Goal: Feedback & Contribution: Contribute content

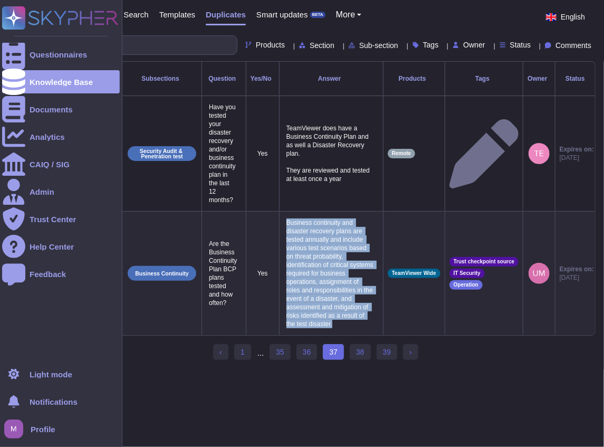
click at [50, 18] on icon at bounding box center [60, 17] width 117 height 23
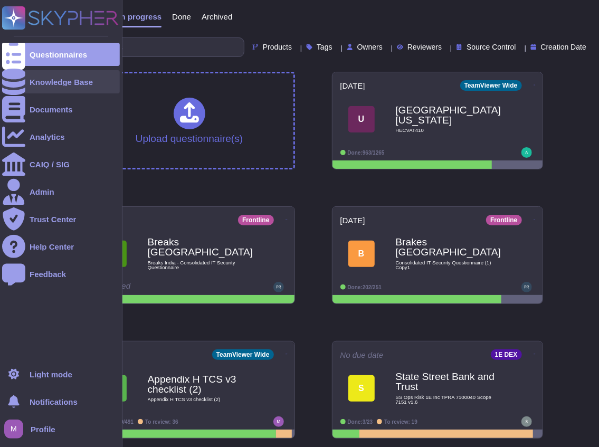
click at [21, 87] on div at bounding box center [13, 81] width 23 height 23
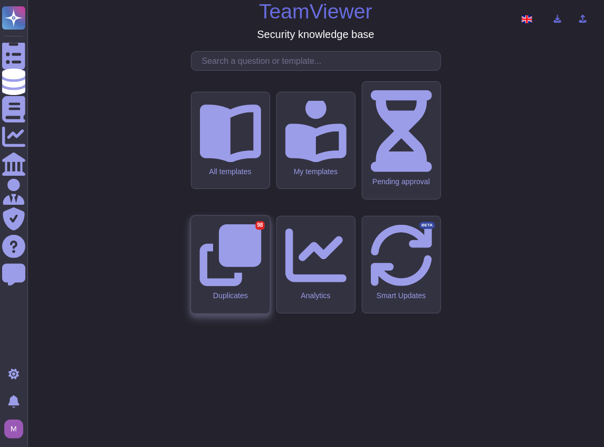
click at [243, 261] on icon at bounding box center [231, 255] width 62 height 62
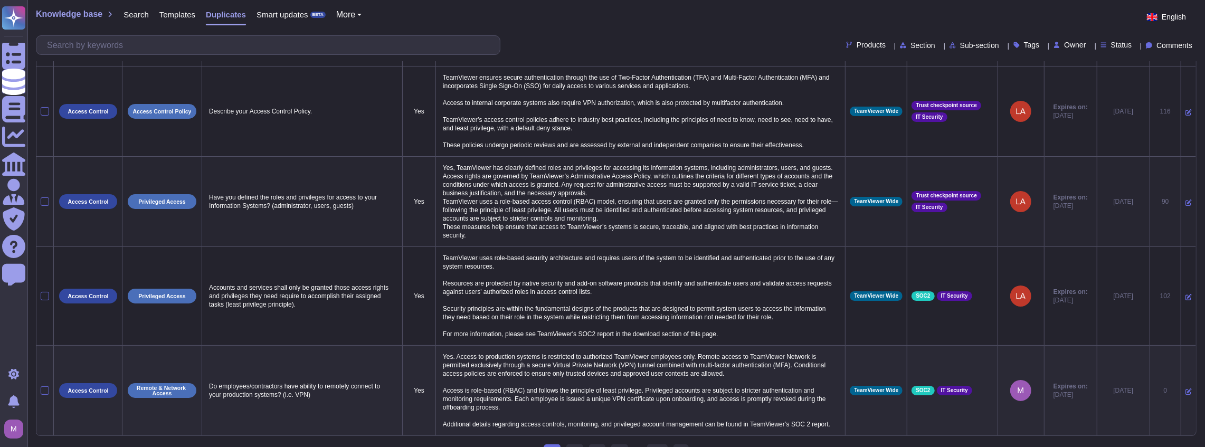
scroll to position [43, 0]
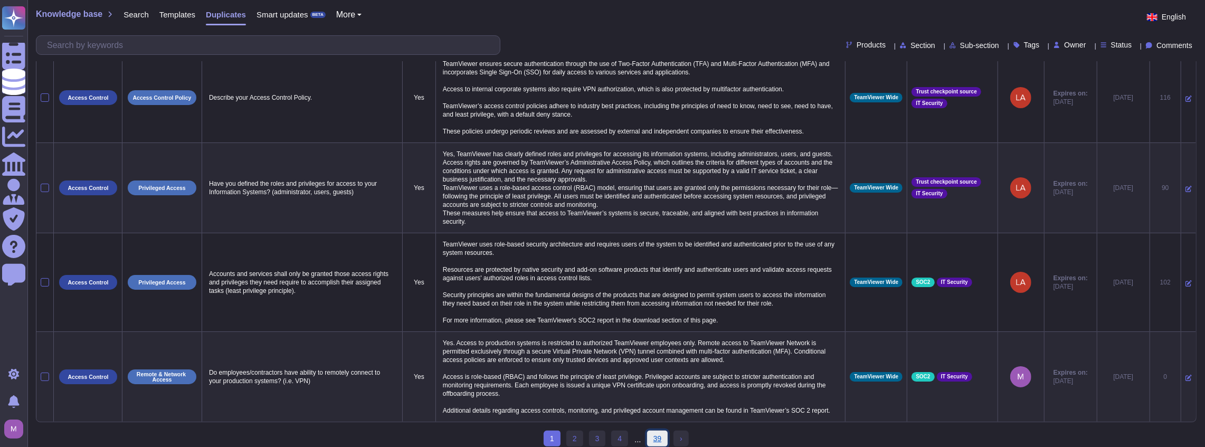
click at [604, 431] on link "39" at bounding box center [657, 439] width 21 height 16
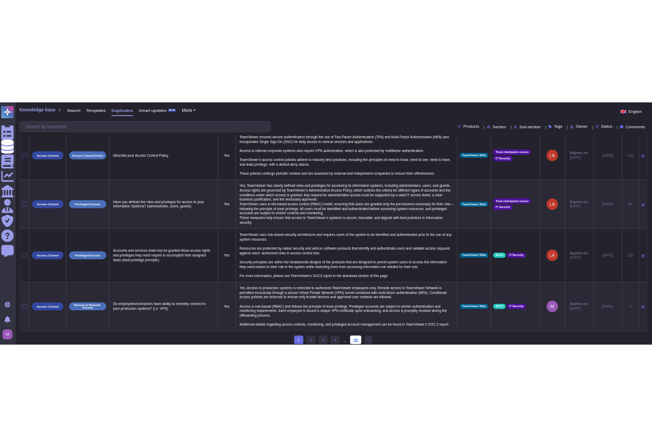
scroll to position [0, 0]
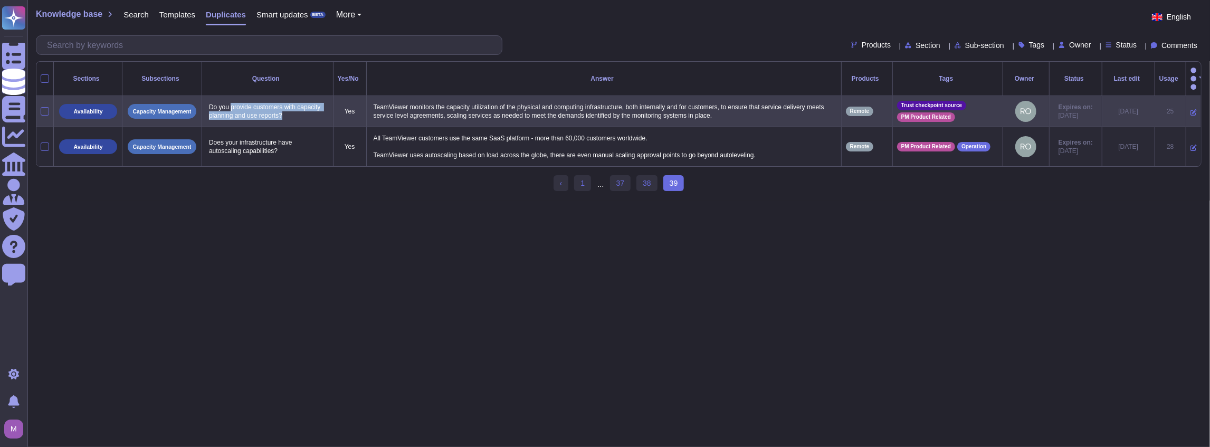
drag, startPoint x: 291, startPoint y: 103, endPoint x: 231, endPoint y: 89, distance: 61.8
click at [231, 100] on p "Do you provide customers with capacity planning and use reports?" at bounding box center [267, 111] width 122 height 22
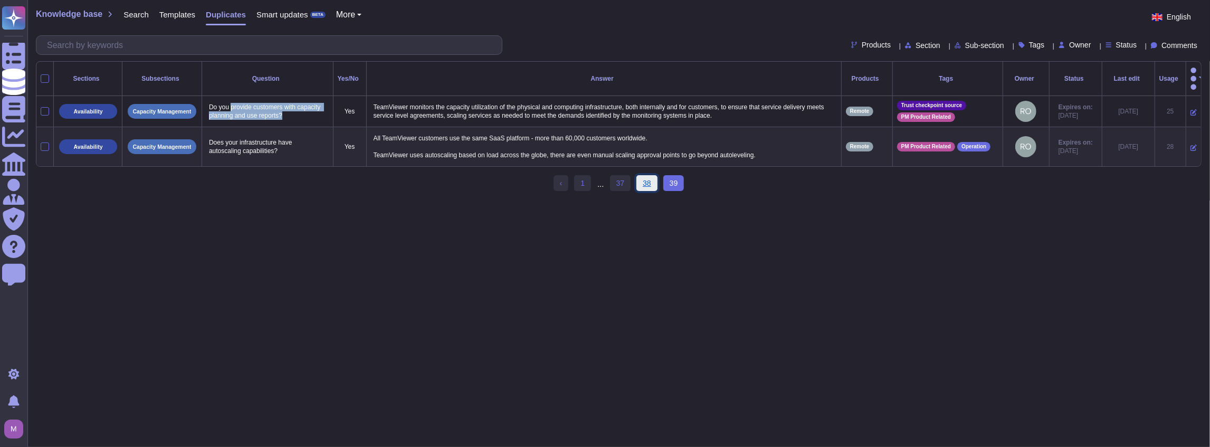
click at [604, 176] on link "38" at bounding box center [647, 183] width 21 height 16
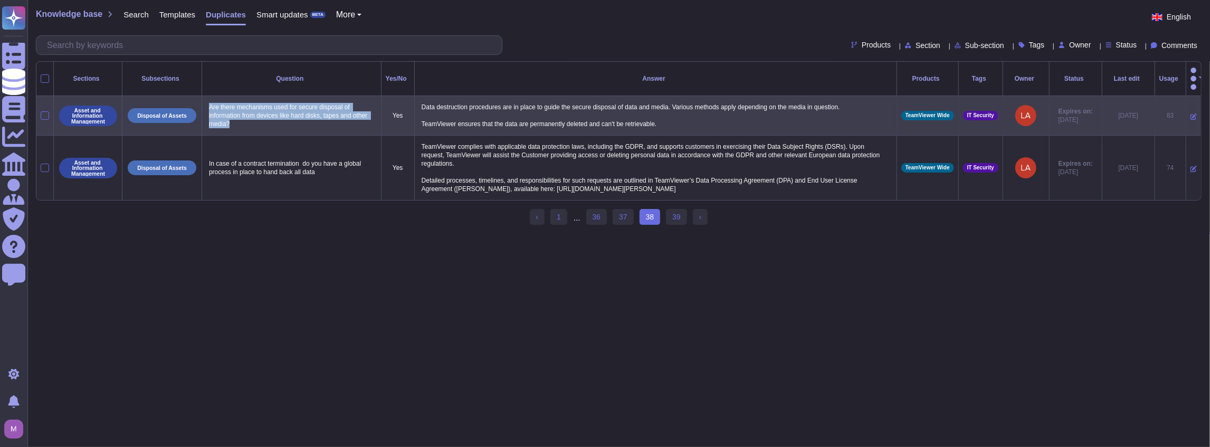
drag, startPoint x: 248, startPoint y: 107, endPoint x: 207, endPoint y: 91, distance: 44.3
click at [207, 100] on p "Are there mechanisms used for secure disposal of information from devices like …" at bounding box center [291, 115] width 171 height 31
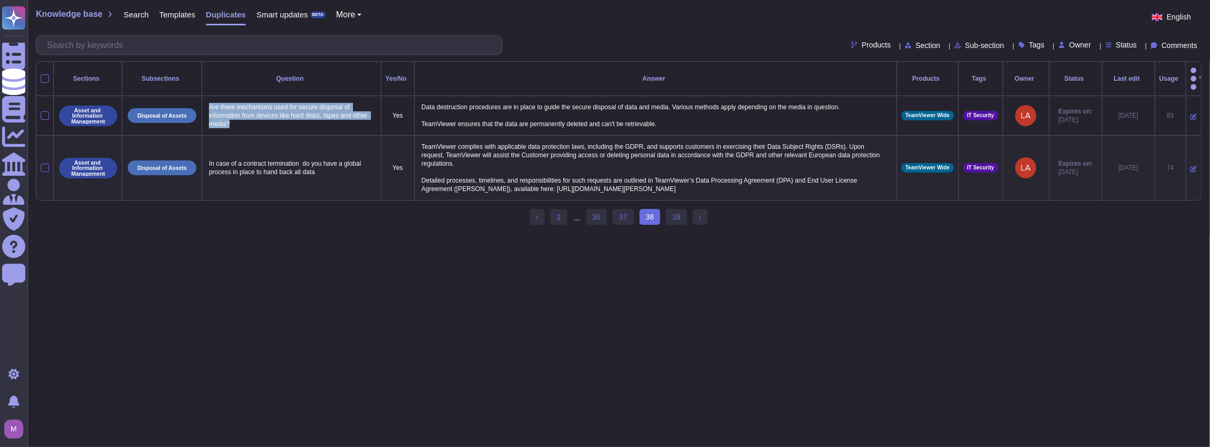
click at [330, 141] on td "In case of a contract termination do you have a global process in place to hand…" at bounding box center [291, 168] width 179 height 65
click at [604, 209] on link "37" at bounding box center [623, 217] width 21 height 16
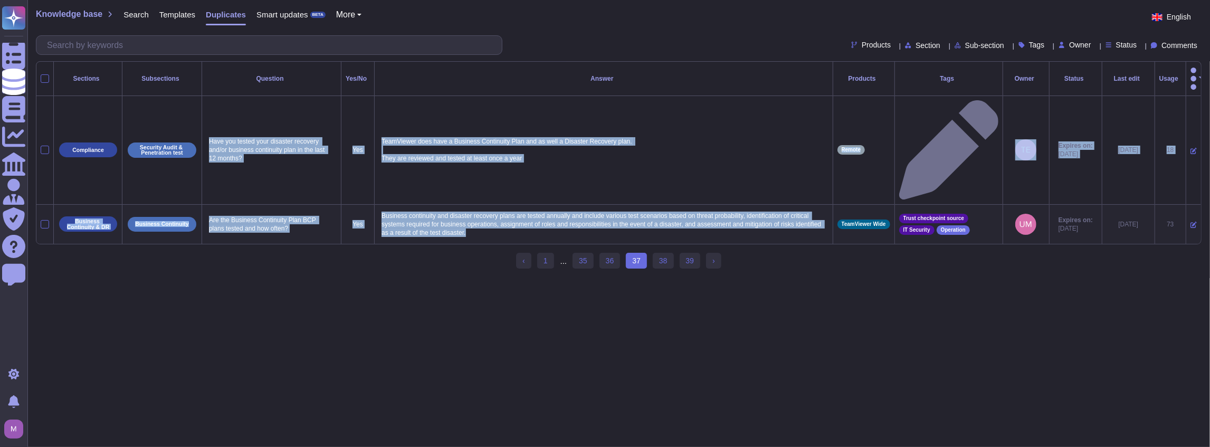
drag, startPoint x: 204, startPoint y: 90, endPoint x: 497, endPoint y: 152, distance: 299.9
click at [497, 152] on tbody "Compliance Security Audit & Penetration test Have you tested your disaster reco…" at bounding box center [618, 170] width 1165 height 148
copy tbody "Have you tested your disaster recovery and/or business continuity plan in the l…"
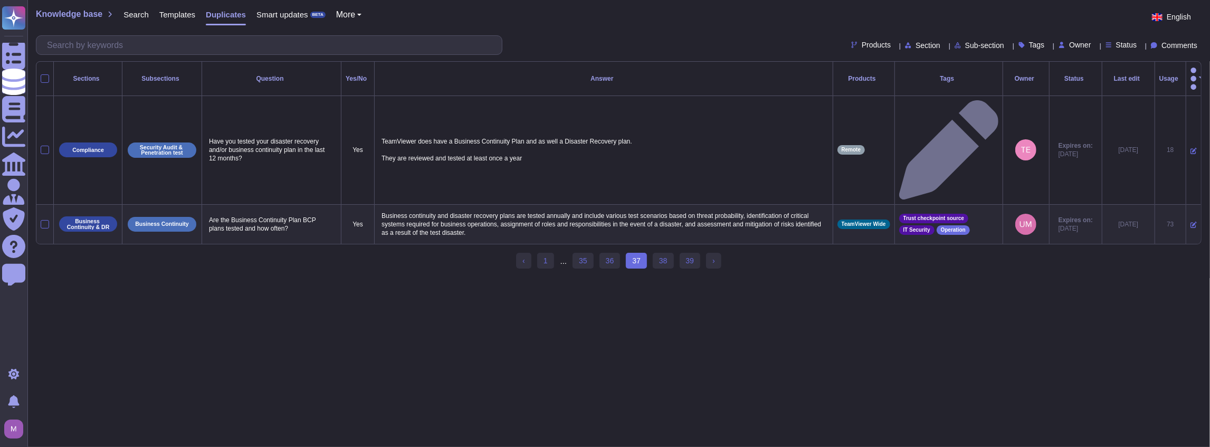
click at [604, 253] on div "‹ Previous 1 ... 35 36 37 (current) 38 39 › Next" at bounding box center [619, 265] width 1166 height 25
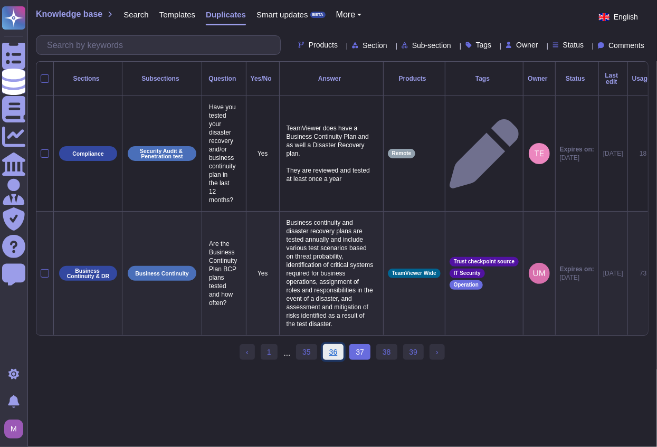
click at [333, 346] on link "36" at bounding box center [333, 352] width 21 height 16
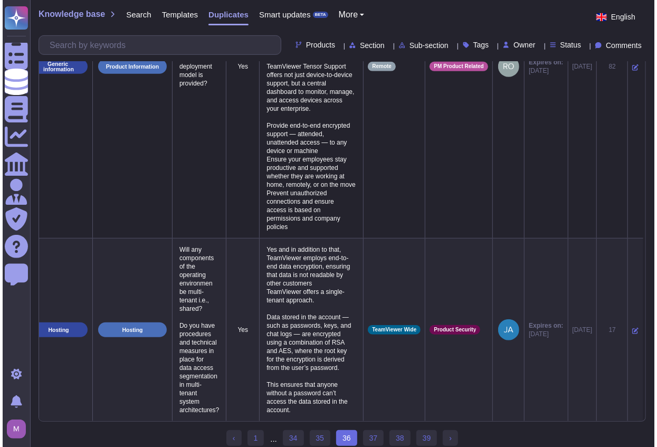
scroll to position [0, 46]
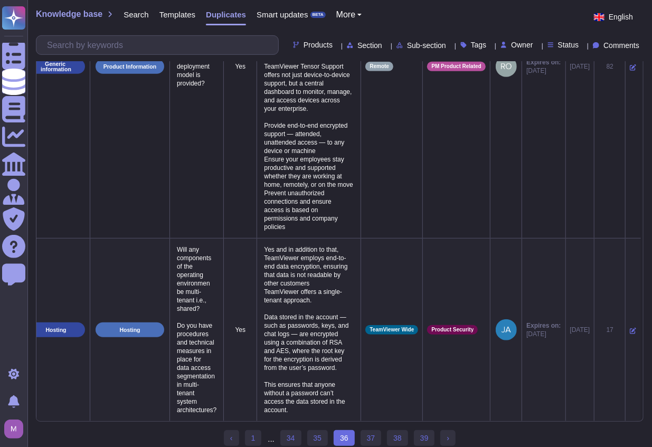
click at [604, 328] on icon at bounding box center [633, 331] width 6 height 6
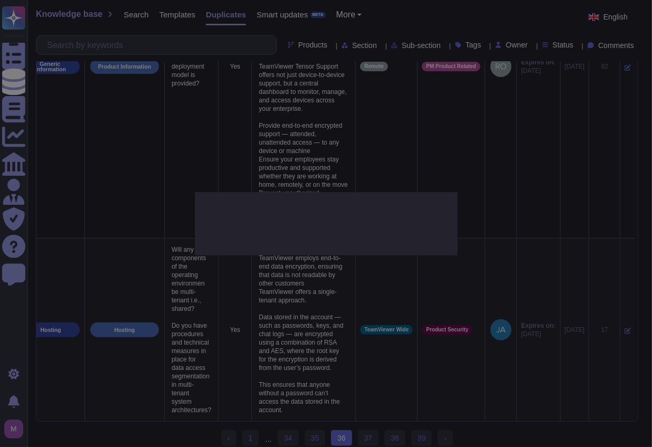
type textarea "Will any components of the operating environmen be multi-tenant i.e., shared? D…"
type textarea "Yes and in addition to that, TeamViewer employs end-to-end data encryption, ens…"
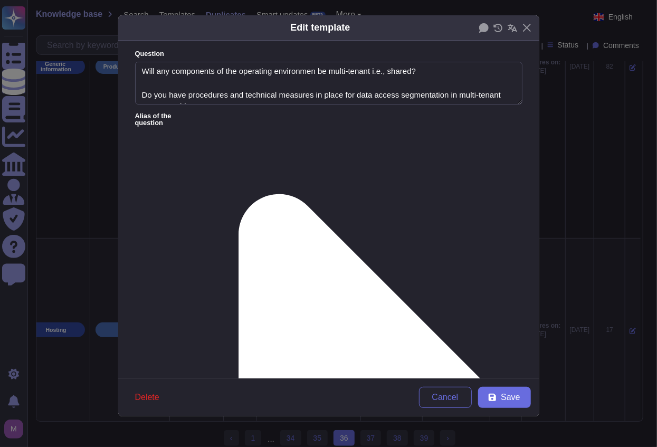
type textarea "Will any components of the operating environmen be multi-tenant i.e., shared? D…"
type textarea "Yes and in addition to that, TeamViewer employs end-to-end data encryption, ens…"
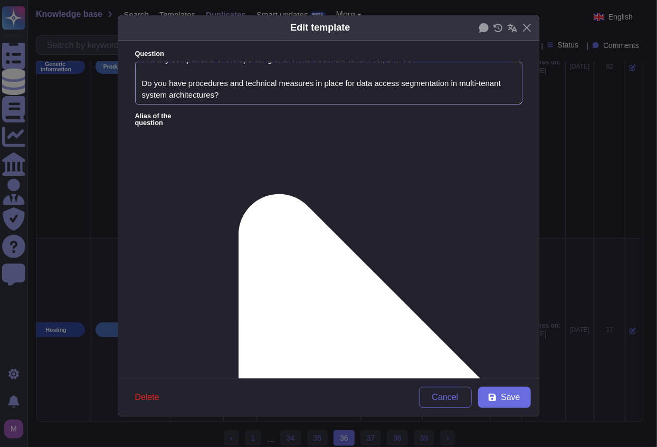
drag, startPoint x: 213, startPoint y: 86, endPoint x: 239, endPoint y: 114, distance: 38.5
click at [239, 114] on form "Question Will any components of the operating environmen be multi-tenant i.e., …" at bounding box center [328, 210] width 421 height 338
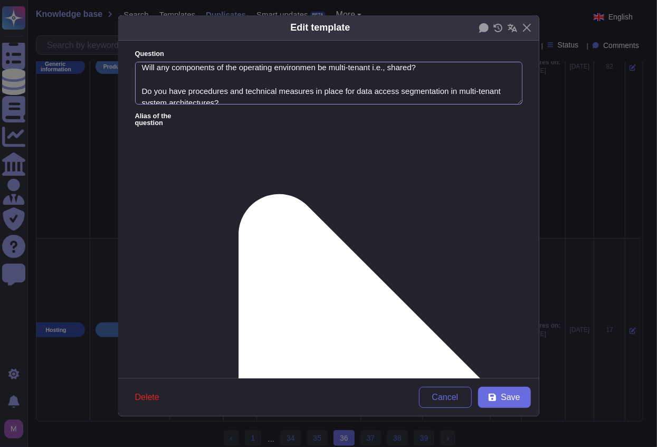
scroll to position [0, 0]
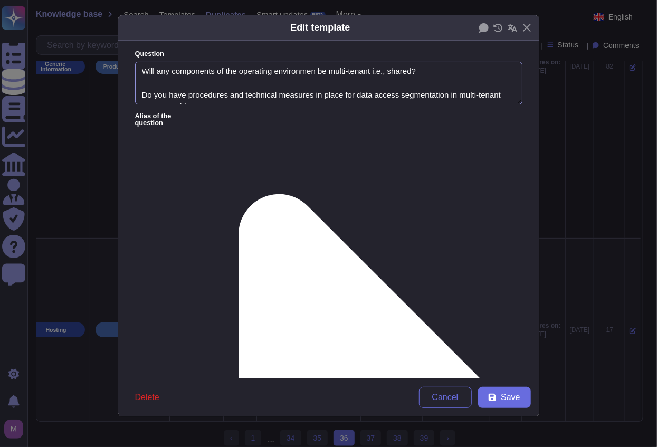
click at [290, 74] on textarea "Will any components of the operating environmen be multi-tenant i.e., shared? D…" at bounding box center [328, 83] width 387 height 43
click at [0, 0] on lt-span "environmen t" at bounding box center [0, 0] width 0 height 0
click at [358, 75] on textarea "Will any components of the operating environment be multi-tenant i.e., shared? …" at bounding box center [328, 83] width 387 height 43
click at [0, 0] on lt-span "tenant ," at bounding box center [0, 0] width 0 height 0
type textarea "Will any components of the operating environment be multi-tenant, i.e., shared?…"
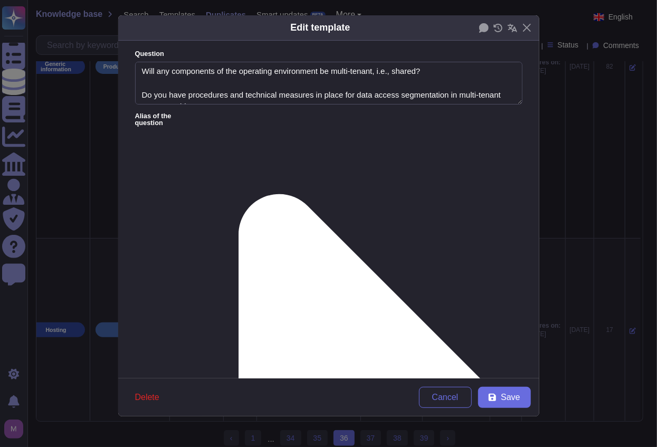
drag, startPoint x: 245, startPoint y: 157, endPoint x: 90, endPoint y: 131, distance: 157.9
click at [90, 131] on div "Edit template Question Will any components of the operating environment be mult…" at bounding box center [328, 223] width 657 height 447
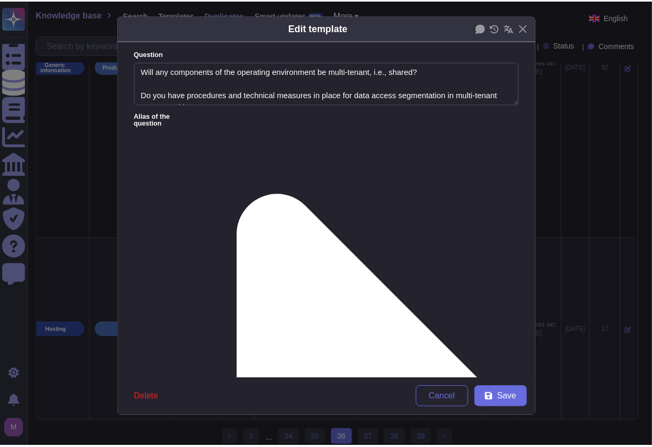
scroll to position [35, 0]
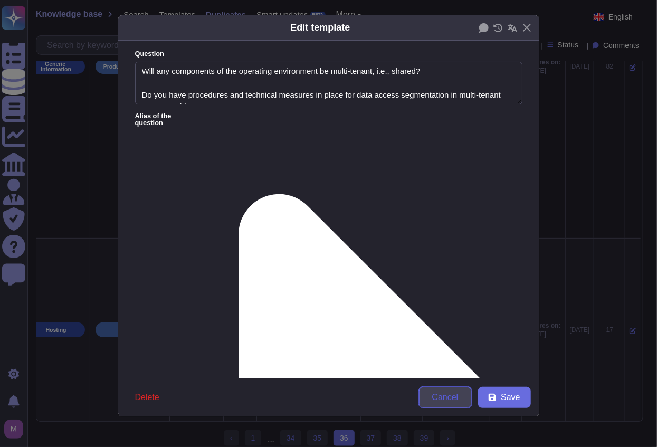
type textarea "TeamViewer offers a single-tenant approach. Data stored in the account — such a…"
click at [451, 393] on span "Cancel" at bounding box center [445, 397] width 26 height 8
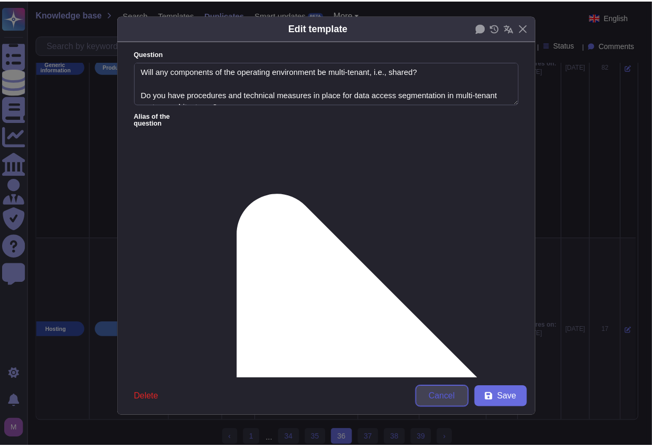
scroll to position [0, 41]
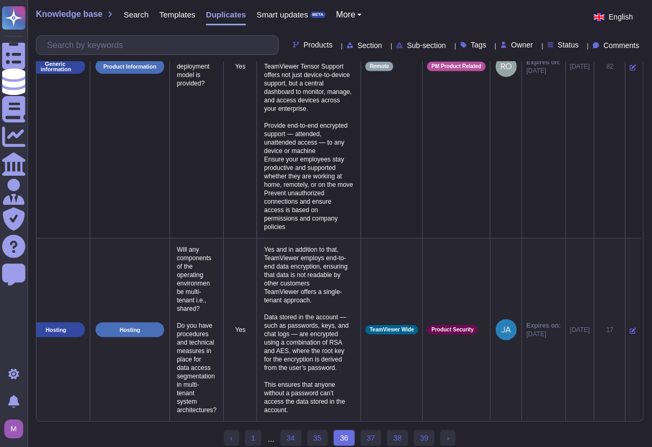
click at [604, 328] on icon at bounding box center [633, 331] width 6 height 6
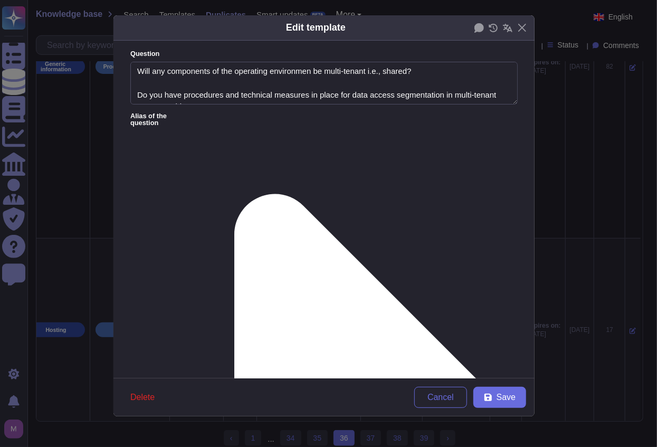
type textarea "Will any components of the operating environmen be multi-tenant i.e., shared? D…"
type textarea "Yes and in addition to that, TeamViewer employs end-to-end data encryption, ens…"
click at [129, 396] on button "Delete" at bounding box center [142, 397] width 41 height 21
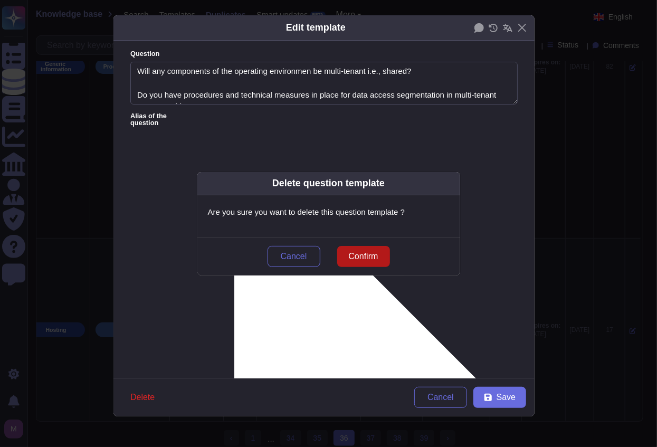
click at [349, 248] on button "Confirm" at bounding box center [363, 256] width 53 height 21
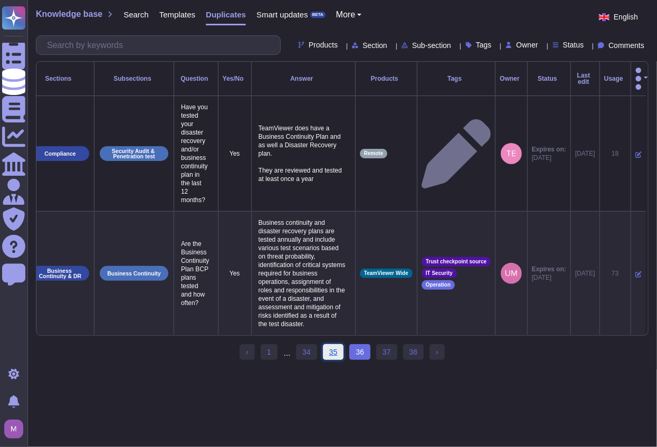
click at [332, 344] on link "35" at bounding box center [333, 352] width 21 height 16
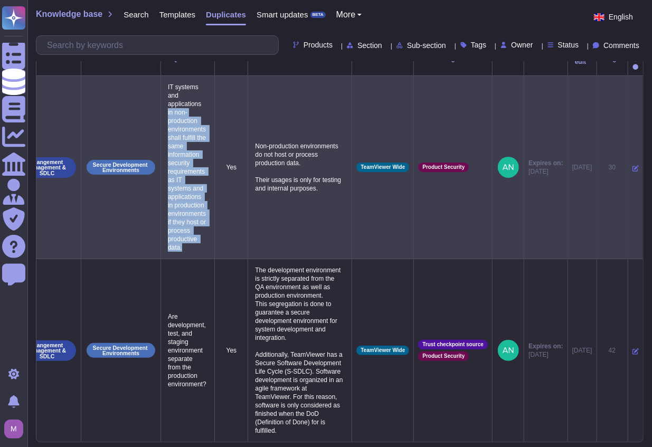
scroll to position [0, 0]
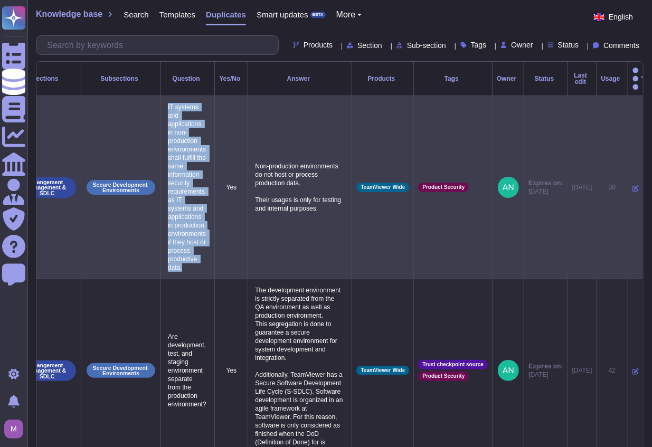
drag, startPoint x: 202, startPoint y: 219, endPoint x: 166, endPoint y: 97, distance: 127.0
click at [166, 100] on p "IT systems and applications in non-production environments shall fulfill the sa…" at bounding box center [187, 187] width 45 height 174
copy p "IT systems and applications in non-production environments shall fulfill the sa…"
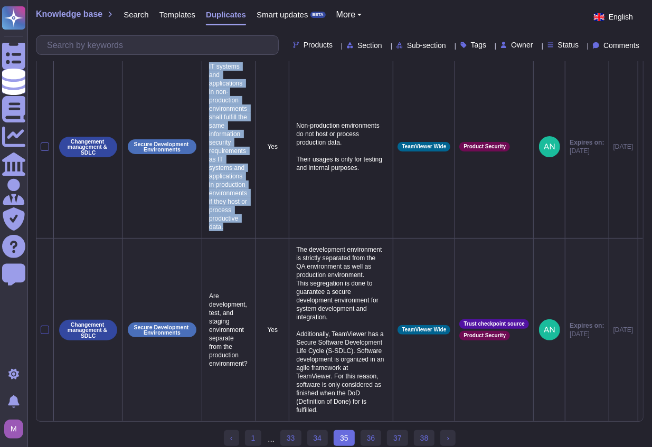
click at [45, 326] on div at bounding box center [45, 330] width 8 height 8
click at [0, 0] on input "checkbox" at bounding box center [0, 0] width 0 height 0
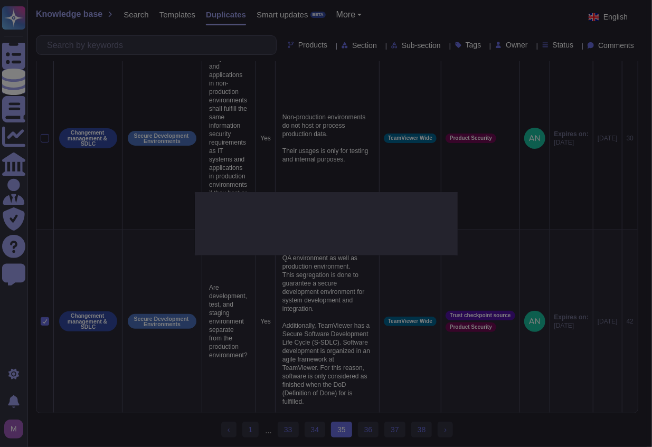
type textarea "Are development, test, and staging environment separate from the production env…"
type textarea "The development environment is strictly separated from the QA environment as we…"
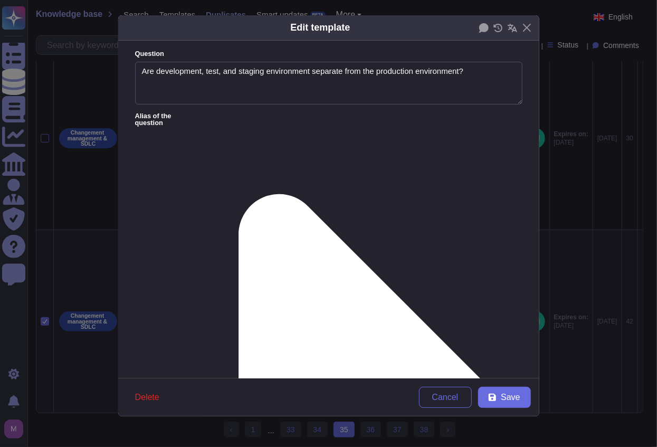
type textarea "Are development, test, and staging environment separate from the production env…"
type textarea "The development environment is strictly separated from the QA environment as we…"
click at [215, 117] on icon at bounding box center [359, 438] width 325 height 650
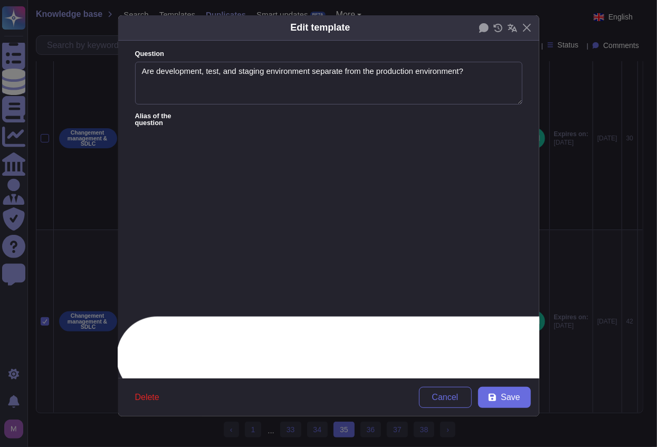
type textarea "Are development, test, and staging environment separate from the production env…"
type textarea "Are development, test, and staging environment separated from the production en…"
type textarea "Production environments are physically or logically separated from test or deve…"
type textarea "Are production and non-production environments separated?"
type textarea "Do you have separate environments for development, testing and production?"
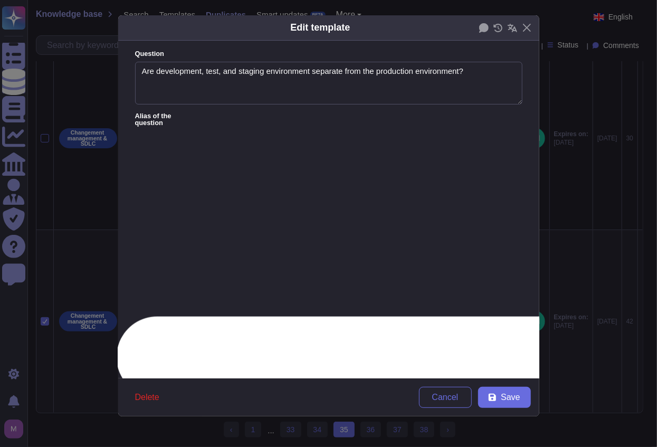
type textarea "If the answer to the previous question is negative, does the pre-production env…"
type textarea "Are the development, testing, and staging environments kept separate from the p…"
type textarea "Are all Test, Development and Production environments, system, servers etc.… pr…"
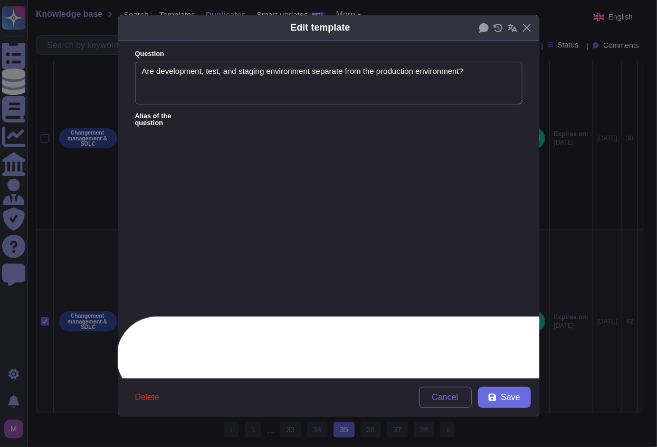
type textarea "Are all Test, Development and Production environments, system, servers etc.… pr…"
type textarea "Does your company maintain an application test and/or development environment s…"
type textarea "Do third parties have persistent access to either the development or production…"
type textarea "Does your company maintain an application test and/or development environment s…"
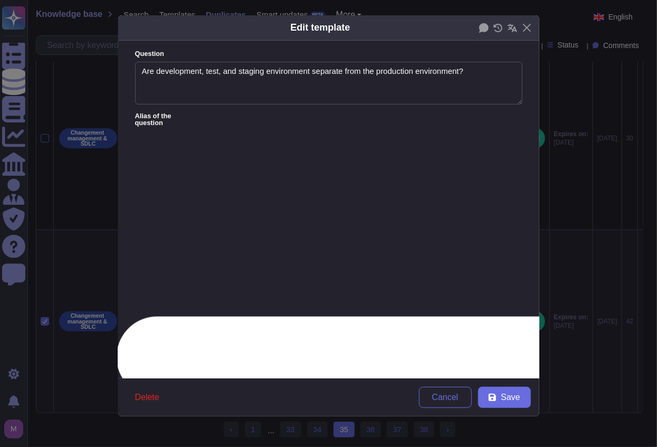
type textarea "Do third parties have persistent access to either the development or production…"
type textarea "Does your company maintain an application test and/or development environment s…"
type textarea "Do third parties have persistent access to either the development or production…"
type textarea "Are production and development environments on separate networks?"
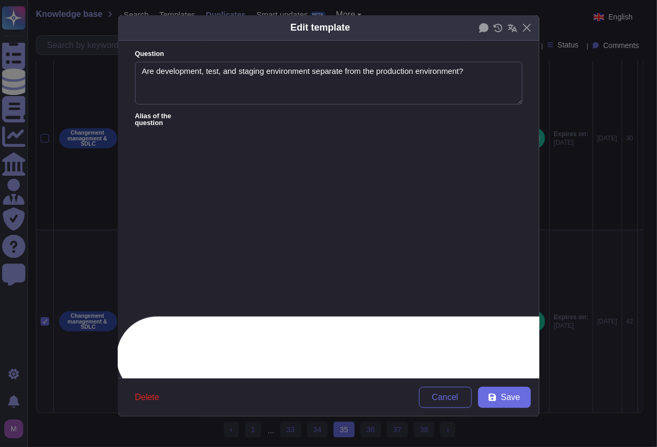
type textarea "Do third parties have persistent access to either the development or production…"
type textarea "Are production and development environments on separate networks?"
type textarea "Do third parties have persistent access to either the development or production…"
type textarea "Are production and development environments on separate networks?"
type textarea "Does your organization maintain separate environments for production and non-pr…"
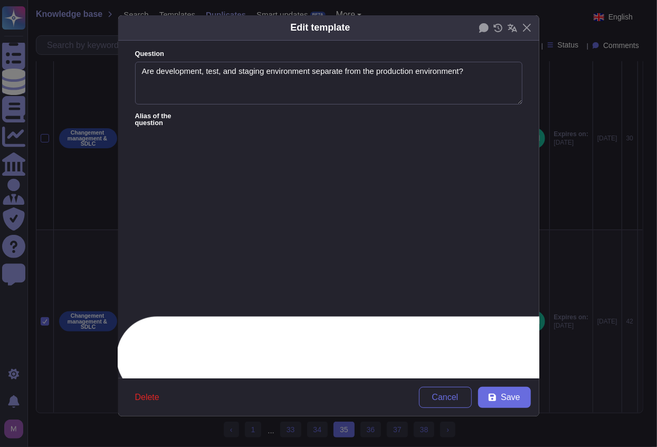
type textarea "Does your organization maintain separate environments for production and non-pr…"
type textarea "For your SaaS or PaaS offering, do you provide tenants with separate environmen…"
type textarea "Do you logically and physically segregate production and non-production environ…"
drag, startPoint x: 264, startPoint y: 187, endPoint x: 135, endPoint y: 169, distance: 130.0
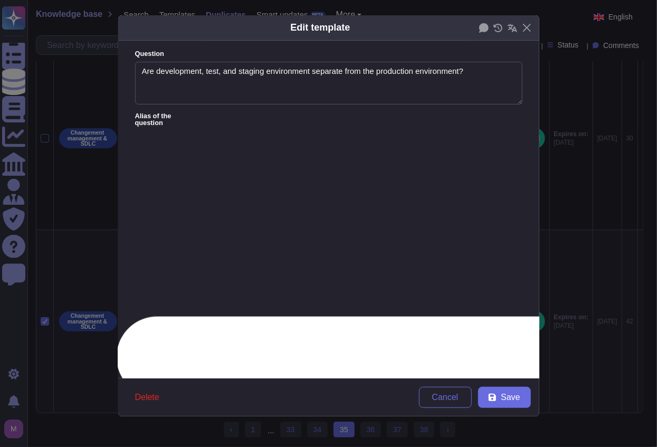
drag, startPoint x: 151, startPoint y: 209, endPoint x: 459, endPoint y: 247, distance: 310.2
paste textarea "IT systems and applications in non-production environments shall fulfill the sa…"
type textarea "Do third parties have persistent access to either the development or production…"
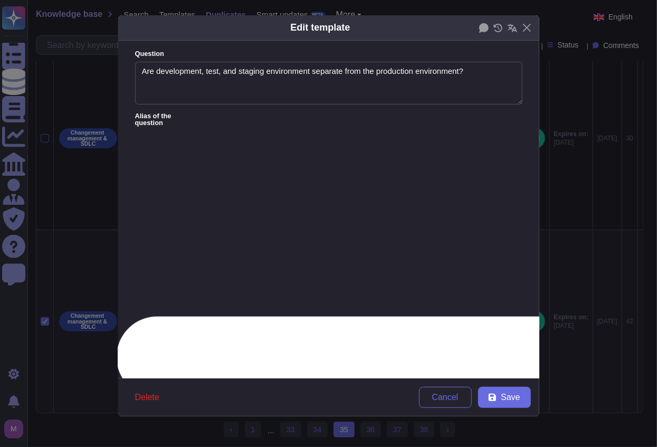
type textarea "Do third parties have persistent access to either the development or production…"
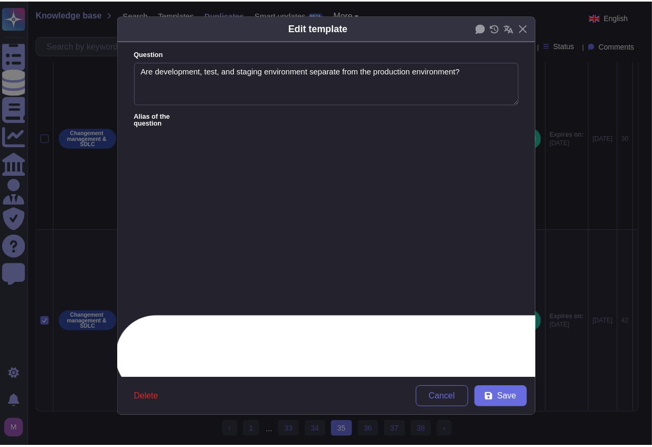
scroll to position [7, 0]
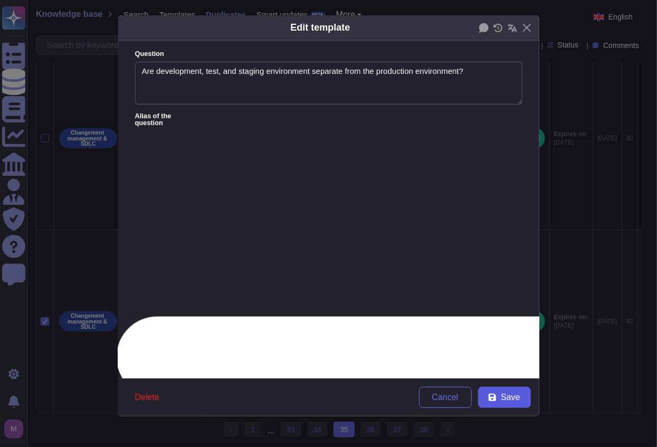
click at [507, 397] on span "Save" at bounding box center [510, 397] width 19 height 8
type textarea "Production environments are physically or logically separated from test or deve…"
type textarea "Do third parties have persistent access to either the development or production…"
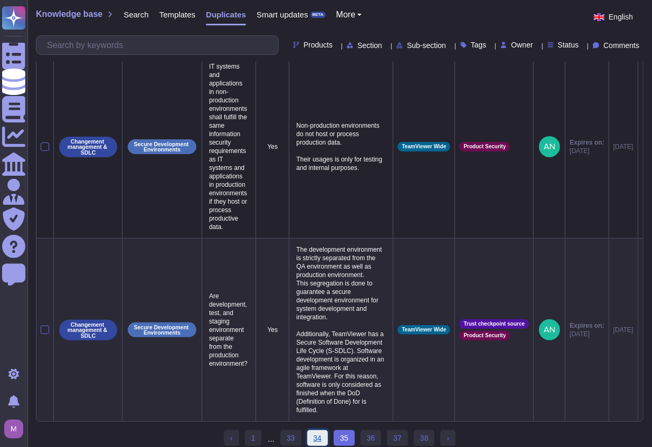
click at [321, 430] on link "34" at bounding box center [317, 438] width 21 height 16
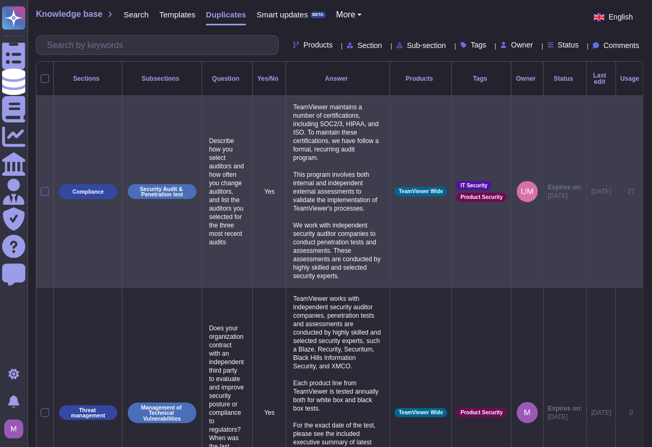
scroll to position [0, 0]
click at [45, 187] on div at bounding box center [45, 191] width 8 height 8
click at [0, 0] on input "checkbox" at bounding box center [0, 0] width 0 height 0
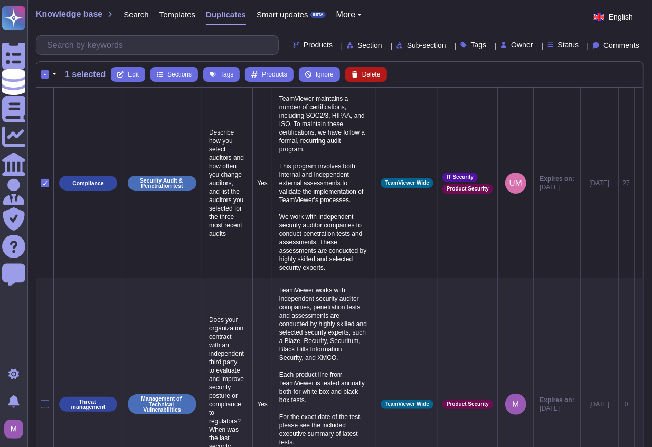
click at [371, 74] on span "Delete" at bounding box center [371, 74] width 18 height 6
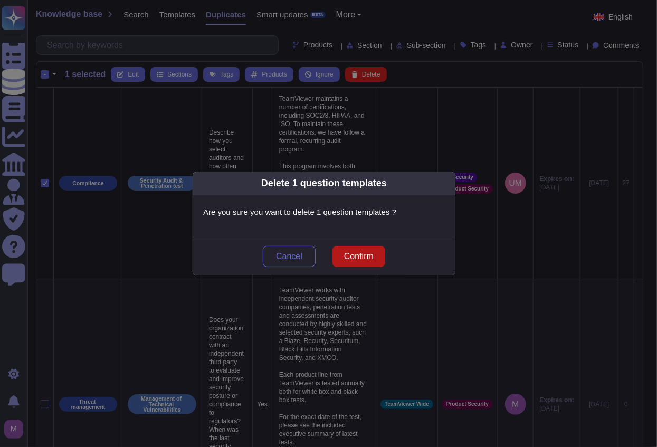
click at [360, 254] on span "Confirm" at bounding box center [359, 256] width 30 height 8
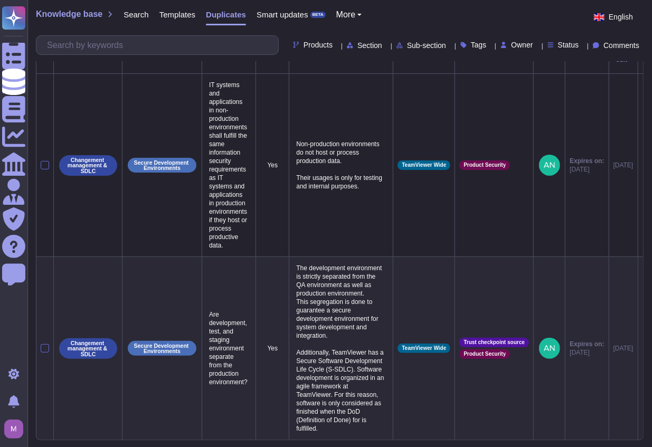
scroll to position [41, 0]
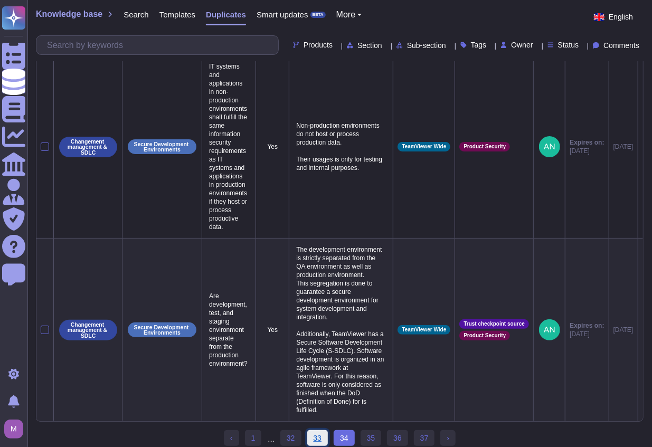
click at [311, 430] on link "33" at bounding box center [317, 438] width 21 height 16
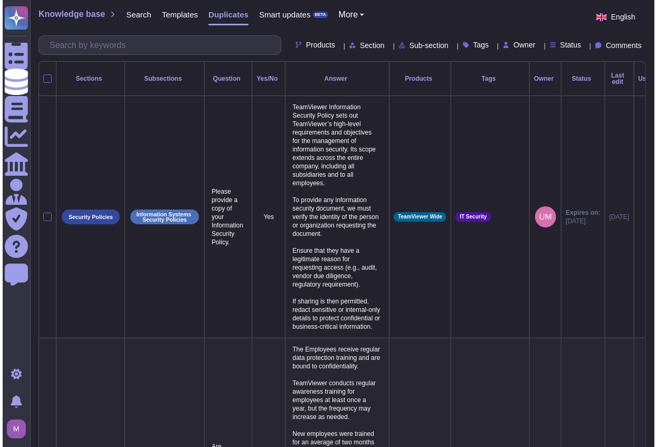
scroll to position [0, 0]
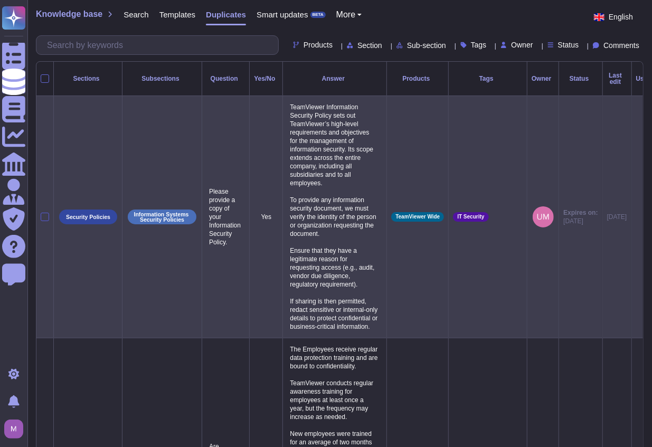
click at [46, 213] on div at bounding box center [45, 217] width 8 height 8
click at [0, 0] on input "checkbox" at bounding box center [0, 0] width 0 height 0
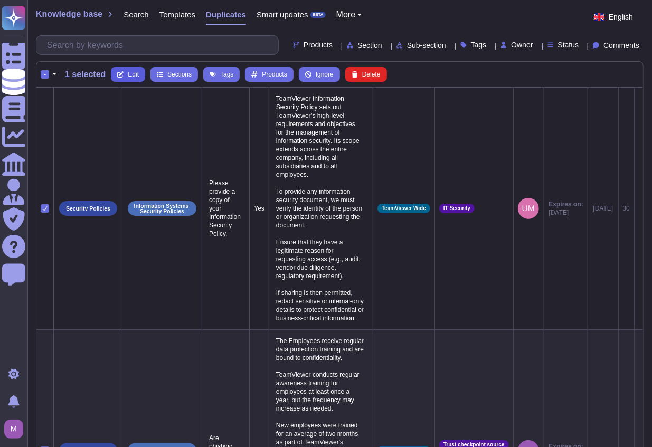
click at [122, 72] on icon at bounding box center [120, 74] width 6 height 6
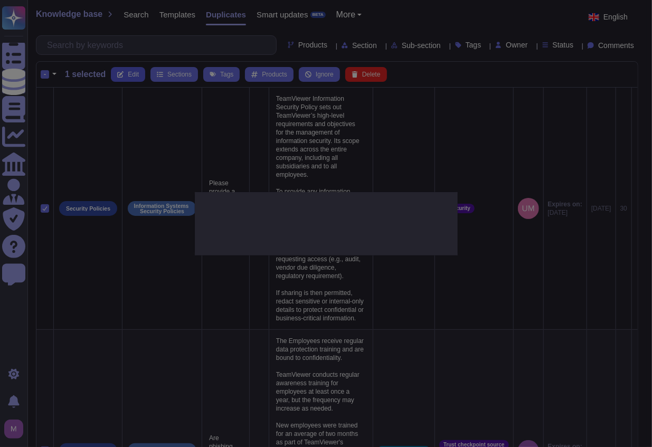
type textarea "Please provide a copy of your Information Security Policy."
type textarea "TeamViewer Information Security Policy sets out TeamViewer’s high-level require…"
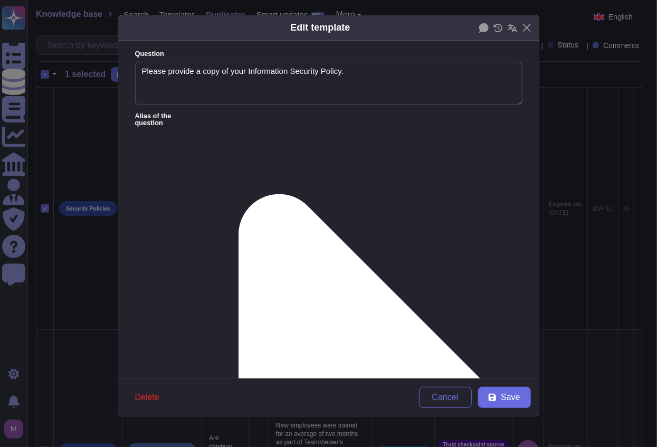
type textarea "Please provide a copy of your Information Security Policy."
type textarea "TeamViewer Information Security Policy sets out TeamViewer’s high-level require…"
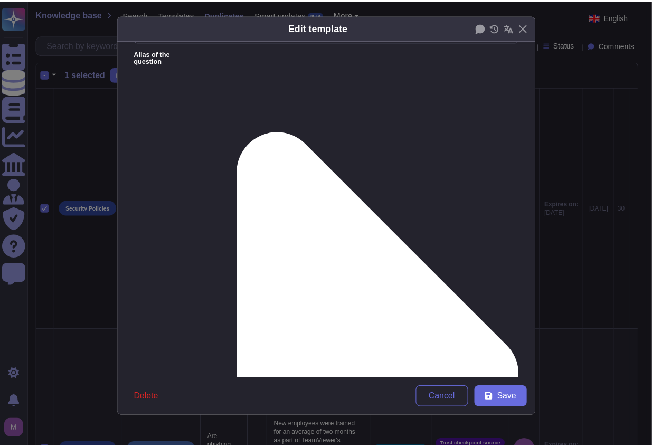
scroll to position [150, 0]
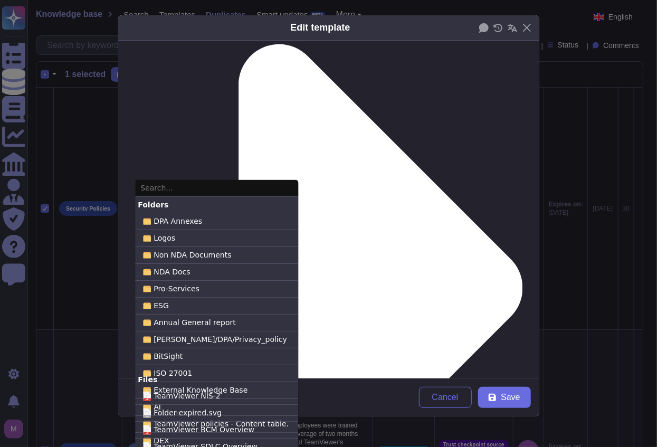
click at [186, 186] on input "text" at bounding box center [216, 188] width 163 height 17
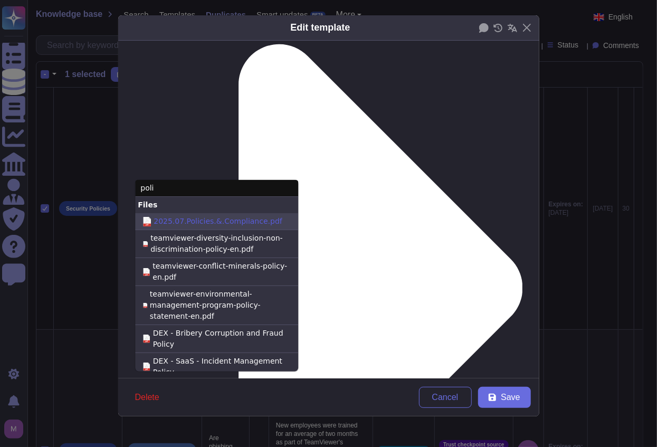
click at [209, 224] on span "2025.07.Policies.&.Compliance.pdf" at bounding box center [218, 221] width 129 height 11
click at [0, 0] on input "pdf 2025.07.Policies.&.Compliance.pdf" at bounding box center [0, 0] width 0 height 0
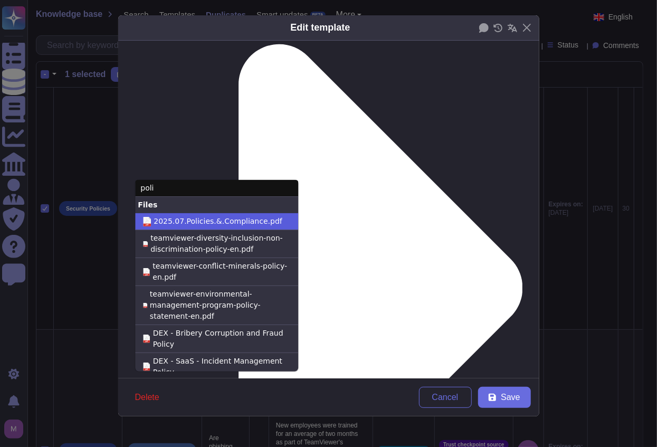
type input "poli"
click at [520, 406] on button "Save" at bounding box center [504, 397] width 53 height 21
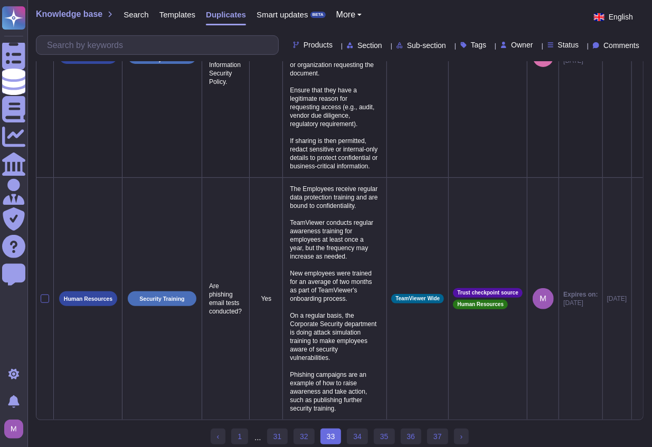
scroll to position [167, 0]
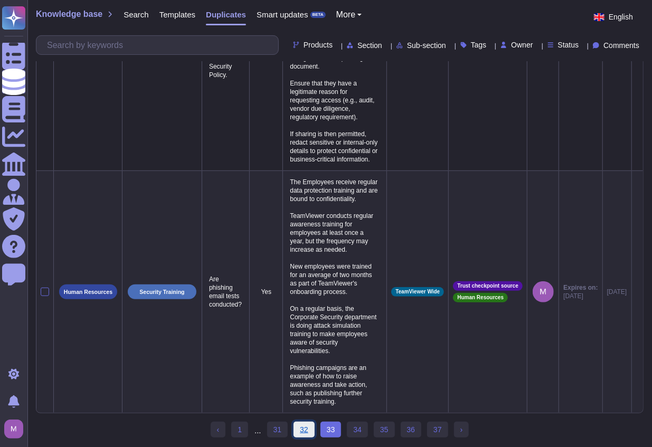
click at [305, 431] on link "32" at bounding box center [303, 430] width 21 height 16
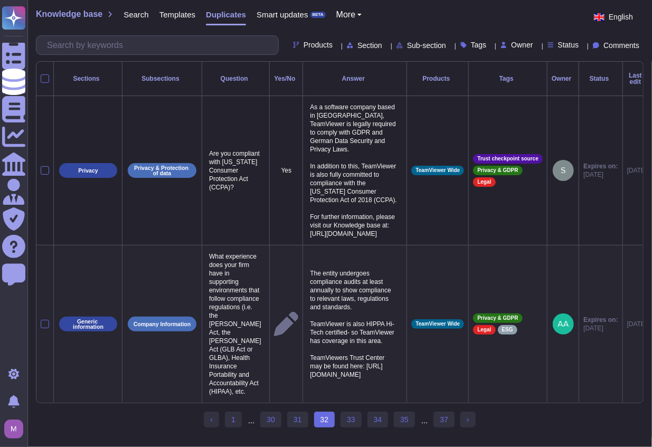
scroll to position [41, 0]
click at [299, 426] on link "31" at bounding box center [297, 420] width 21 height 16
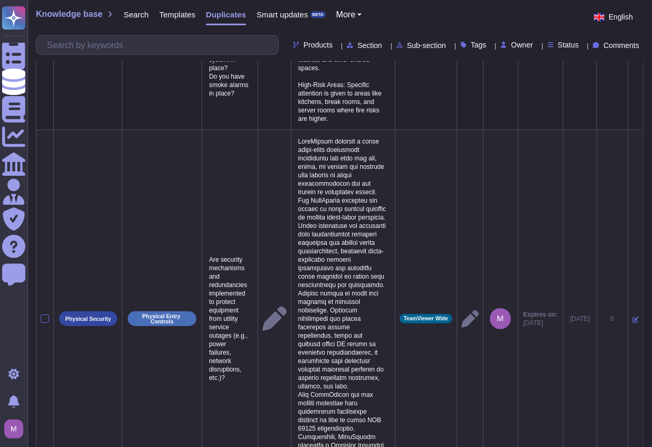
scroll to position [246, 0]
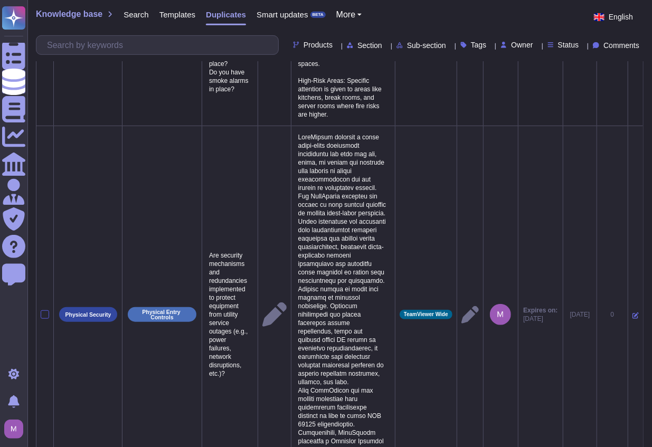
click at [43, 310] on div at bounding box center [45, 314] width 8 height 8
click at [0, 0] on input "checkbox" at bounding box center [0, 0] width 0 height 0
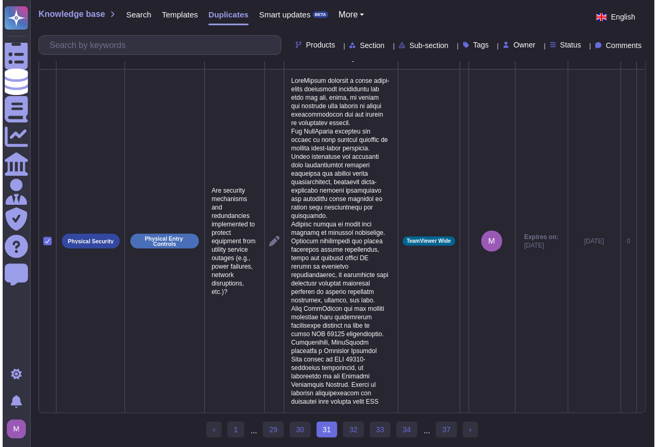
scroll to position [324, 0]
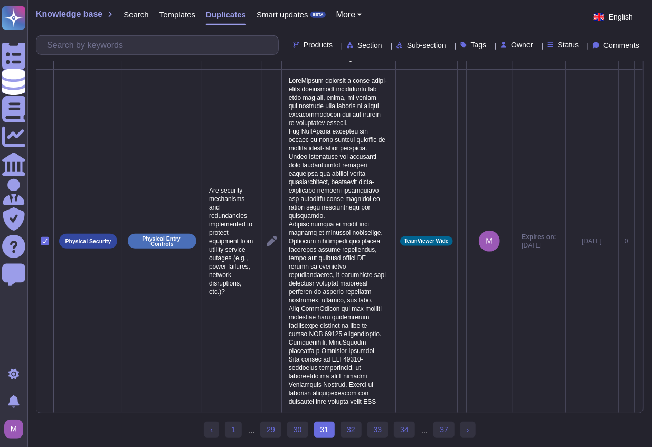
click at [604, 242] on icon at bounding box center [639, 242] width 0 height 0
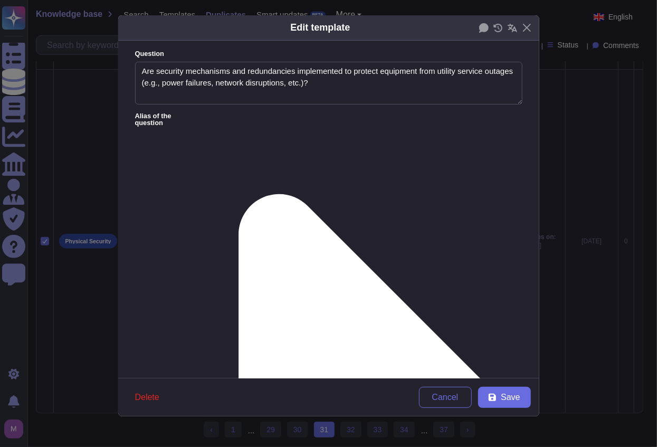
type textarea "Are security mechanisms and redundancies implemented to protect equipment from …"
type textarea "TeamViewer operates a fully cloud-based production environment and does not own…"
click at [144, 400] on span "Delete" at bounding box center [147, 397] width 24 height 8
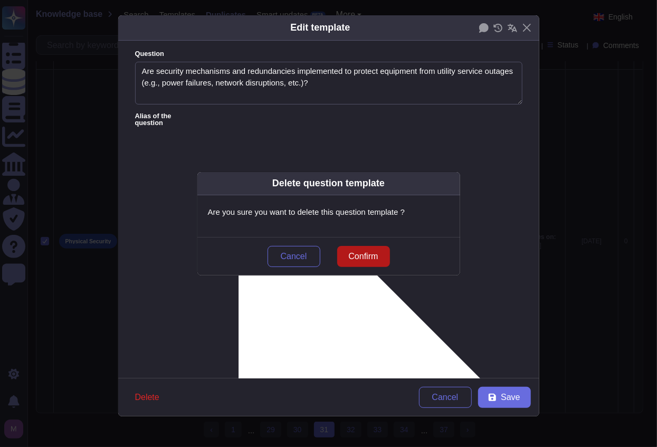
click at [354, 253] on span "Confirm" at bounding box center [363, 256] width 30 height 8
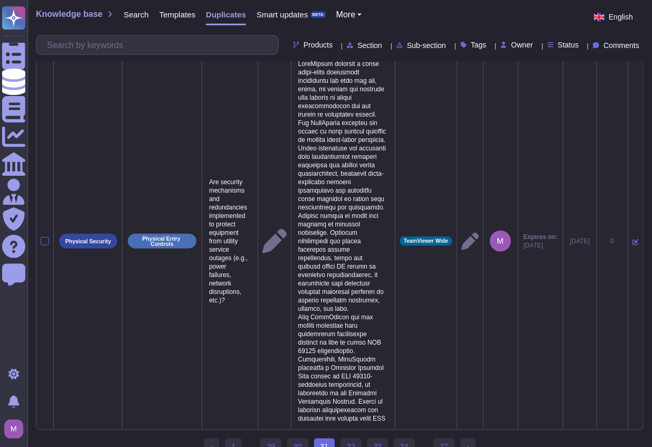
scroll to position [41, 0]
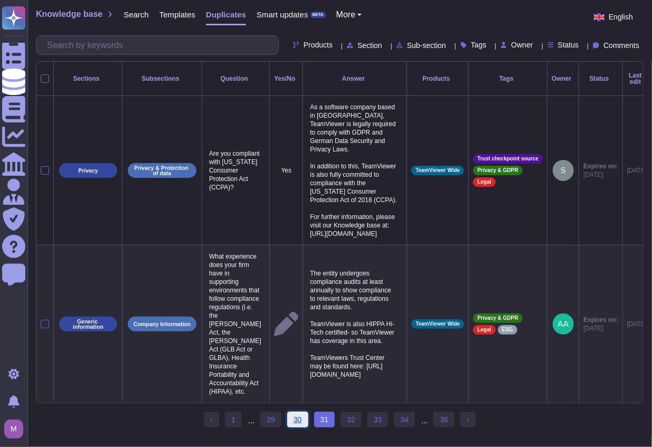
click at [297, 424] on link "30" at bounding box center [297, 420] width 21 height 16
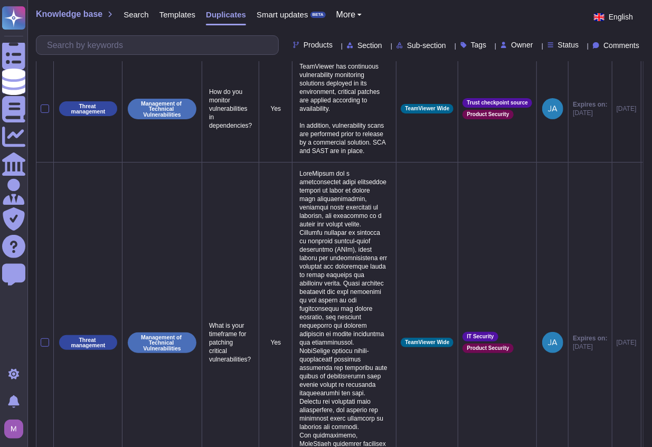
scroll to position [142, 0]
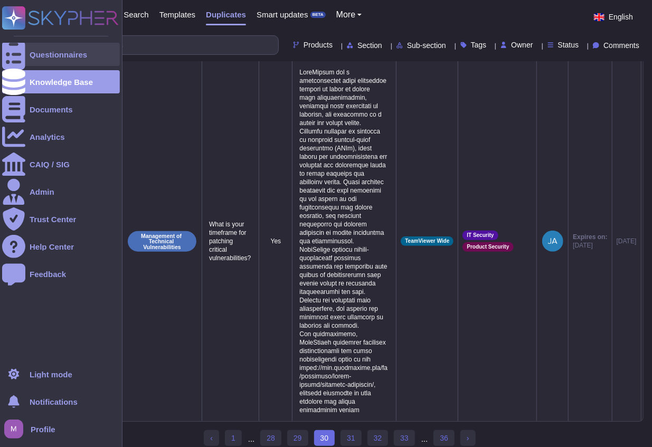
click at [25, 64] on div "Questionnaires" at bounding box center [61, 54] width 118 height 23
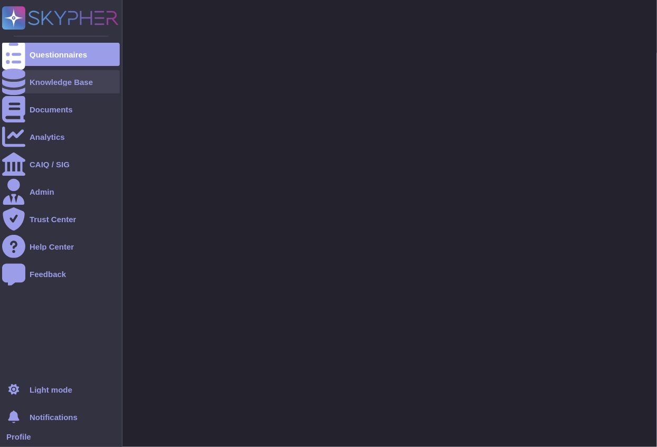
click at [35, 80] on div "Knowledge Base" at bounding box center [61, 82] width 63 height 8
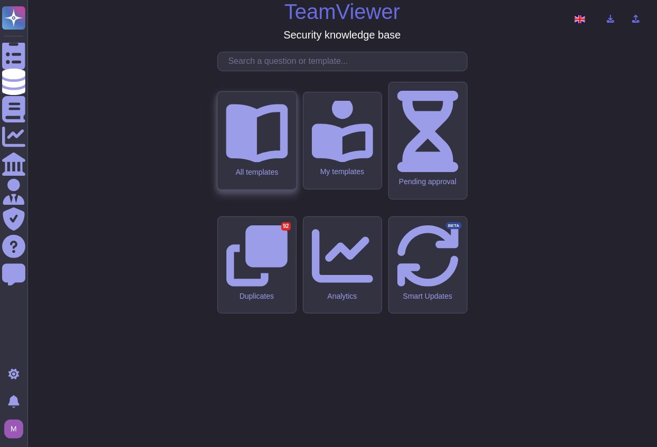
click at [268, 177] on div "All templates" at bounding box center [257, 172] width 62 height 9
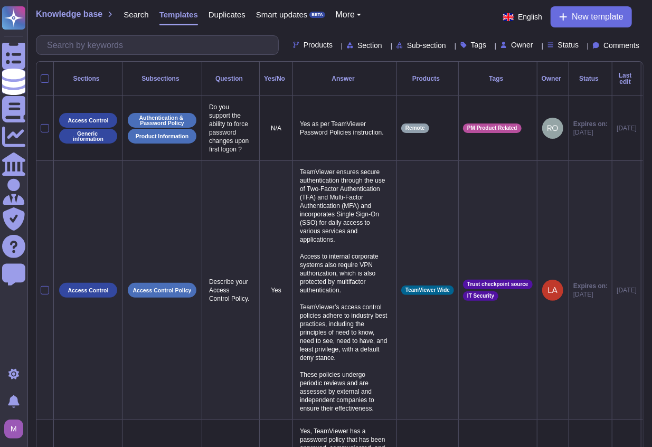
click at [584, 67] on th "Status" at bounding box center [590, 79] width 43 height 34
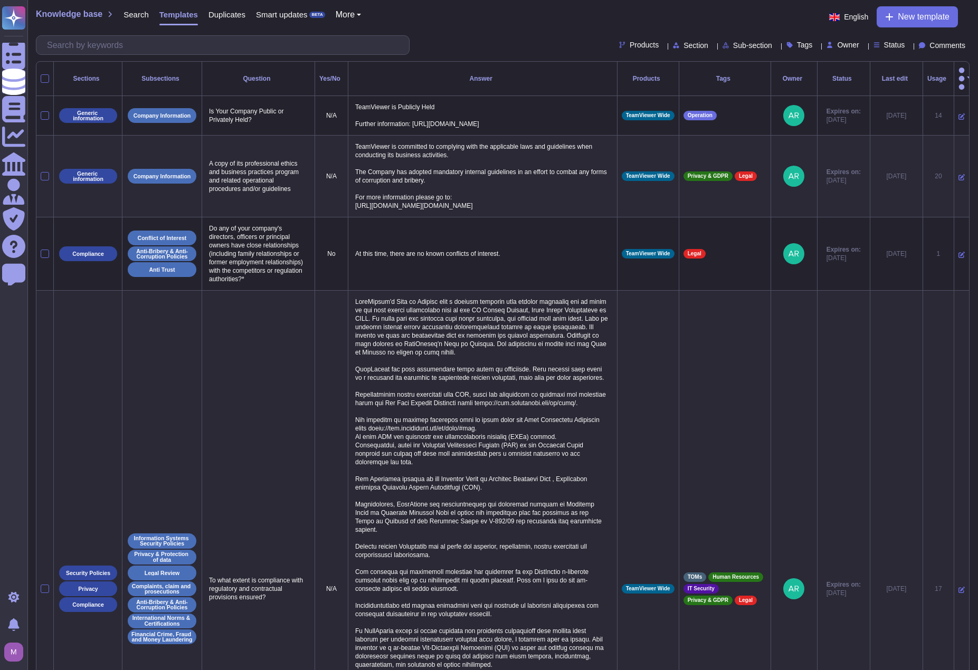
click at [604, 75] on div "Usage" at bounding box center [938, 78] width 22 height 6
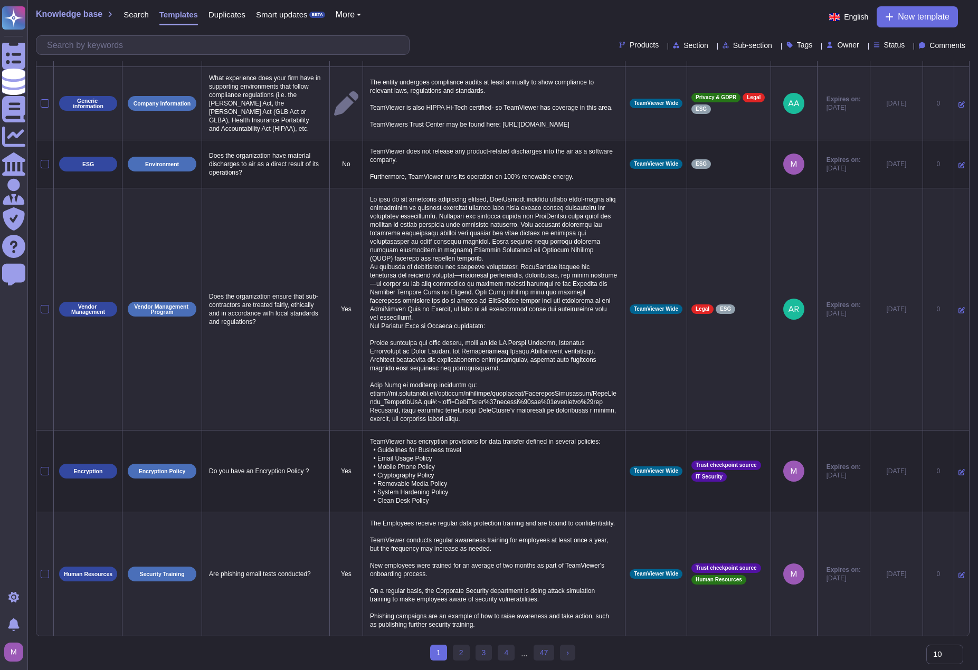
scroll to position [873, 0]
click at [458, 447] on link "2" at bounding box center [461, 653] width 17 height 16
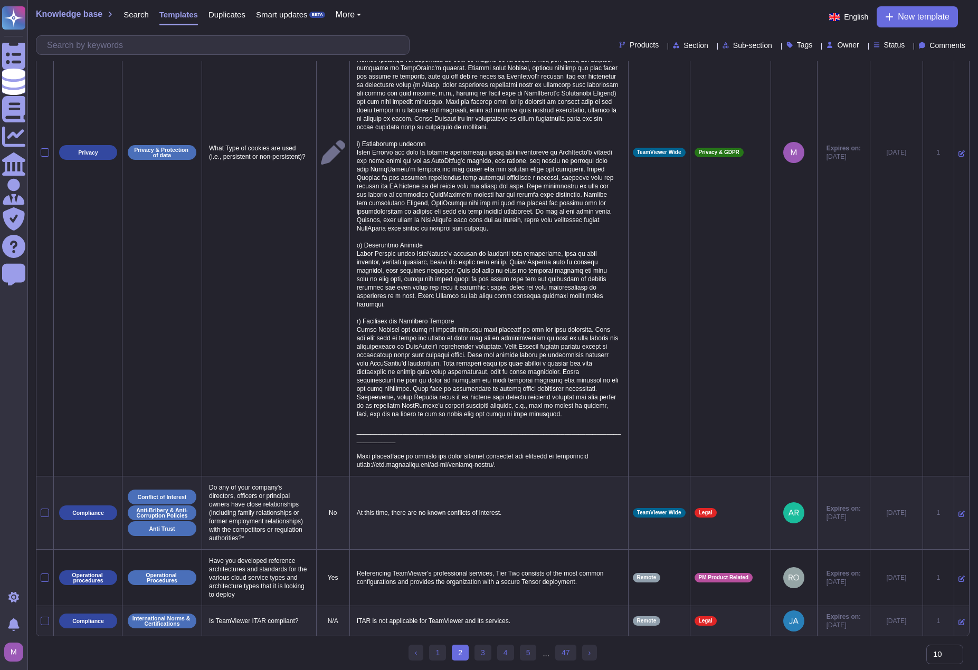
click at [447, 447] on ul "‹ Previous 1 2 (current) 3 4 5 ... 47 › Next" at bounding box center [503, 653] width 188 height 17
click at [441, 447] on link "1" at bounding box center [437, 653] width 17 height 16
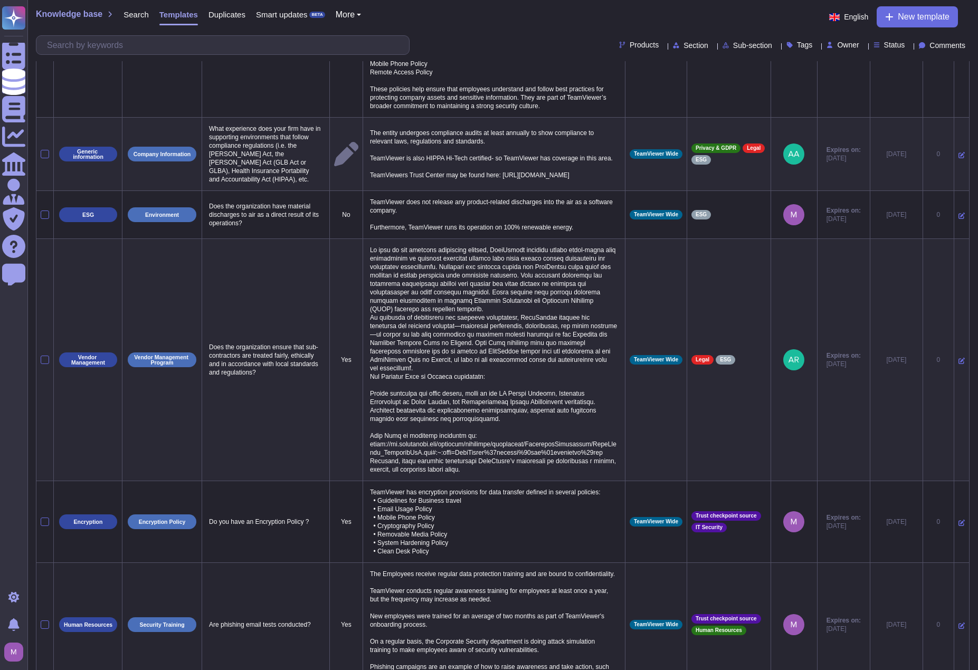
scroll to position [873, 0]
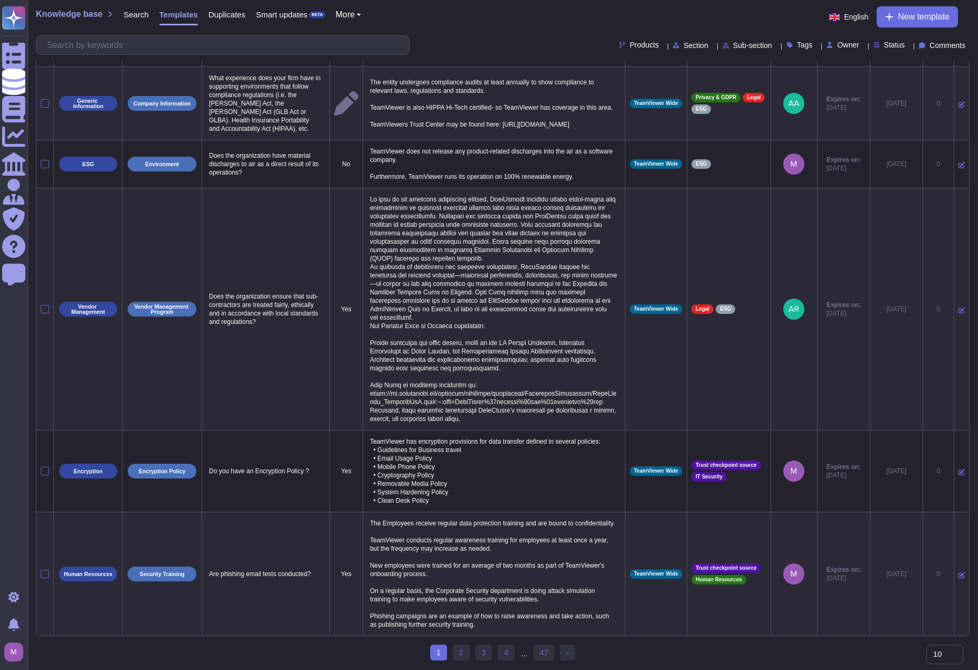
click at [496, 447] on ul "1 (current) 2 3 4 ... 47 › Next" at bounding box center [502, 653] width 145 height 17
click at [505, 447] on link "4" at bounding box center [506, 653] width 17 height 16
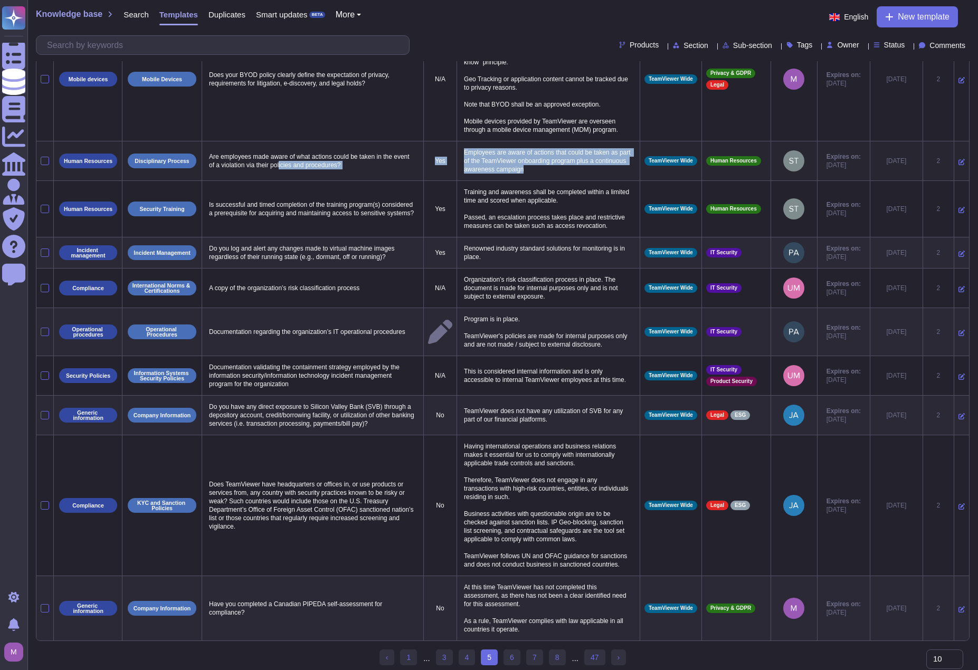
drag, startPoint x: 556, startPoint y: 159, endPoint x: 297, endPoint y: 156, distance: 259.2
click at [297, 156] on tr "Human Resources Disciplinary Process Are employees made aware of what actions c…" at bounding box center [502, 161] width 933 height 40
click at [509, 447] on link "6" at bounding box center [512, 658] width 17 height 16
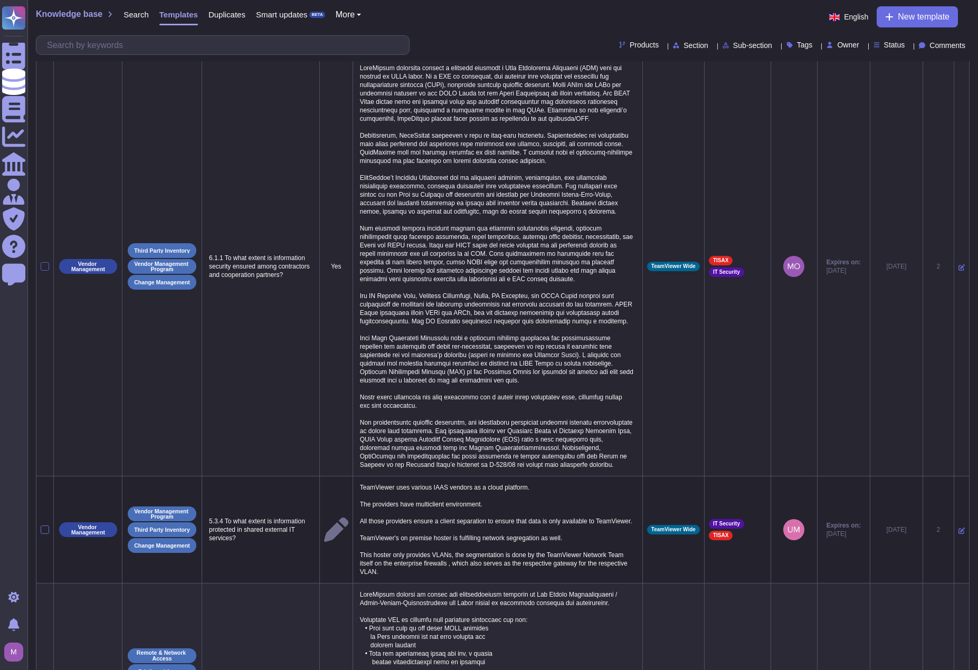
click at [41, 269] on div at bounding box center [45, 266] width 8 height 8
click at [0, 0] on input "checkbox" at bounding box center [0, 0] width 0 height 0
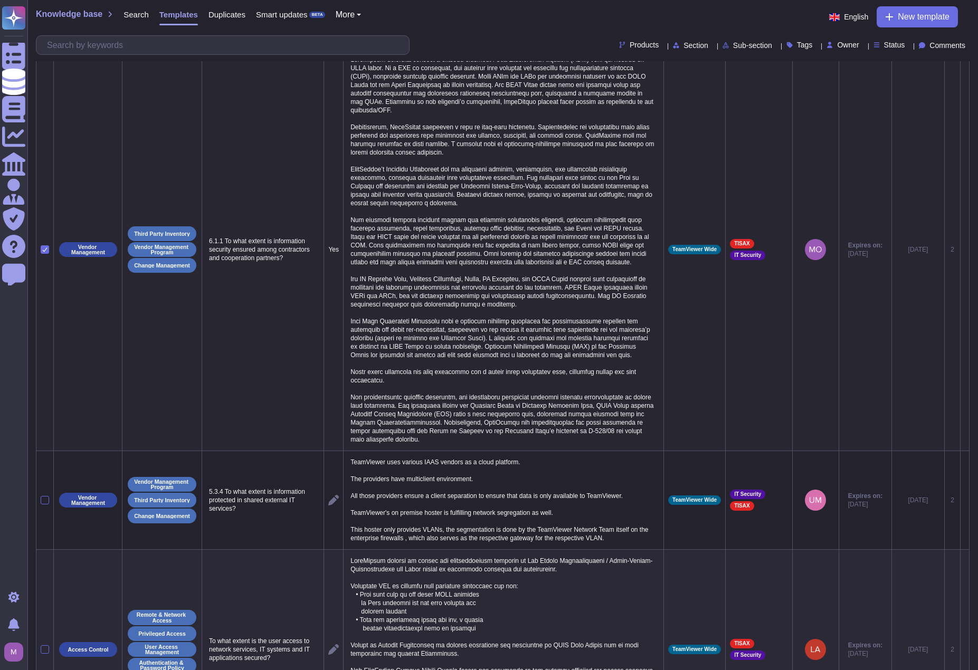
click at [604, 250] on icon at bounding box center [965, 250] width 0 height 0
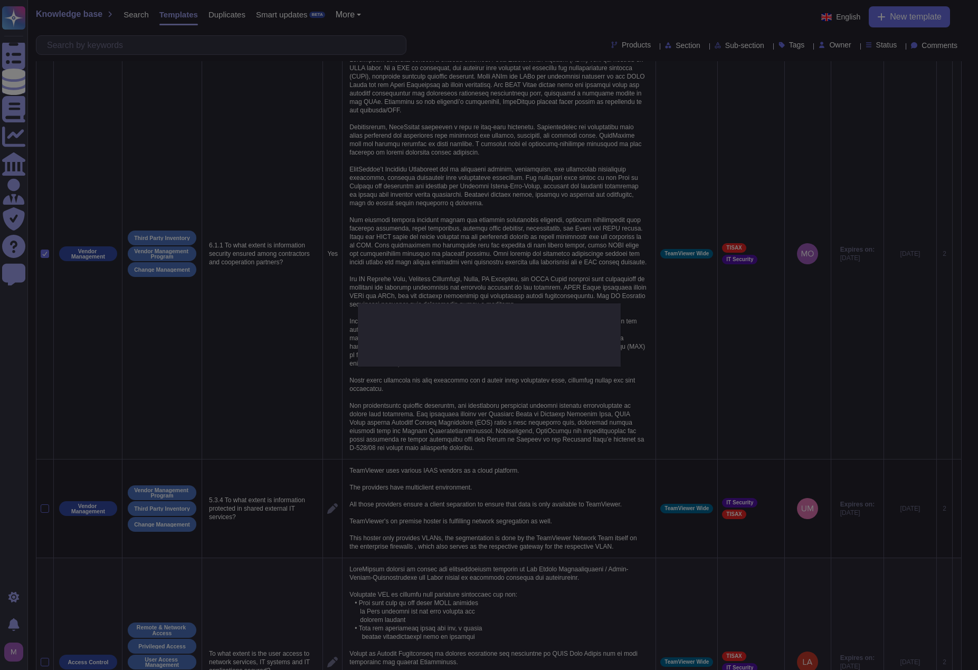
type textarea "6.1.1 To what extent is information security ensured among contractors and coop…"
type textarea "LoreMipsum dolorsita consect a elitsedd eiusmodt i Utla Etdolorema Aliquaeni (A…"
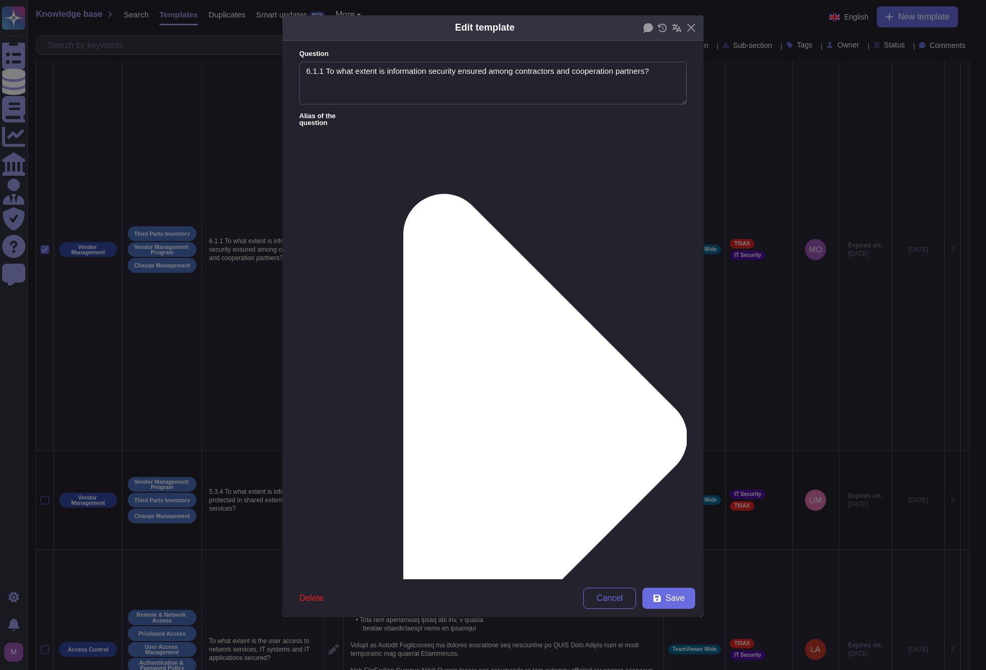
type textarea "6.1.1 To what extent is information security ensured among contractors and coop…"
type textarea "LoreMipsum dolorsita consect a elitsedd eiusmodt i Utla Etdolorema Aliquaeni (A…"
drag, startPoint x: 326, startPoint y: 69, endPoint x: 281, endPoint y: 70, distance: 44.4
click at [281, 70] on div "Edit template Question 6.1.1 To what extent is information security ensured amo…" at bounding box center [493, 335] width 986 height 670
click at [604, 447] on span "Save" at bounding box center [675, 598] width 19 height 8
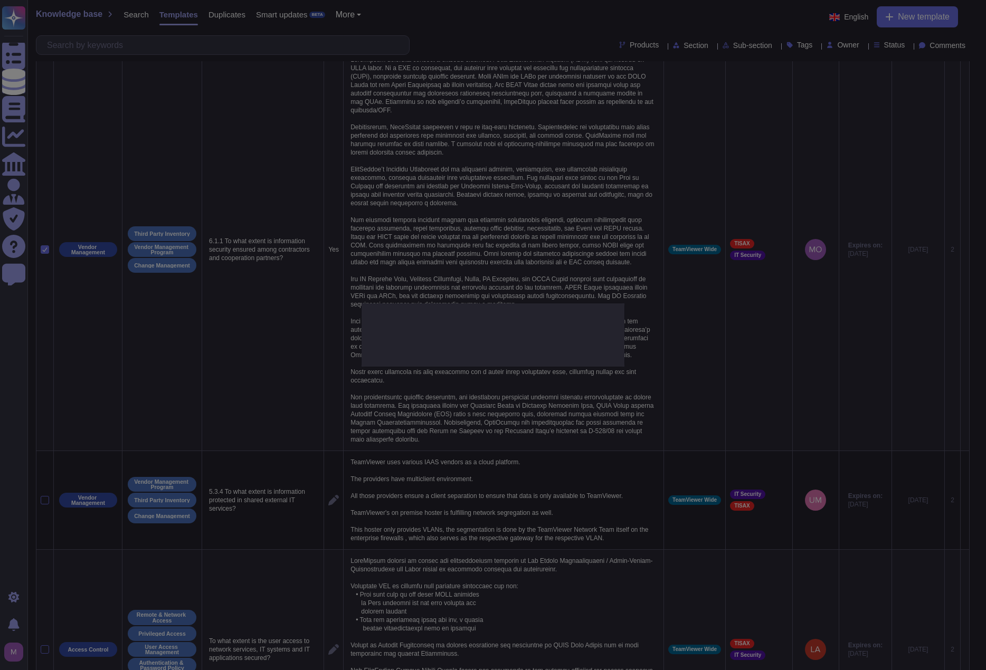
type textarea "6.1.1 To what extent is information security ensured among contractors and coop…"
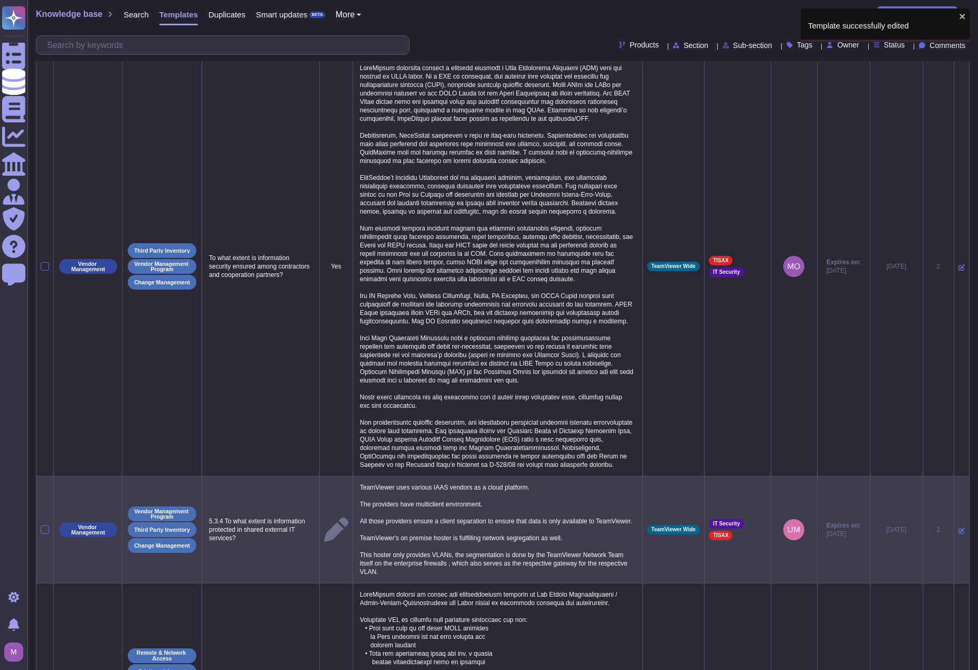
click at [604, 447] on icon at bounding box center [962, 531] width 6 height 6
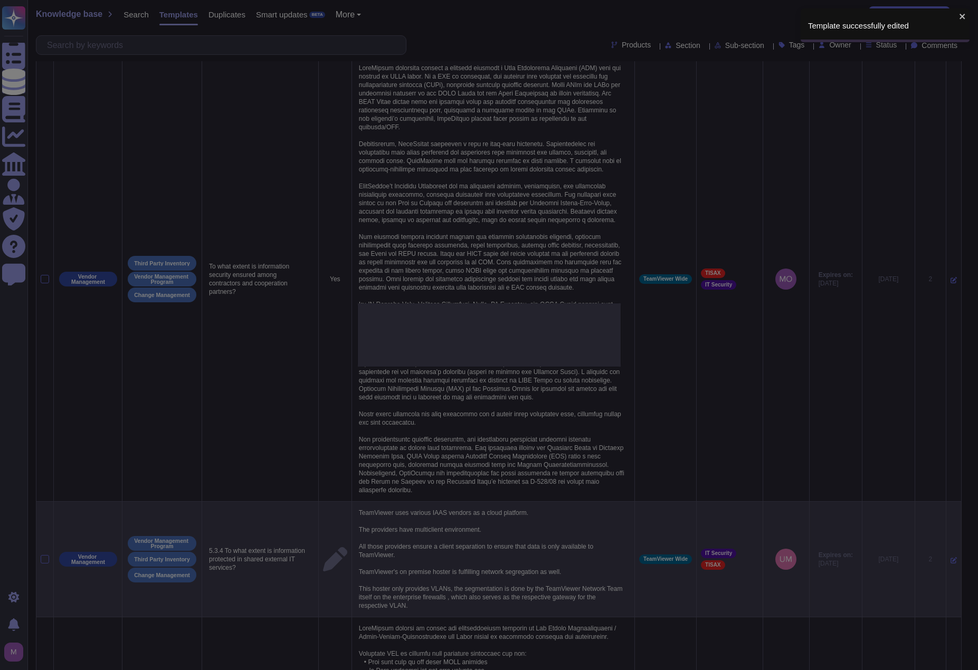
type textarea "5.3.4 To what extent is information protected in shared external IT services?"
type textarea "TeamViewer uses various IAAS vendors as a cloud platform. The providers have mu…"
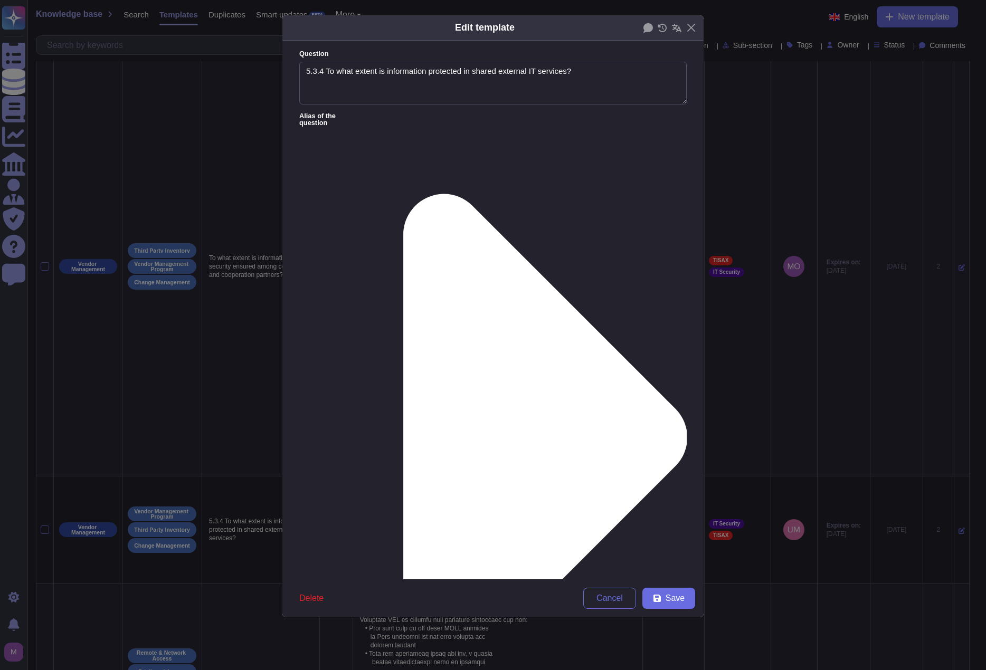
type textarea "5.3.4 To what extent is information protected in shared external IT services?"
type textarea "TeamViewer uses various IAAS vendors as a cloud platform. The providers have mu…"
drag, startPoint x: 327, startPoint y: 73, endPoint x: 282, endPoint y: 74, distance: 44.3
click at [282, 74] on form "Question 5.3.4 To what extent is information protected in shared external IT se…" at bounding box center [492, 310] width 421 height 539
click at [604, 447] on span "Save" at bounding box center [675, 598] width 19 height 8
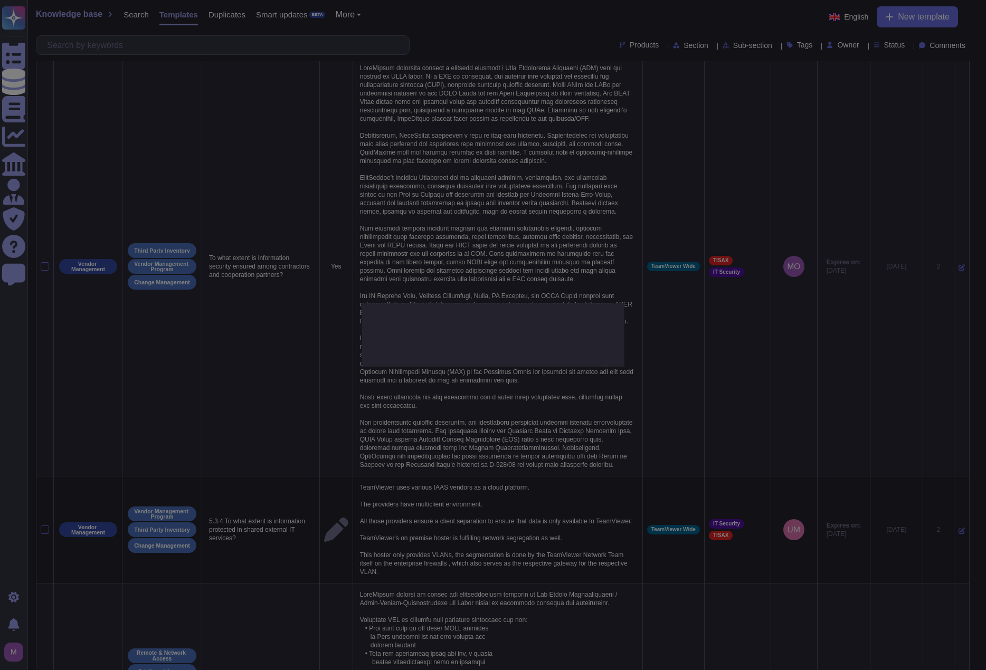
type textarea "5.3.4 To what extent is information protected in shared external IT services?"
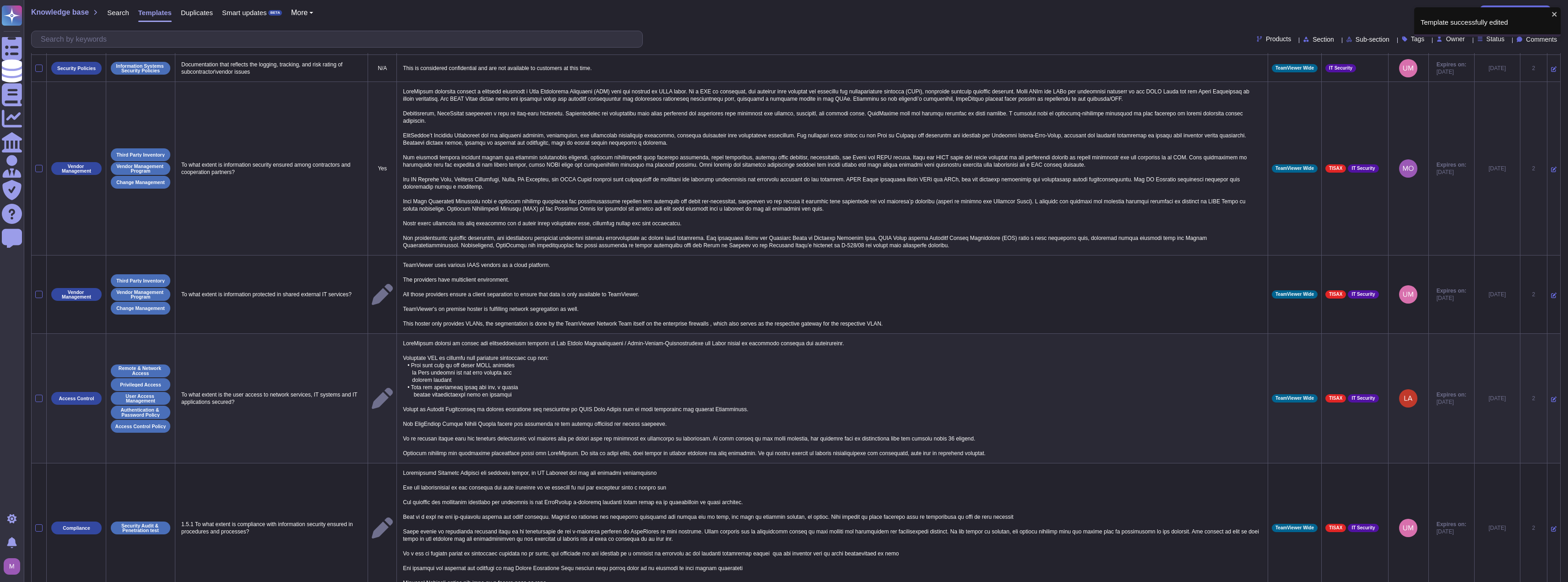
scroll to position [0, 0]
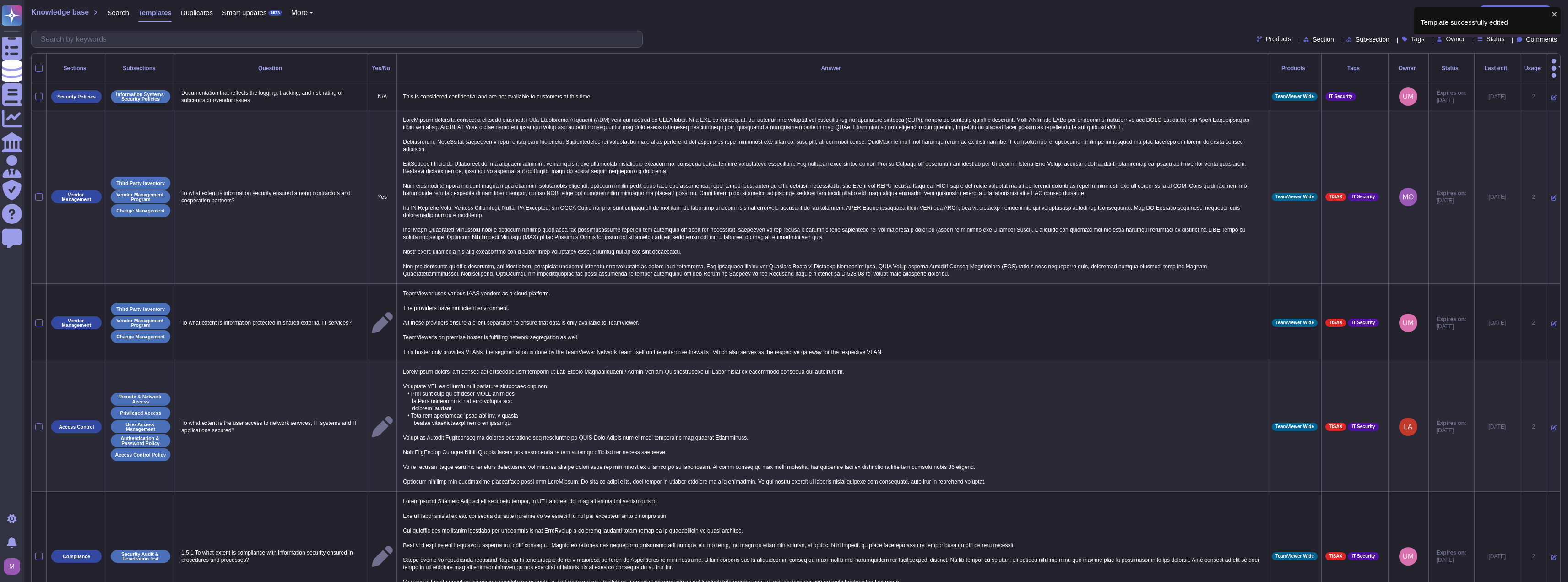
click at [524, 39] on icon at bounding box center [1405, 39] width 5 height 5
click at [524, 104] on span "TISAX" at bounding box center [1425, 104] width 20 height 9
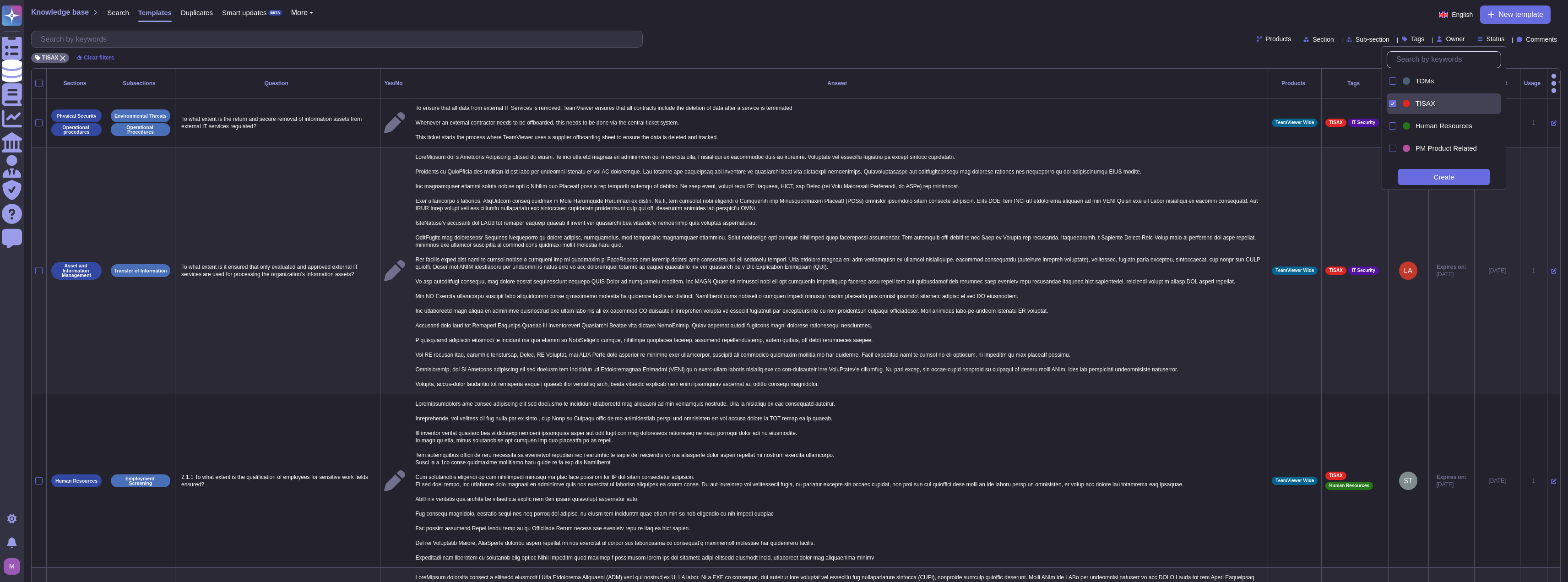
click at [524, 47] on div "Products Section Sub-section Tags Owner Status Comments" at bounding box center [796, 39] width 1530 height 17
click at [524, 73] on th "Usage" at bounding box center [1533, 83] width 27 height 29
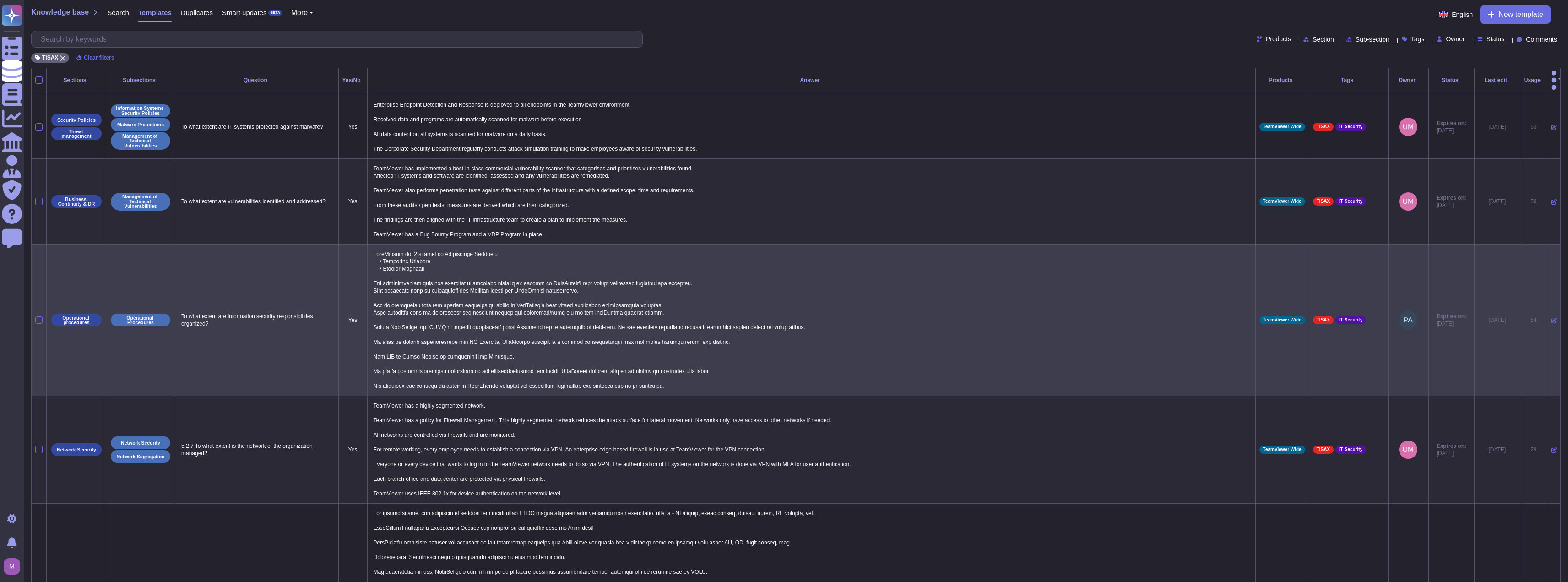
scroll to position [0, 0]
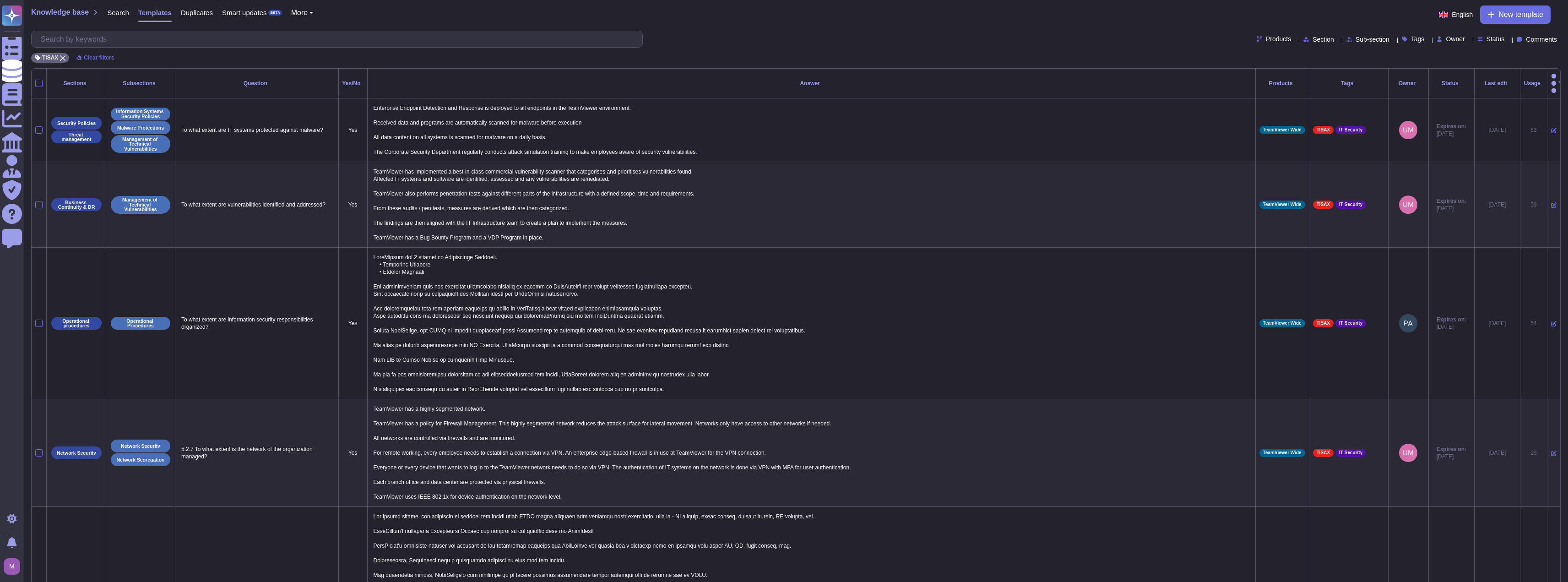
click at [524, 39] on span "Tags" at bounding box center [1418, 38] width 14 height 6
click at [524, 79] on div at bounding box center [1393, 82] width 7 height 7
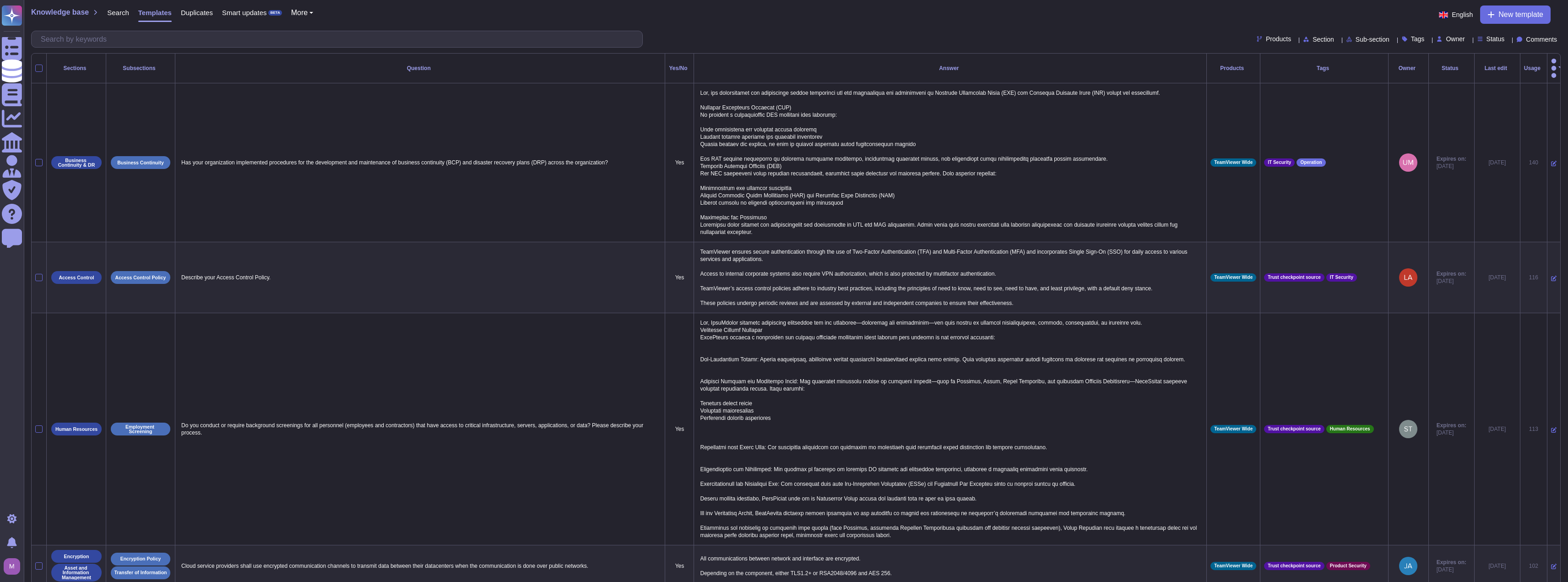
click at [524, 40] on div "Products Section Sub-section Tags Owner Status Comments" at bounding box center [796, 39] width 1530 height 17
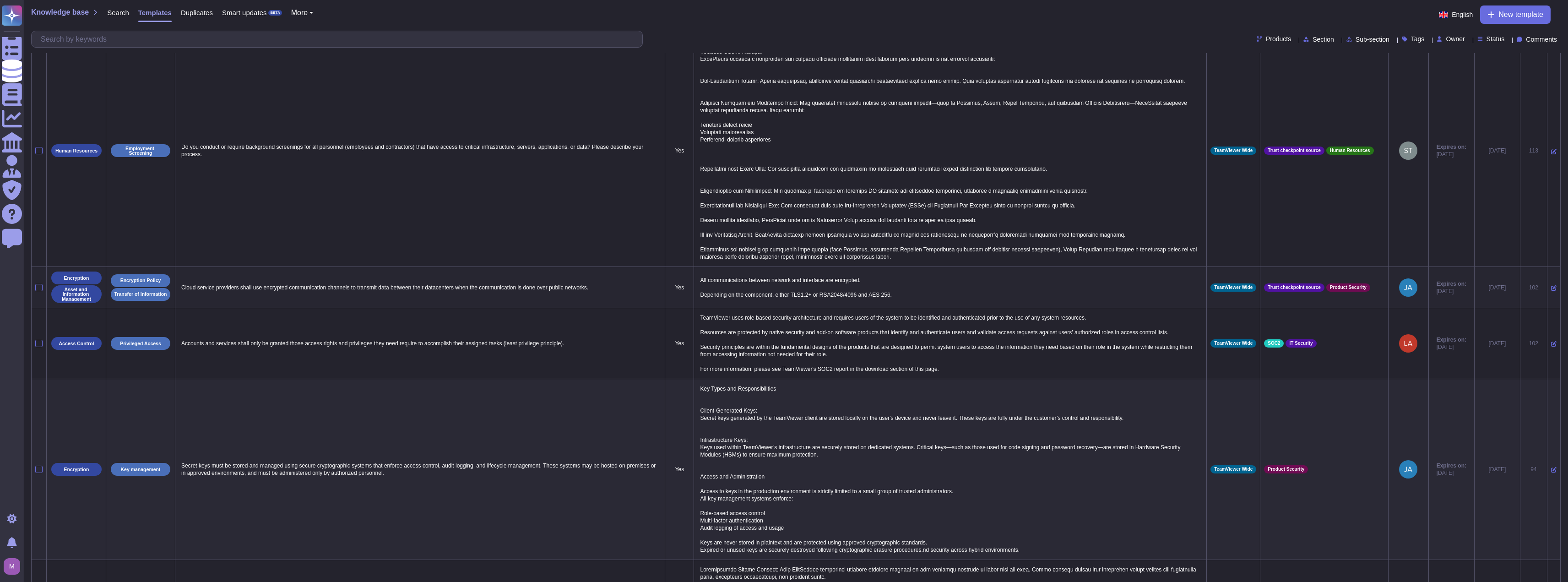
scroll to position [624, 0]
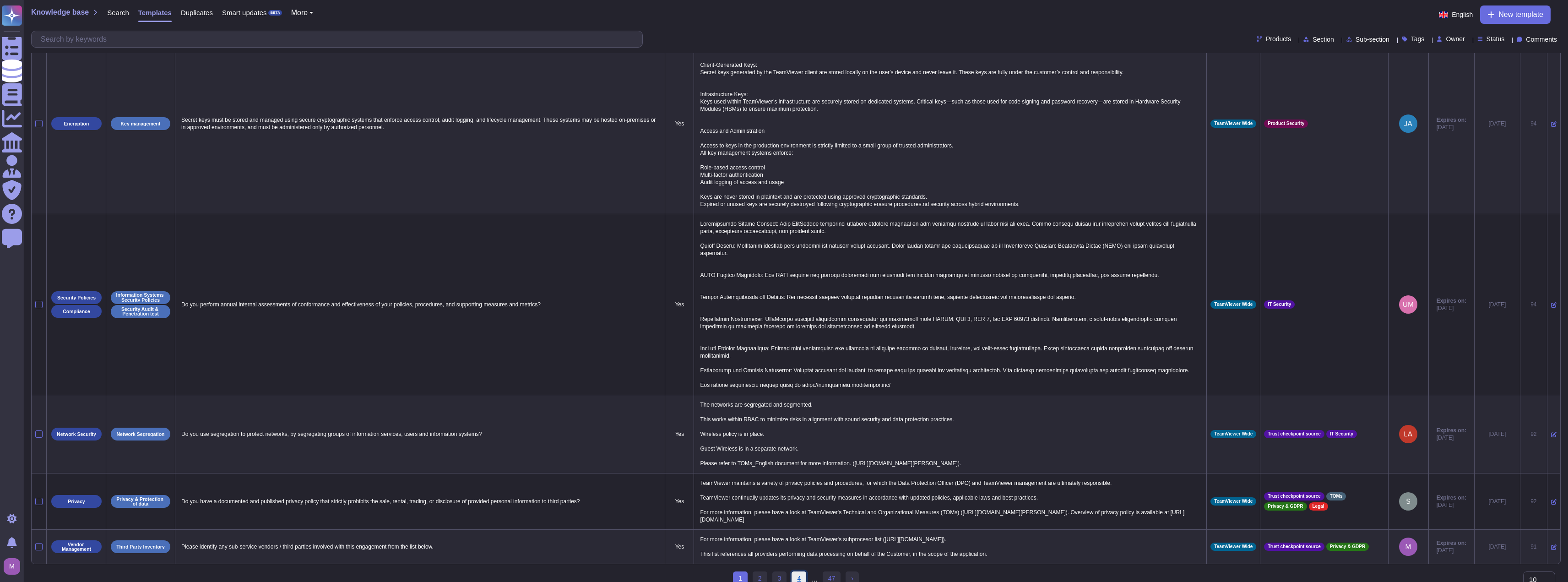
click at [524, 388] on link "4" at bounding box center [799, 579] width 15 height 14
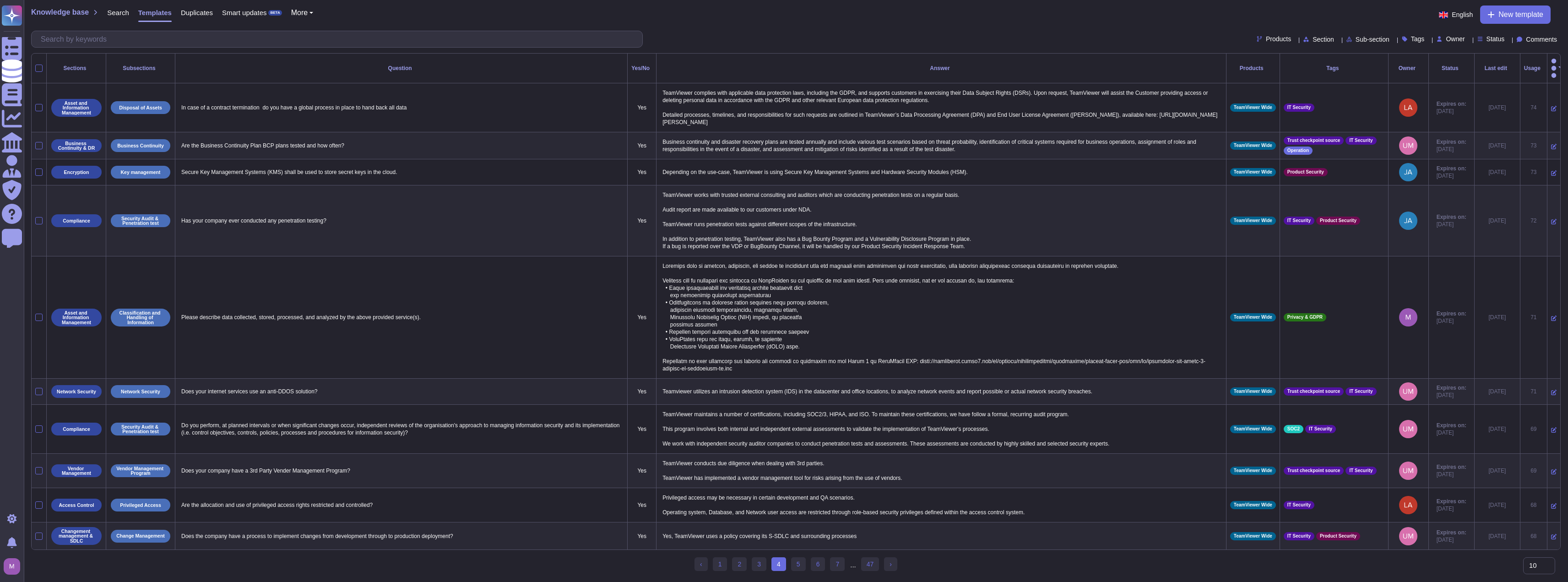
scroll to position [0, 0]
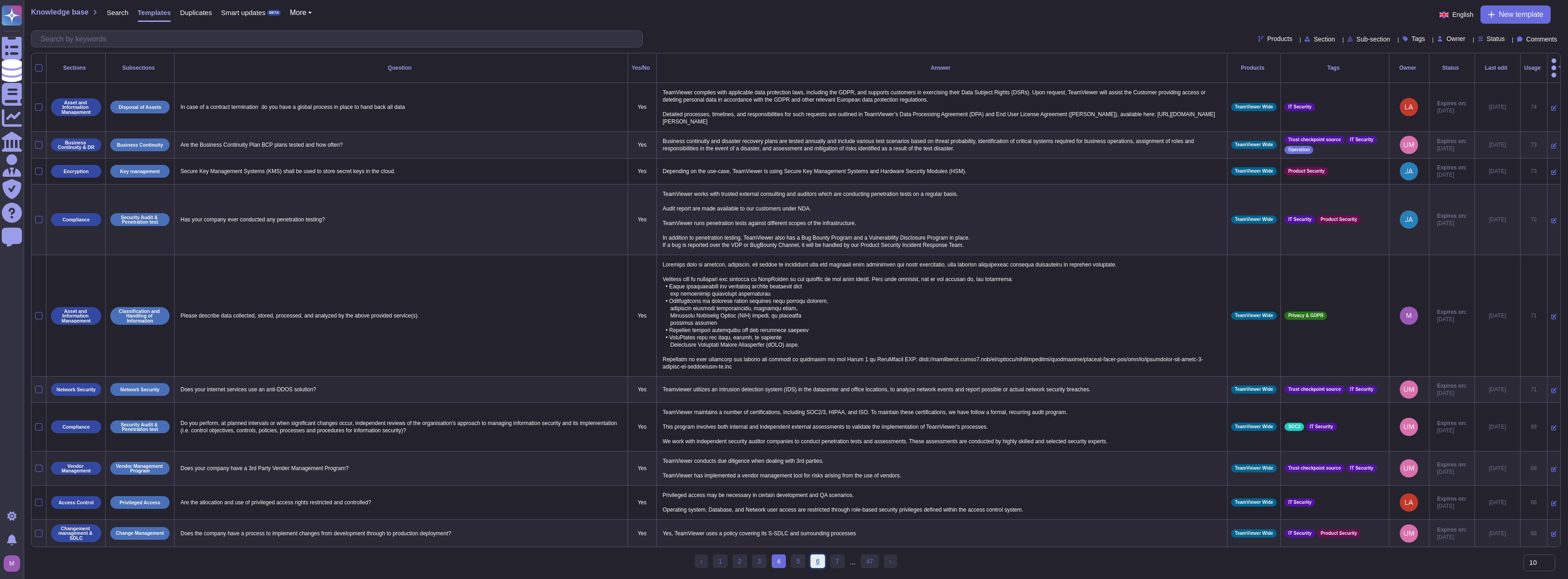
click at [522, 386] on link "6" at bounding box center [818, 561] width 15 height 14
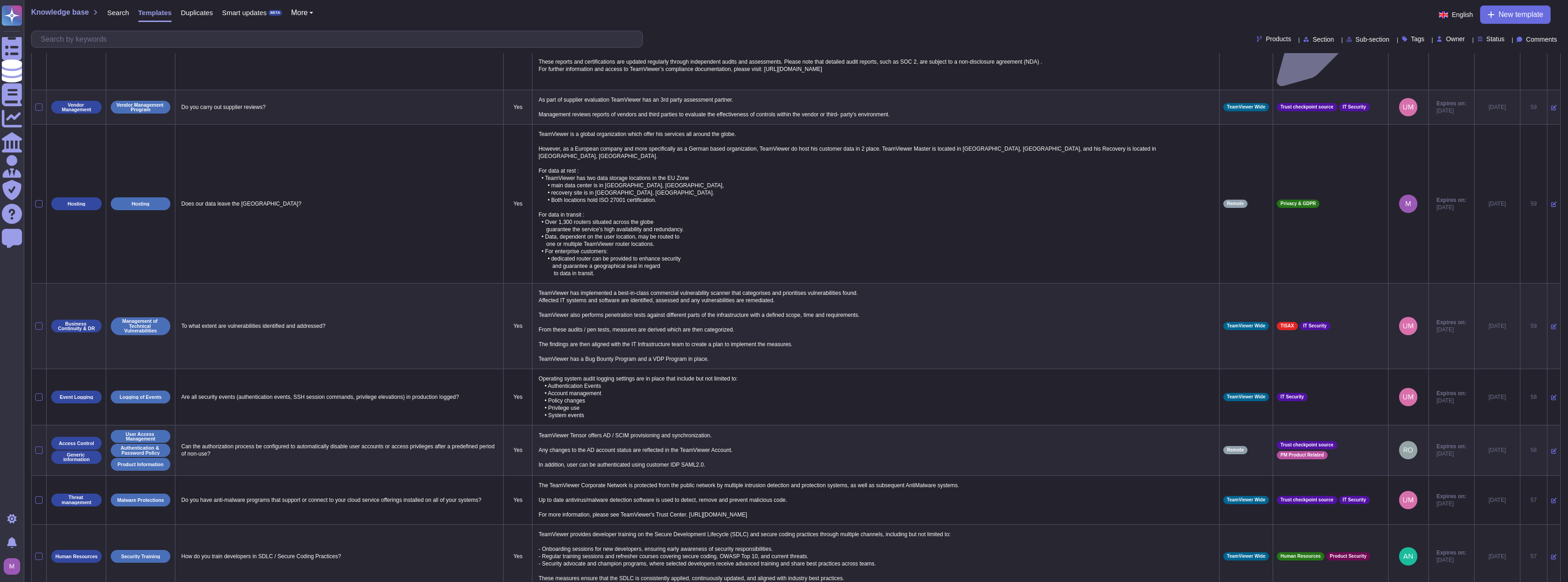
scroll to position [186, 0]
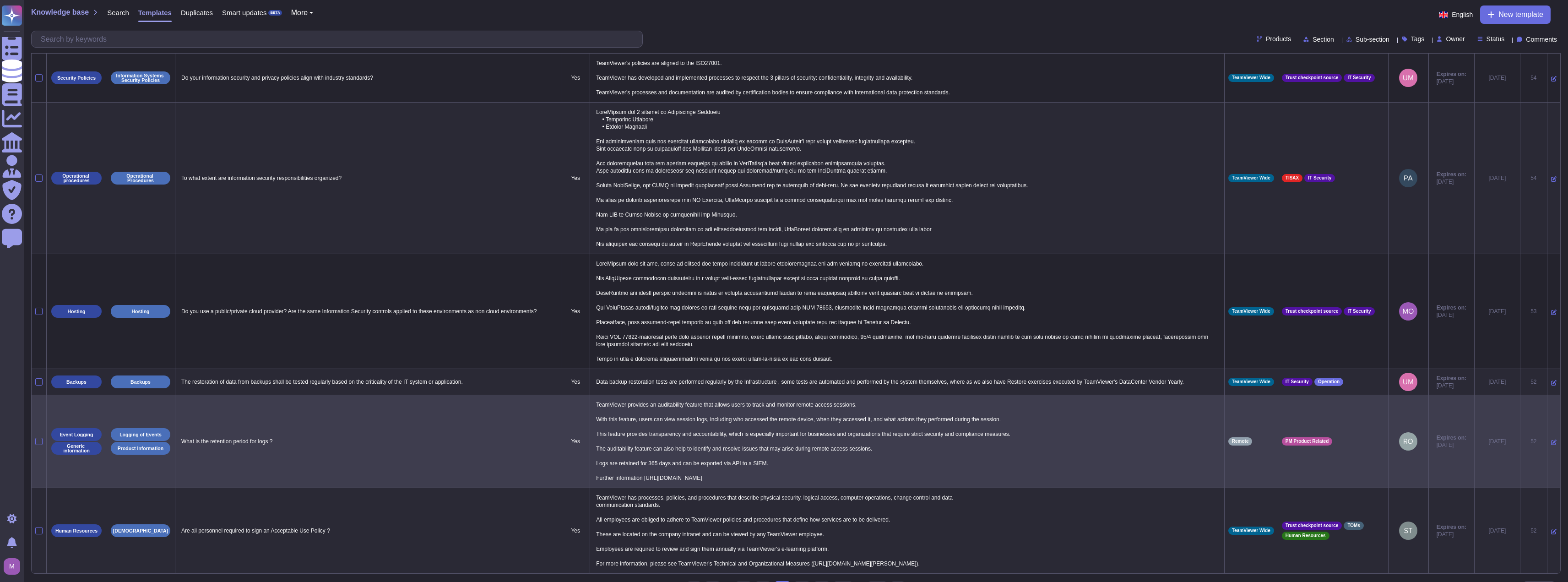
scroll to position [418, 0]
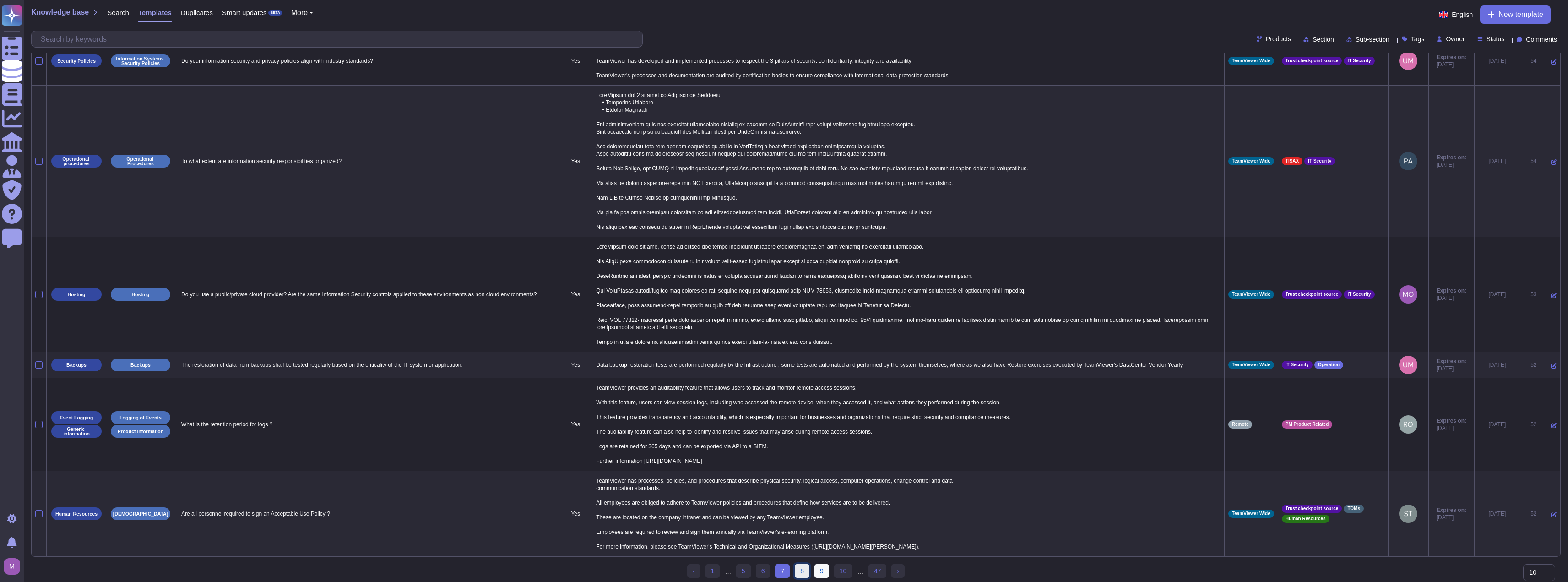
click at [524, 388] on link "8" at bounding box center [801, 571] width 15 height 14
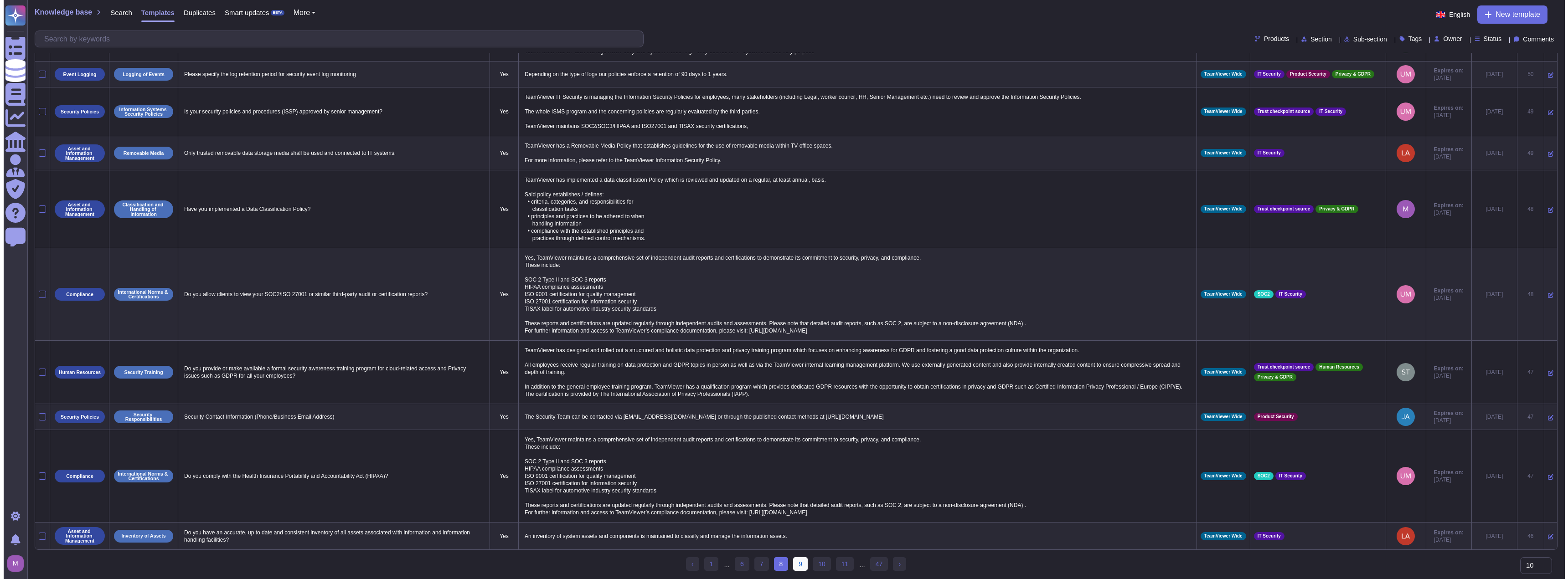
scroll to position [52, 0]
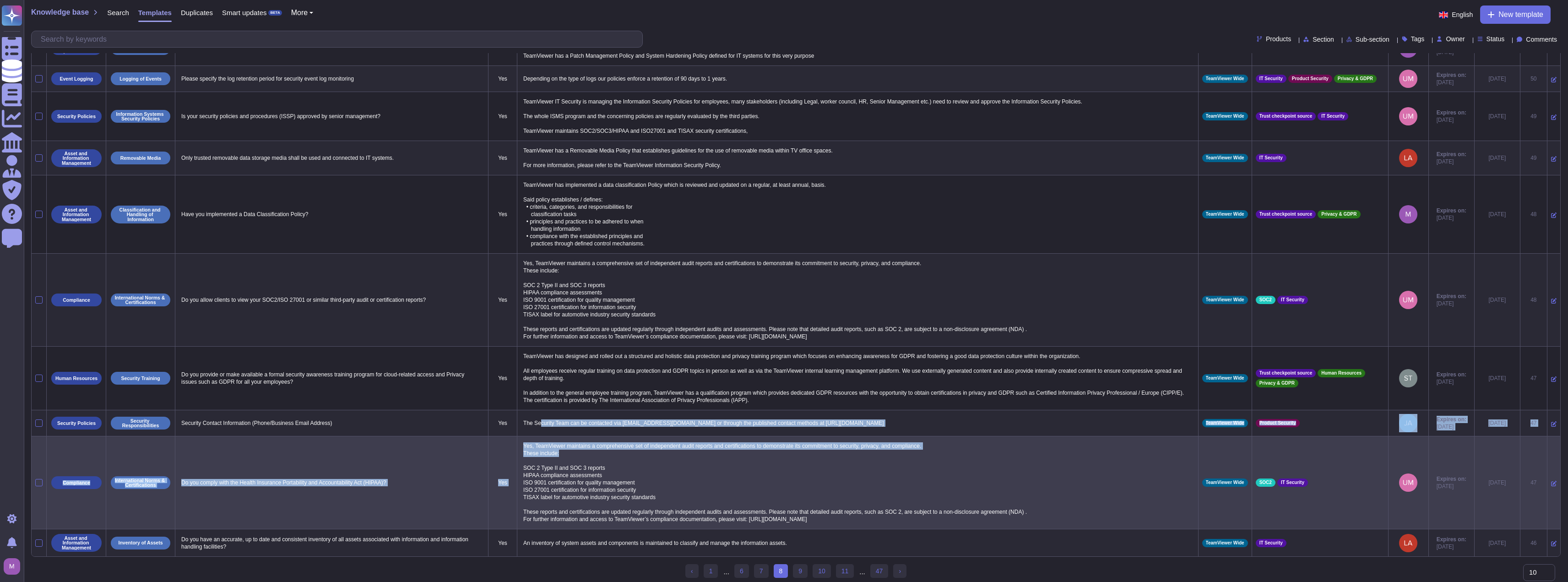
drag, startPoint x: 539, startPoint y: 414, endPoint x: 606, endPoint y: 443, distance: 73.0
click at [524, 388] on tbody "Operational procedures Operational Procedures IT systems and applications shall…" at bounding box center [795, 293] width 1529 height 525
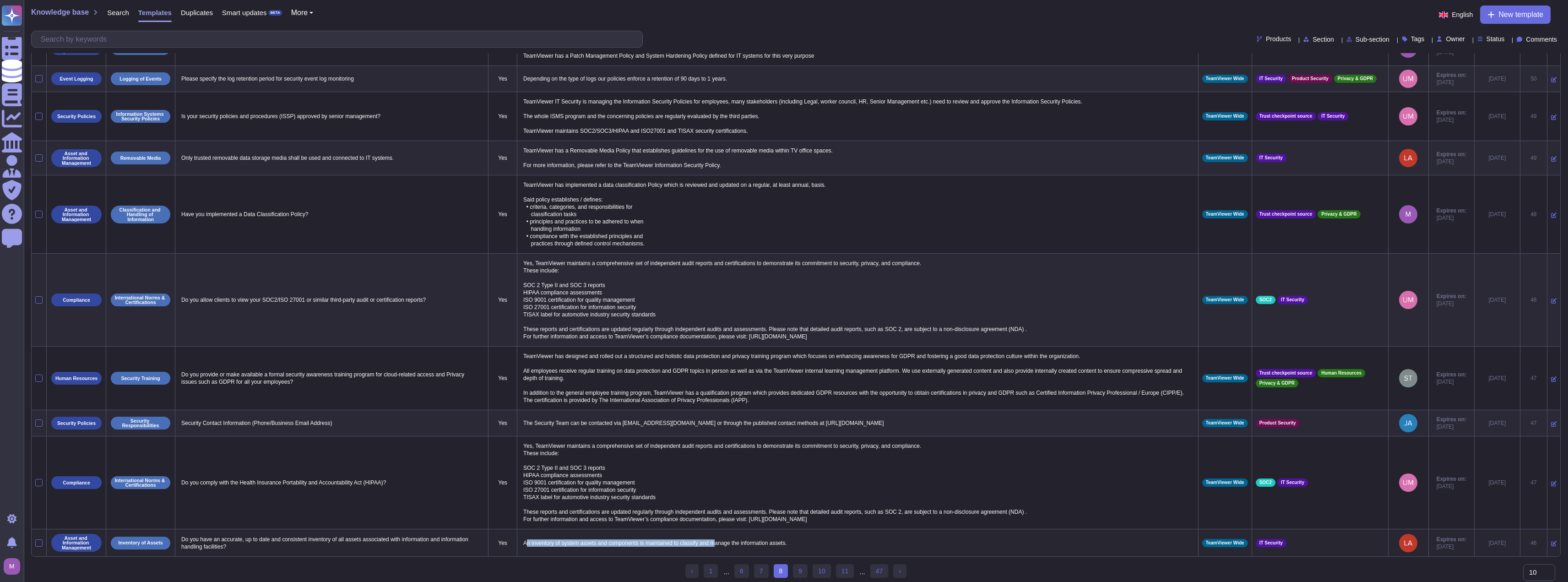
drag, startPoint x: 540, startPoint y: 531, endPoint x: 711, endPoint y: 534, distance: 171.0
click at [524, 388] on p "An inventory of system assets and components is maintained to classify and mana…" at bounding box center [858, 543] width 674 height 12
drag, startPoint x: 299, startPoint y: 540, endPoint x: 183, endPoint y: 530, distance: 116.4
click at [183, 388] on p "Do you have an accurate, up to date and consistent inventory of all assets asso…" at bounding box center [331, 543] width 305 height 19
copy p "Do you have an accurate, up to date and consistent inventory of all assets asso…"
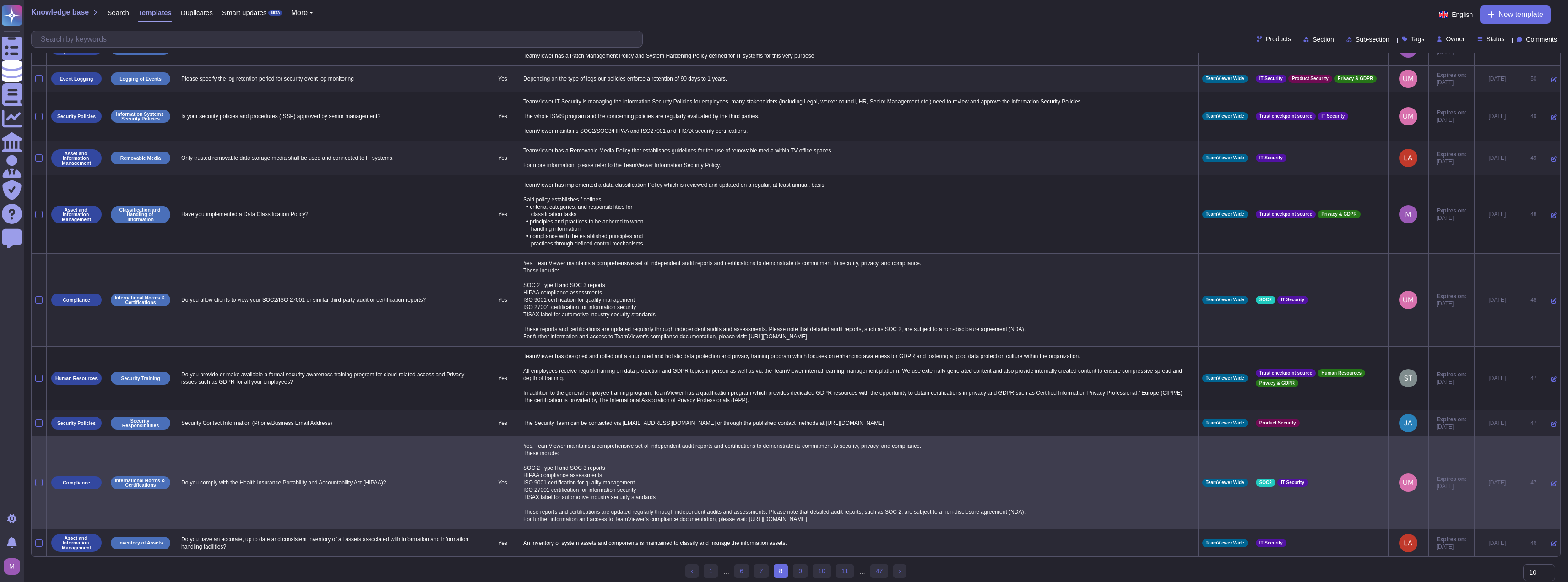
click at [524, 388] on p "Yes, TeamViewer maintains a comprehensive set of independent audit reports and …" at bounding box center [858, 482] width 674 height 85
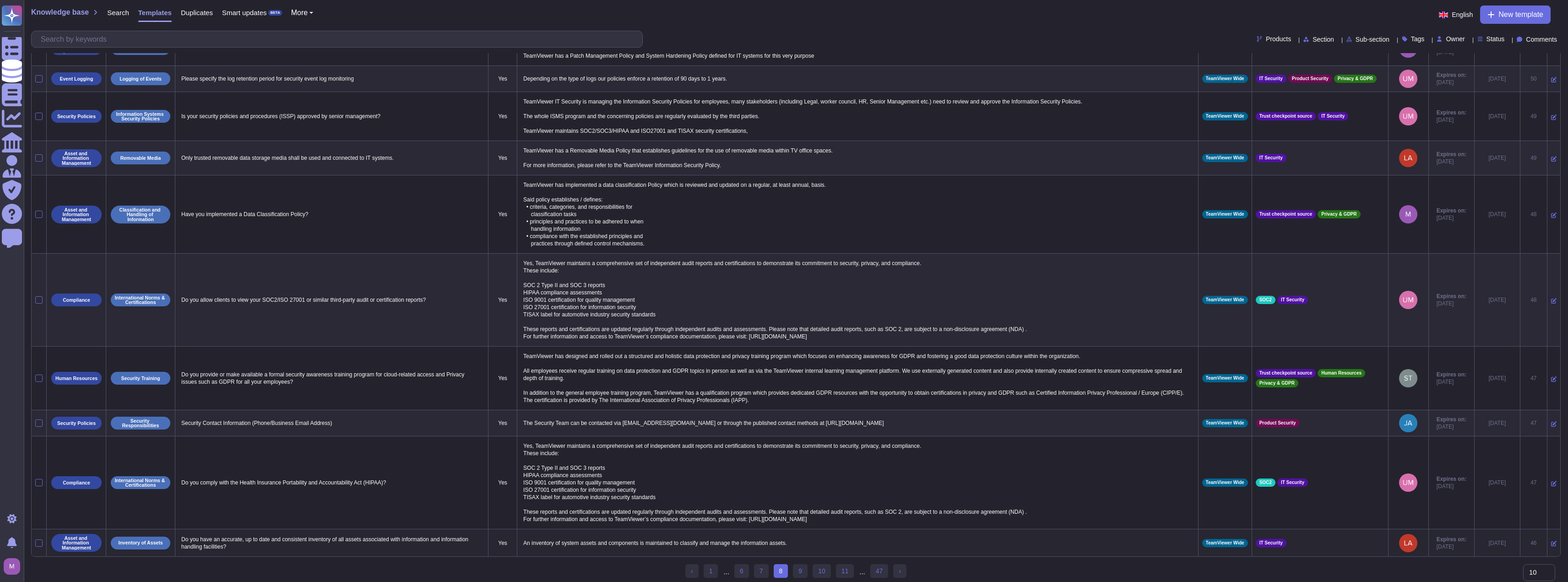
click at [524, 388] on icon at bounding box center [1553, 543] width 5 height 5
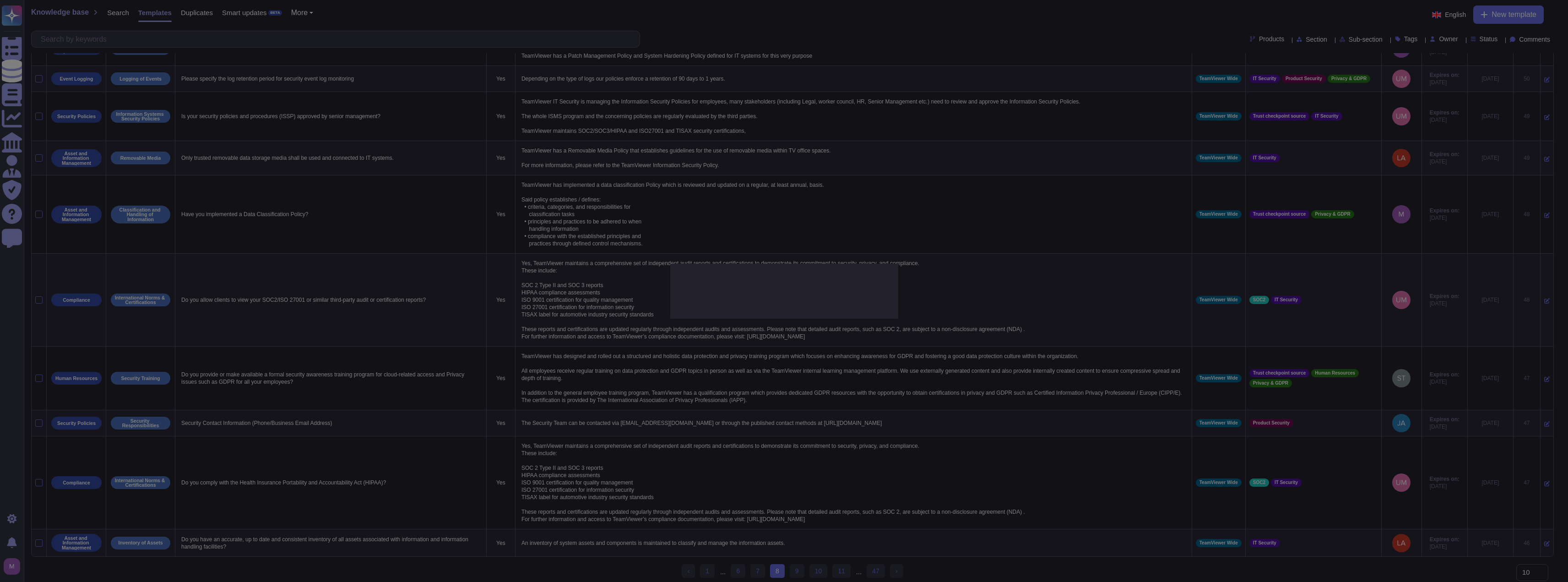
type textarea "Do you have an accurate, up to date and consistent inventory of all assets asso…"
type textarea "An inventory of system assets and components is maintained to classify and mana…"
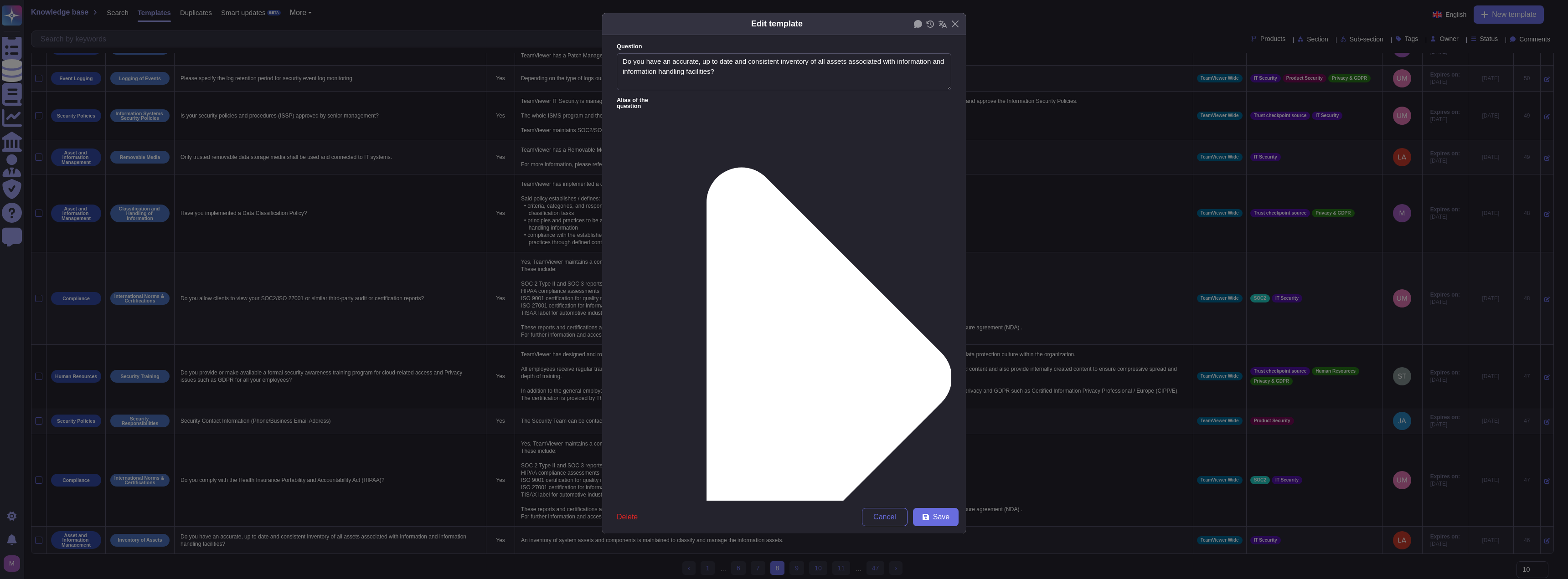
type textarea "Do you have an accurate, up to date and consistent inventory of all assets asso…"
drag, startPoint x: 767, startPoint y: 153, endPoint x: 497, endPoint y: 86, distance: 278.2
click at [497, 86] on div "Edit template Question Do you have an accurate, up to date and consistent inven…" at bounding box center [784, 289] width 1568 height 579
paste textarea "TeamViewer maintains an accurate, up-to-date, and consistent inventory of all a…"
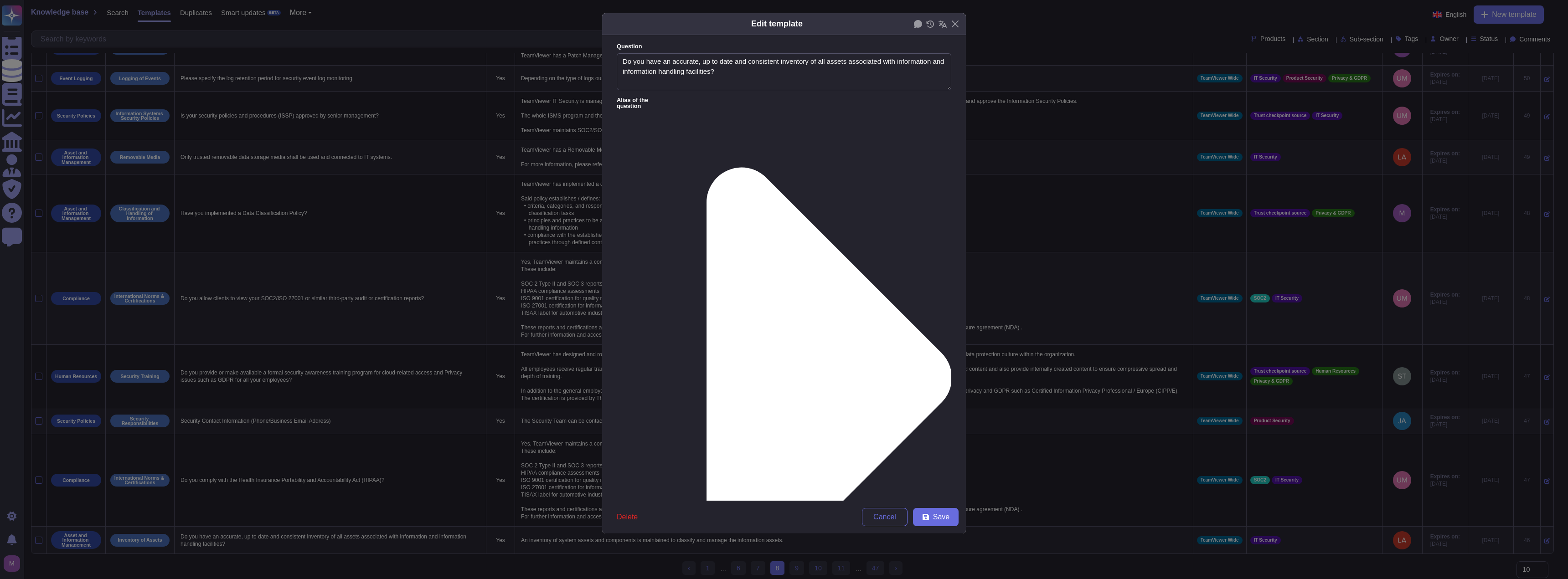
drag, startPoint x: 732, startPoint y: 150, endPoint x: 670, endPoint y: 153, distance: 62.1
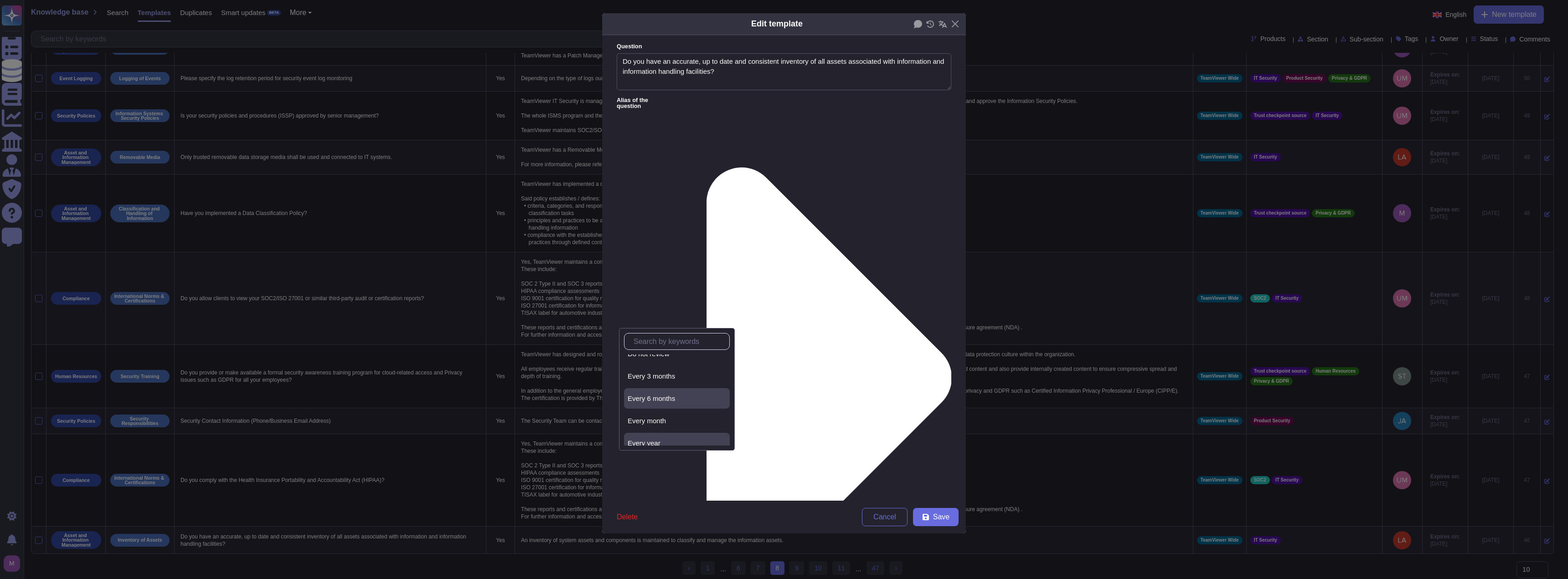
scroll to position [41, 0]
click at [522, 386] on div "Every year" at bounding box center [677, 436] width 98 height 9
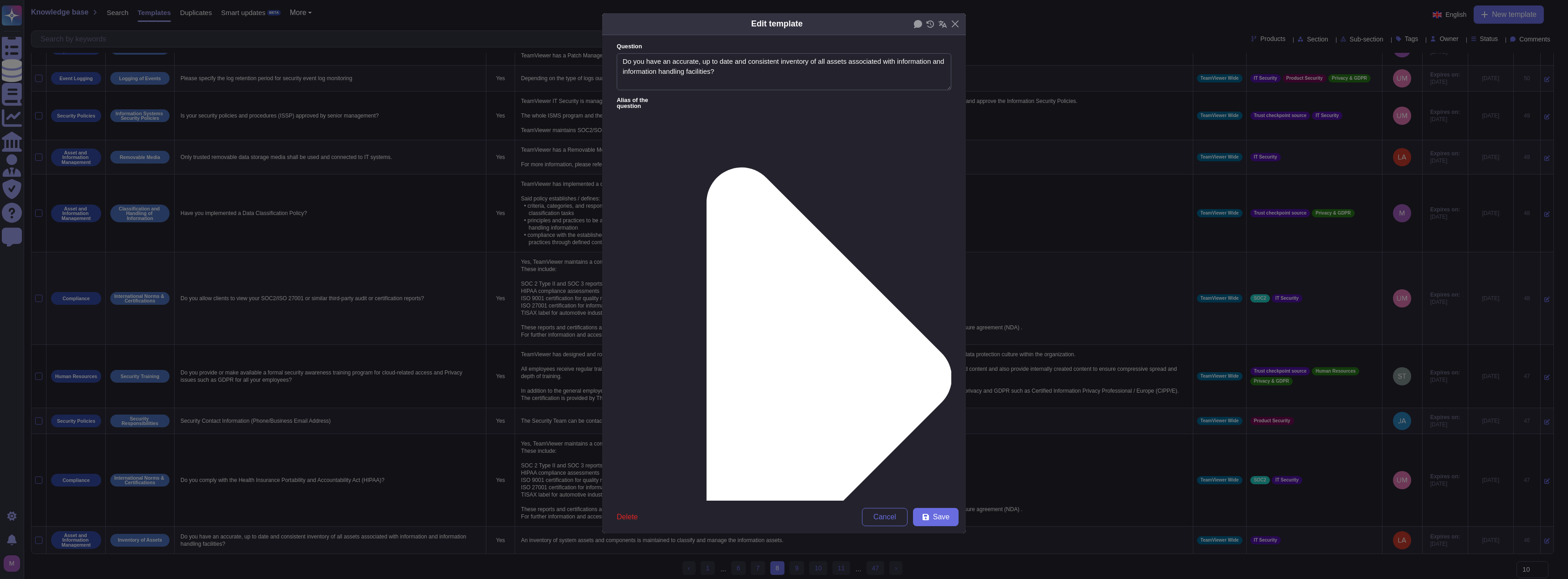
click at [522, 383] on div "From [DATE]" at bounding box center [665, 389] width 81 height 21
click at [522, 386] on span "Save" at bounding box center [941, 517] width 16 height 7
type textarea "An inventory of system assets and components is maintained to classify and mana…"
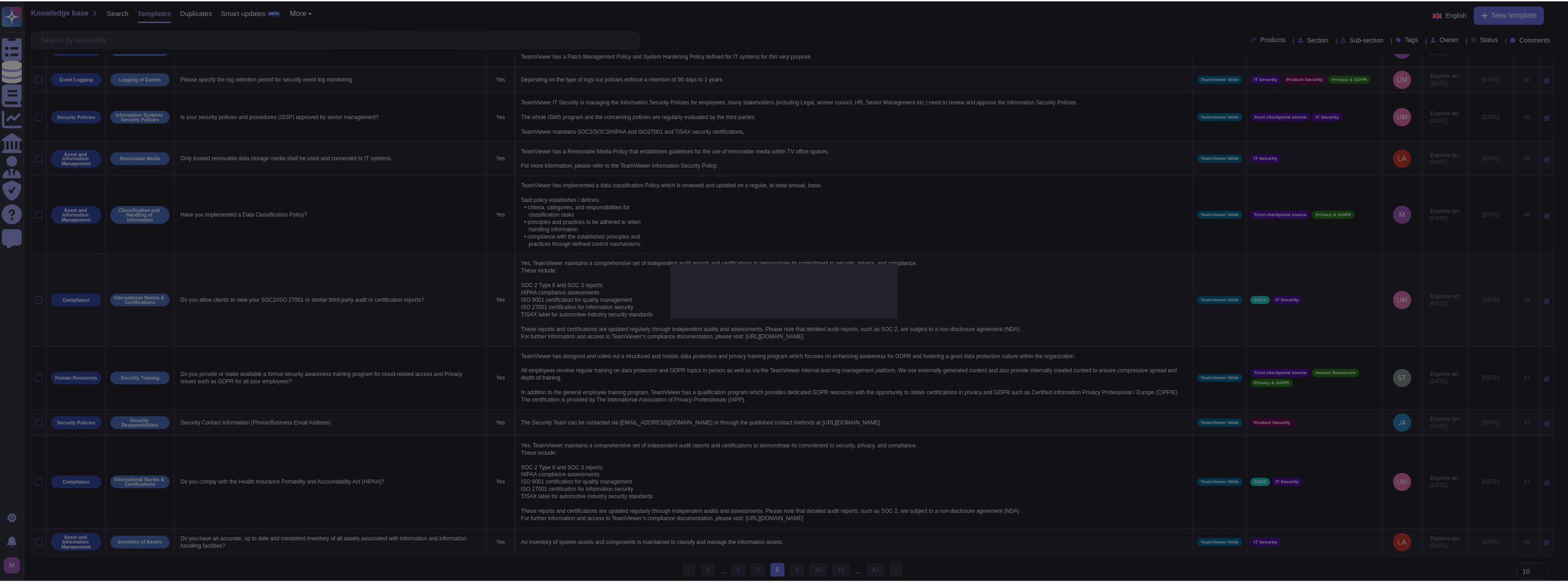
scroll to position [44, 0]
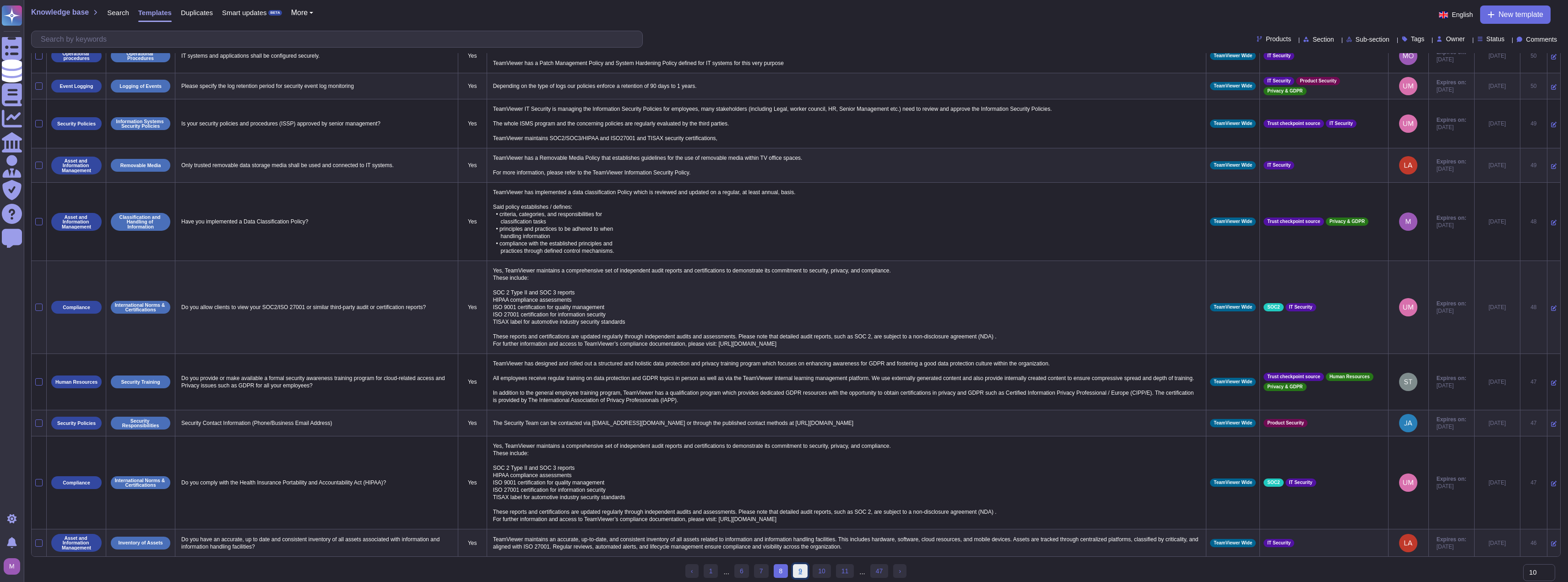
click at [524, 388] on link "9" at bounding box center [800, 571] width 15 height 14
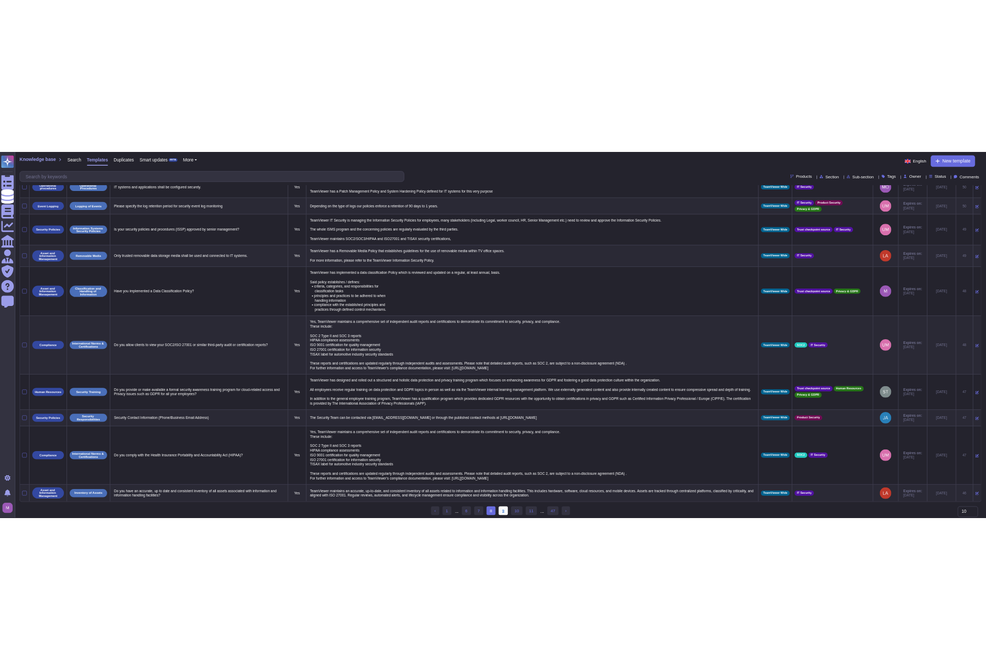
scroll to position [0, 0]
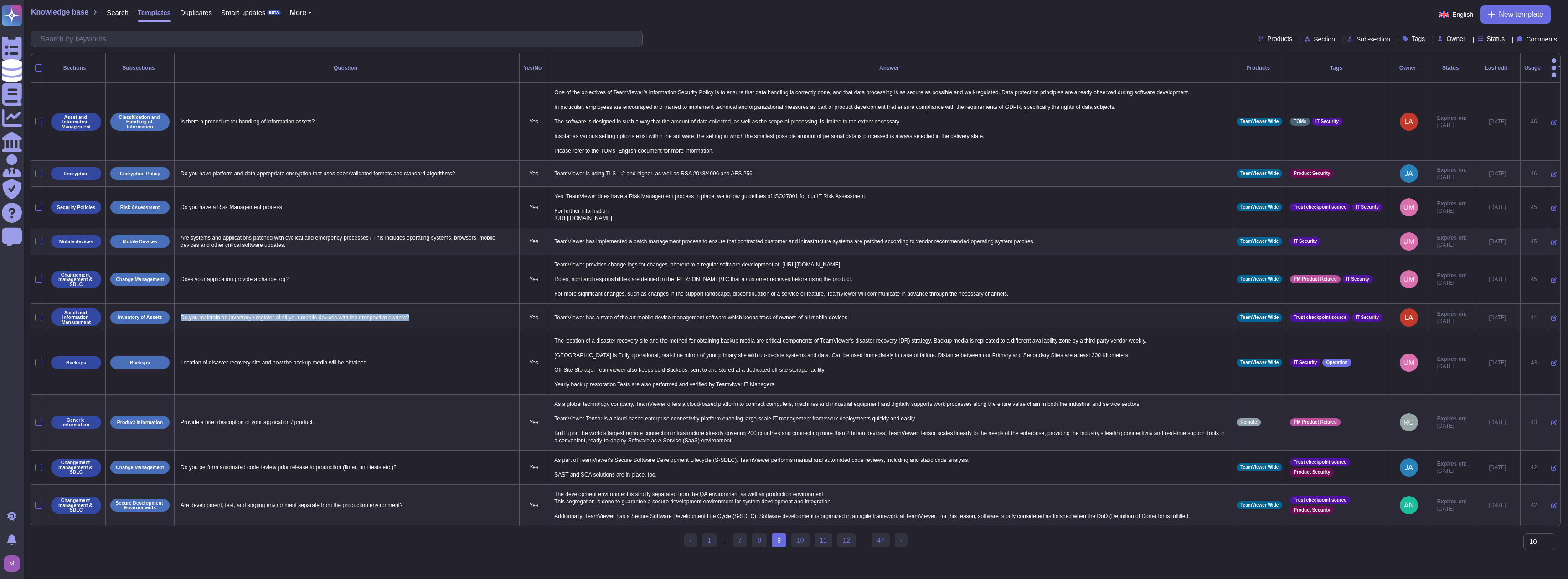
drag, startPoint x: 429, startPoint y: 309, endPoint x: 181, endPoint y: 314, distance: 248.1
click at [181, 314] on td "Do you maintain an inventory / register of all your mobile devices with their r…" at bounding box center [347, 318] width 345 height 28
copy p "Do you maintain an inventory / register of all your mobile devices with their r…"
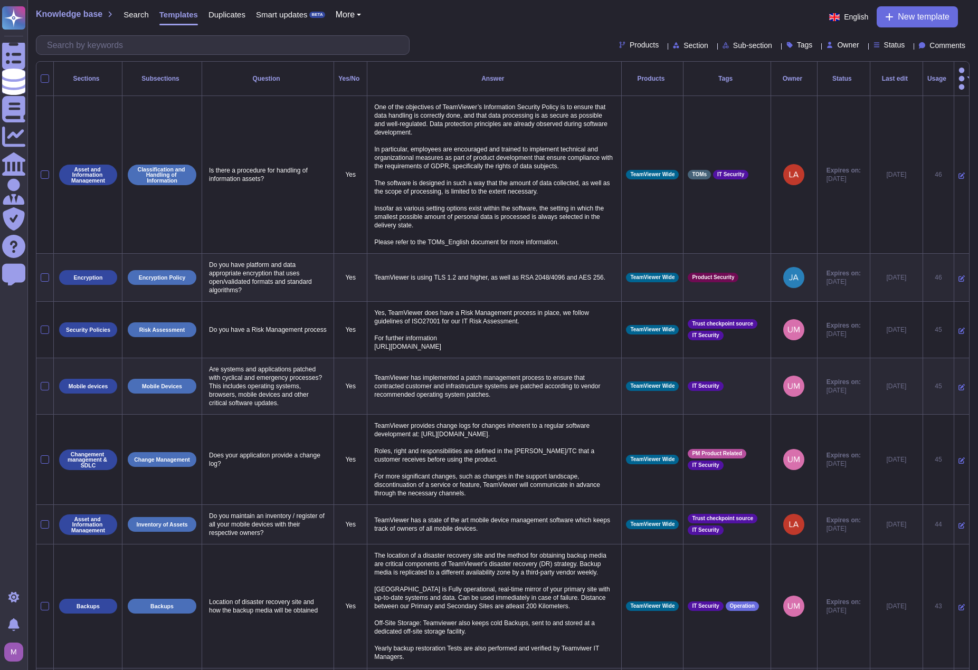
click at [604, 447] on icon at bounding box center [962, 526] width 6 height 6
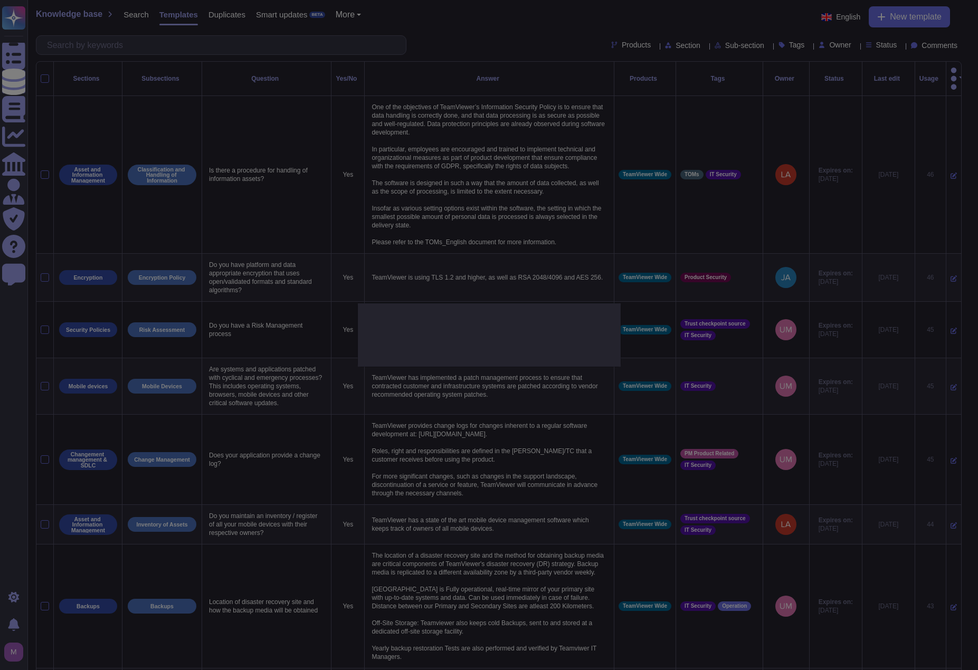
type textarea "Do you maintain an inventory / register of all your mobile devices with their r…"
type textarea "TeamViewer has a state of the art mobile device management software which keeps…"
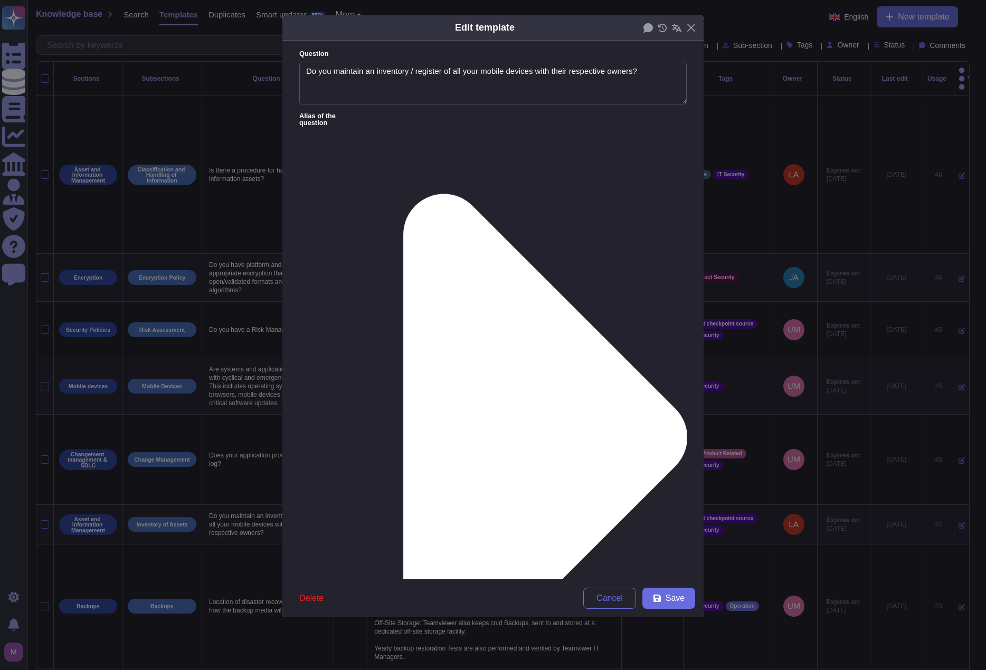
type textarea "Do you maintain an inventory / register of all your mobile devices with their r…"
paste textarea "Yes, TeamViewer maintains a centralized and regularly updated inventory of all …"
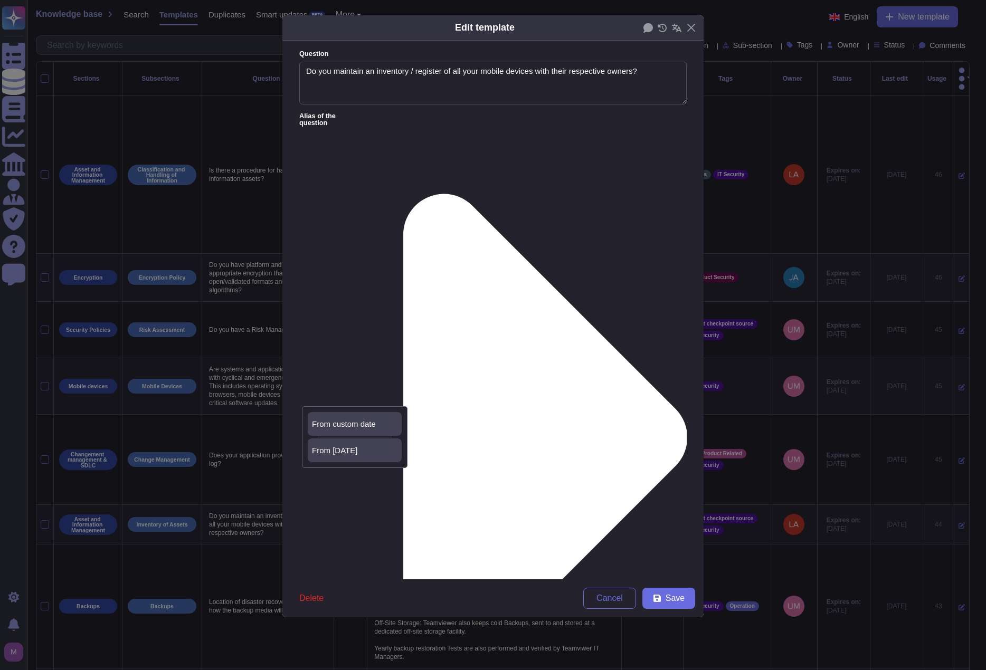
click at [350, 447] on span "From [DATE]" at bounding box center [334, 451] width 45 height 10
click at [604, 447] on button "Save" at bounding box center [668, 598] width 53 height 21
type textarea "TeamViewer has a state of the art mobile device management software which keeps…"
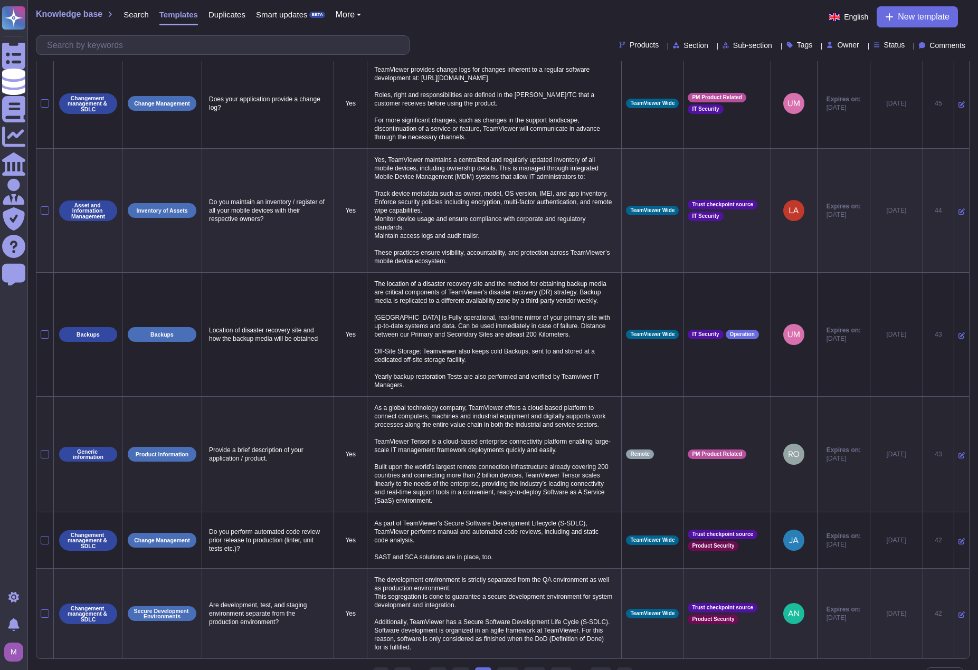
scroll to position [400, 0]
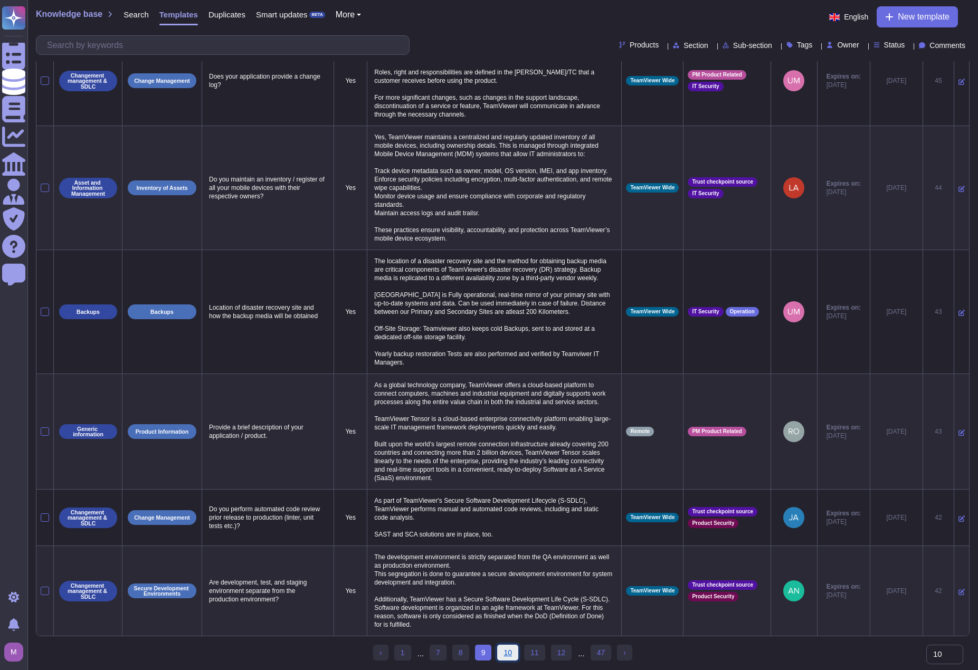
click at [506, 447] on link "10" at bounding box center [507, 653] width 21 height 16
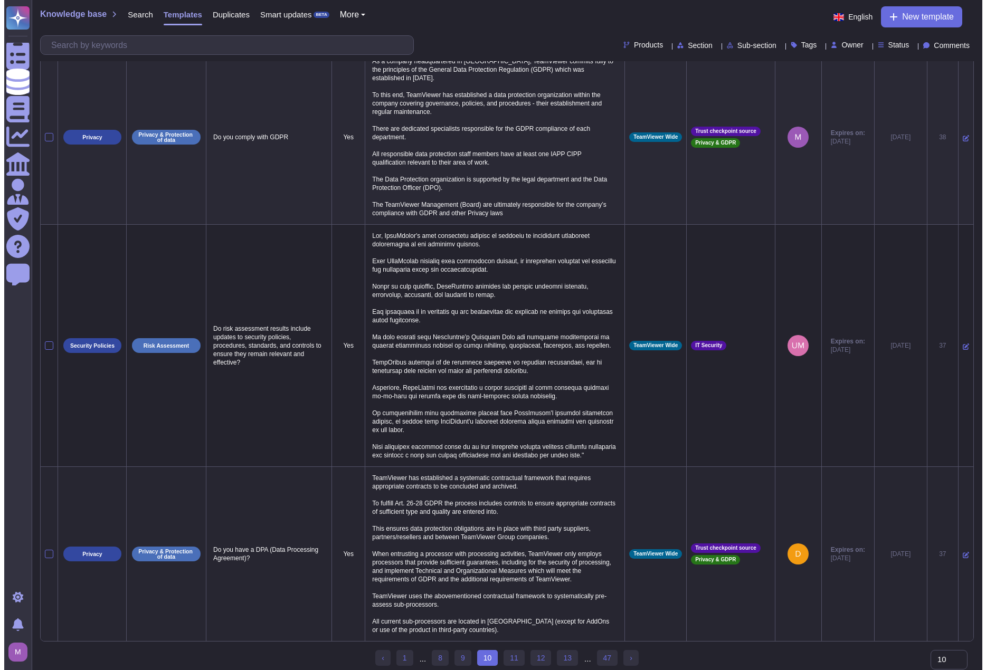
scroll to position [875, 0]
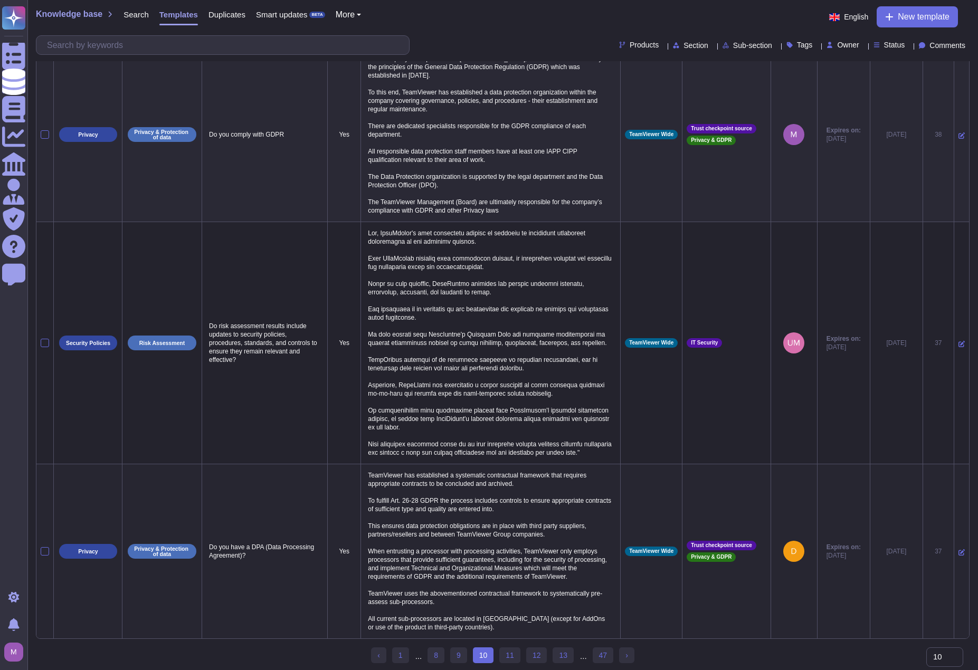
click at [604, 447] on icon at bounding box center [962, 553] width 6 height 6
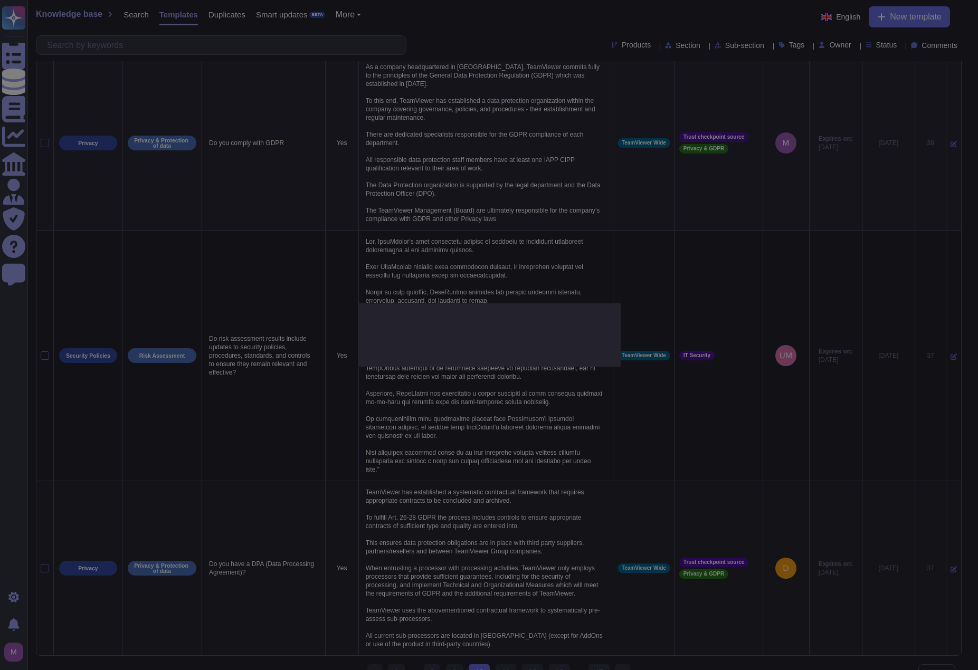
type textarea "Do you have a DPA (Data Processing Agreement)?"
type textarea "TeamViewer has established a systematic contractual framework that requires app…"
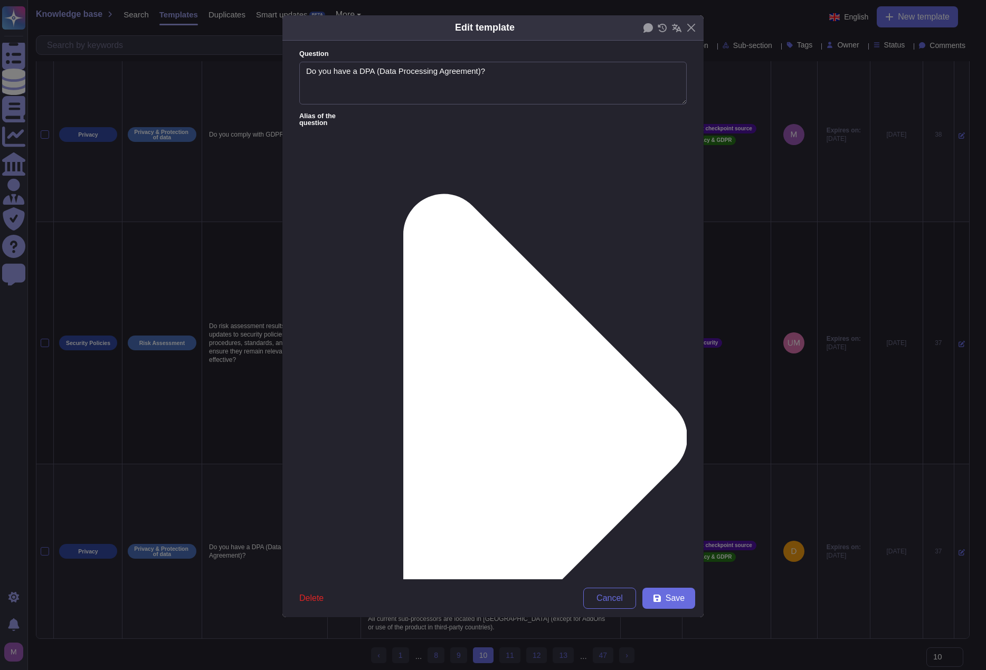
type textarea "Do you have a DPA (Data Processing Agreement)?"
type textarea "TeamViewer has established a systematic contractual framework that requires app…"
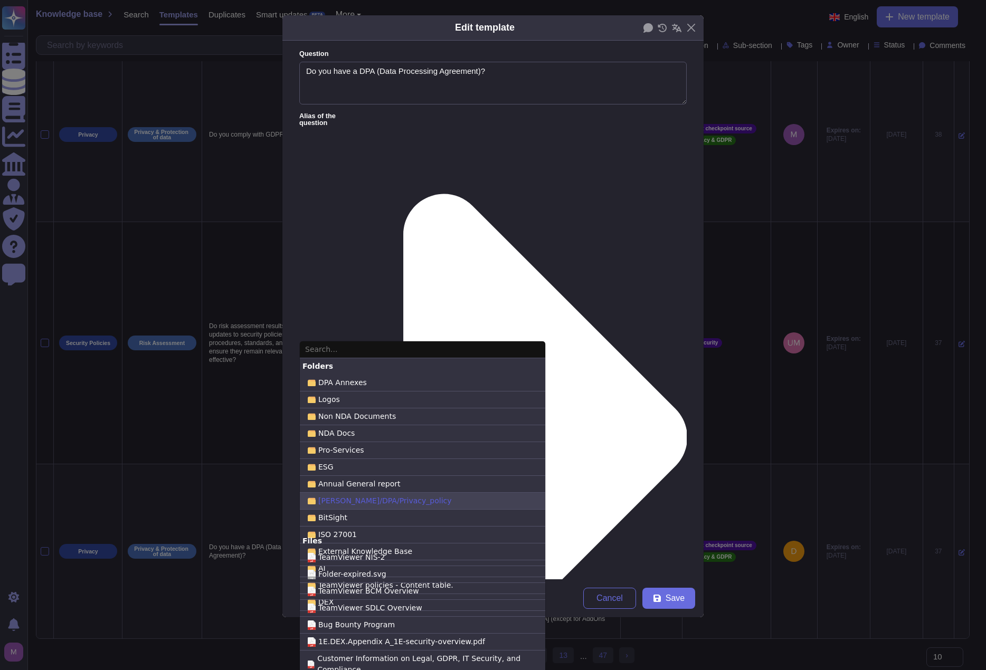
click at [358, 447] on div "[PERSON_NAME]/DPA/Privacy_policy" at bounding box center [422, 501] width 245 height 17
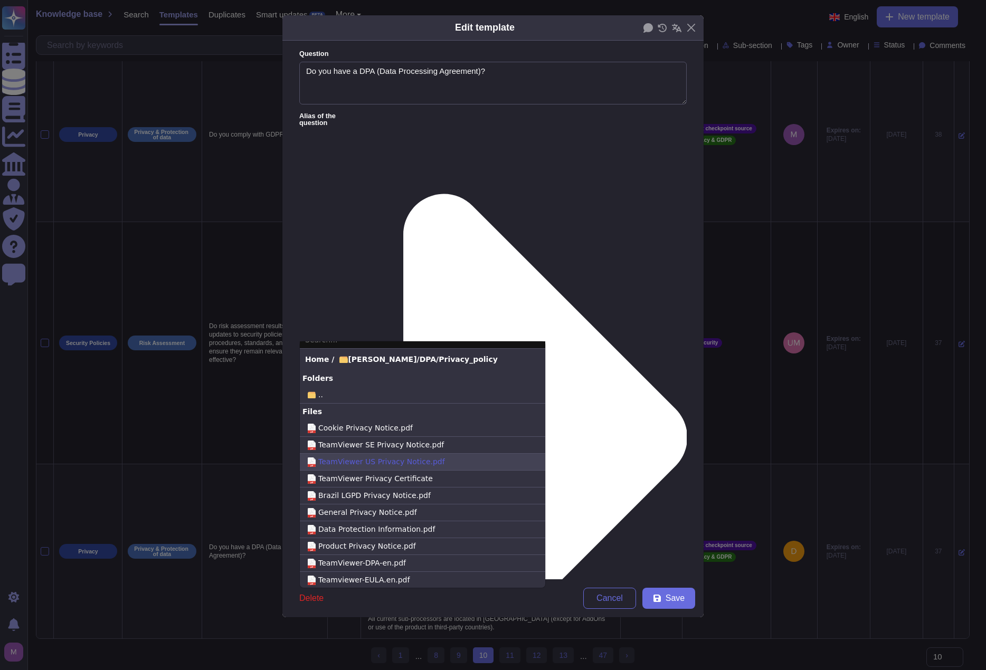
scroll to position [13, 0]
click at [397, 447] on span "TeamViewer-DPA-en.pdf" at bounding box center [362, 562] width 88 height 11
click at [0, 0] on input "pdf TeamViewer-DPA-en.pdf" at bounding box center [0, 0] width 0 height 0
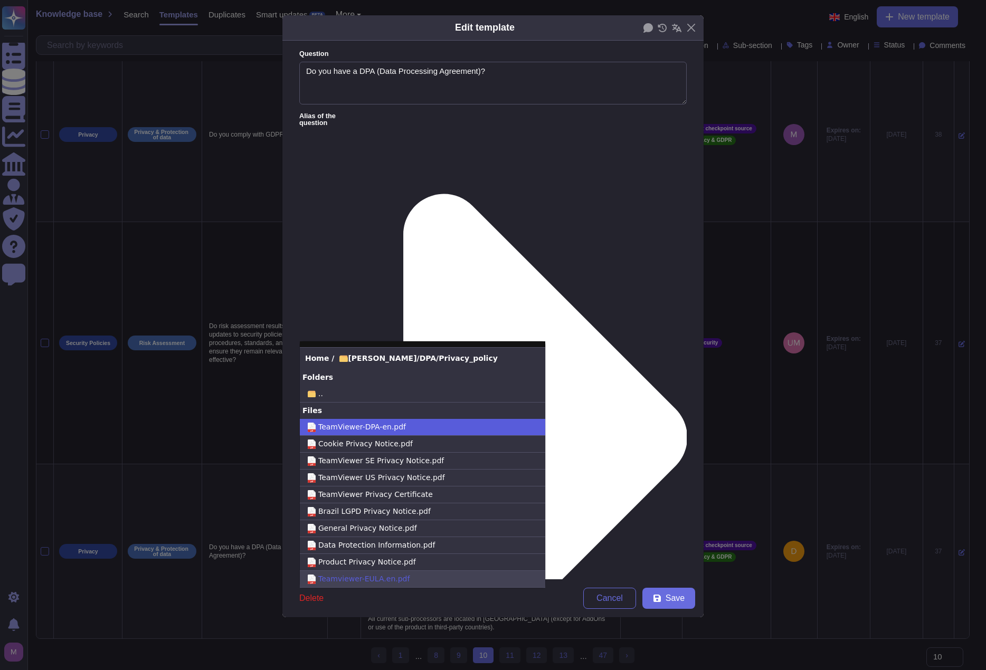
click at [425, 447] on label "pdf Teamviewer-[PERSON_NAME].en.pdf" at bounding box center [422, 579] width 245 height 17
click at [0, 0] on input "pdf Teamviewer-[PERSON_NAME].en.pdf" at bounding box center [0, 0] width 0 height 0
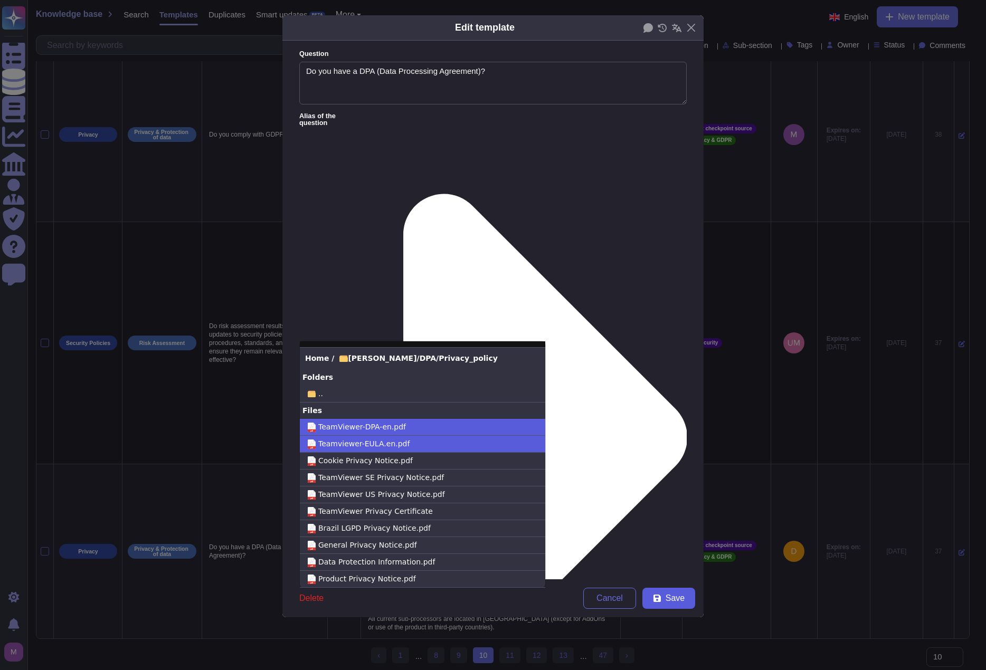
click at [604, 447] on span "Save" at bounding box center [675, 598] width 19 height 8
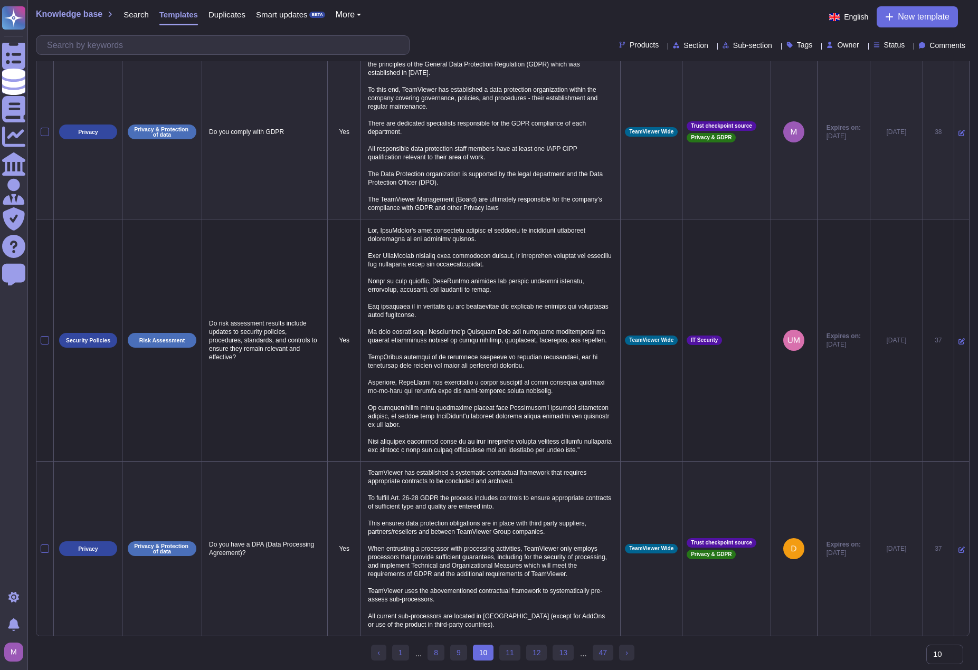
scroll to position [889, 0]
click at [512, 447] on link "11" at bounding box center [509, 653] width 21 height 16
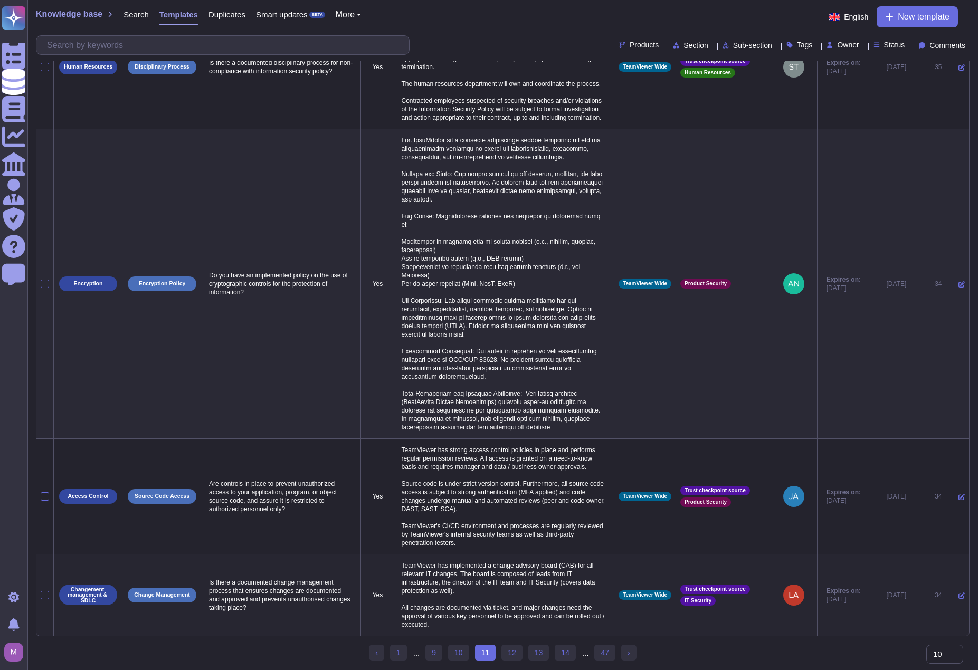
scroll to position [655, 0]
click at [507, 447] on link "12" at bounding box center [511, 653] width 21 height 16
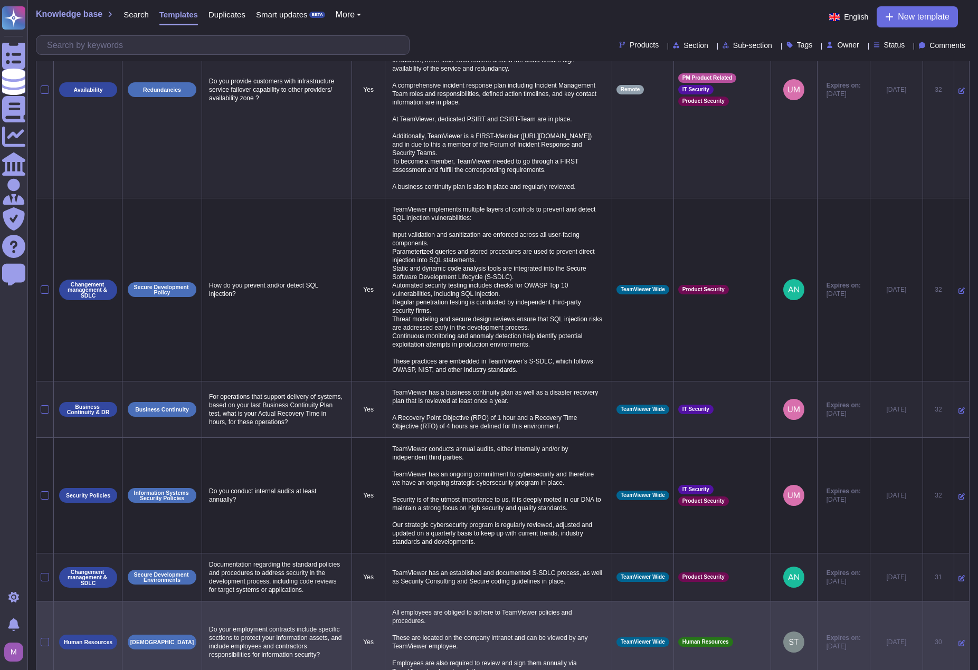
scroll to position [493, 0]
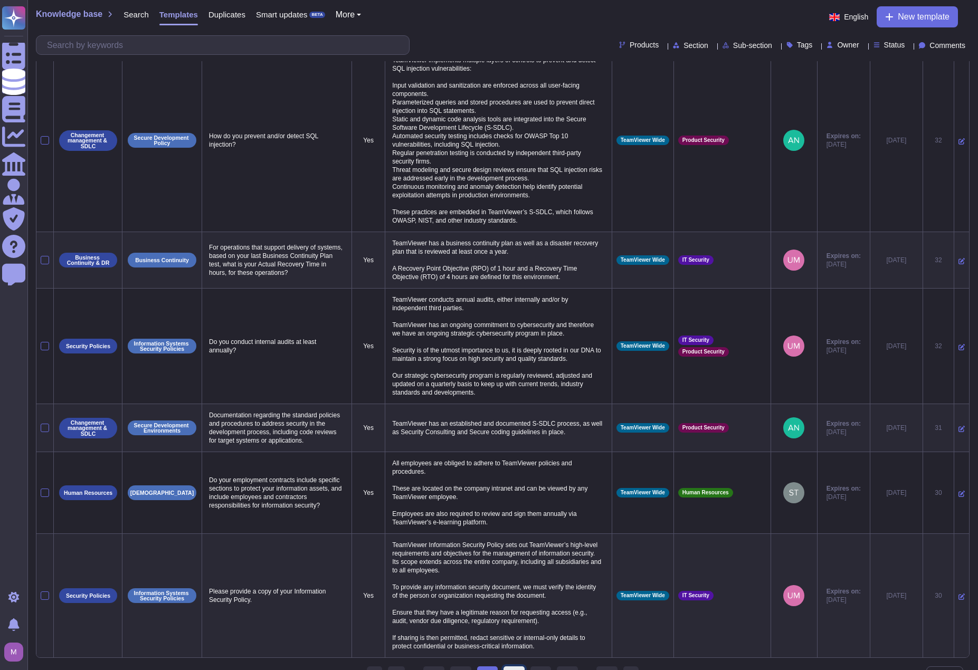
click at [507, 447] on link "13" at bounding box center [514, 675] width 21 height 16
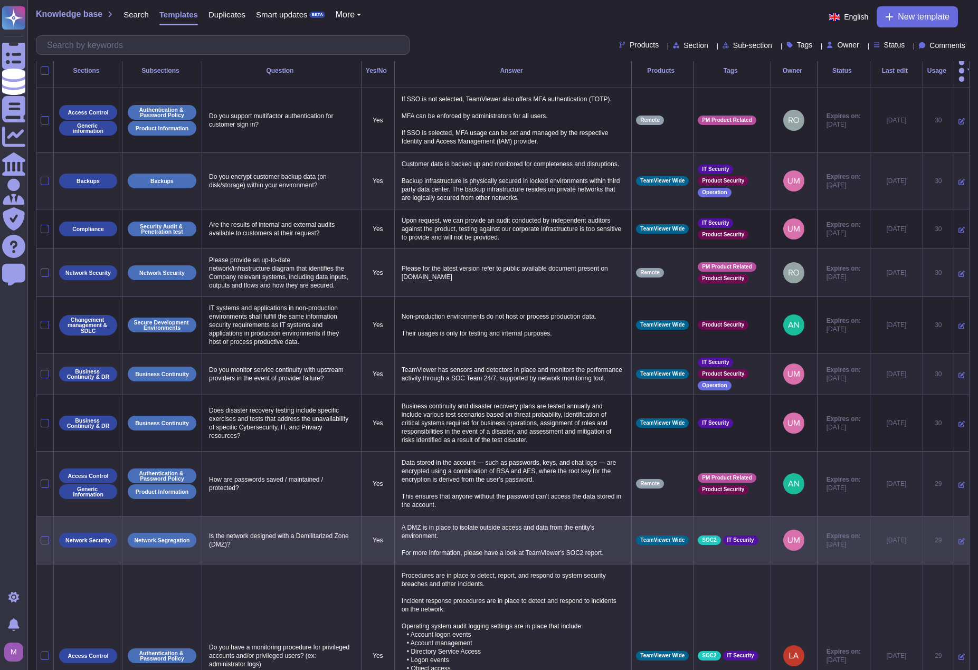
scroll to position [0, 0]
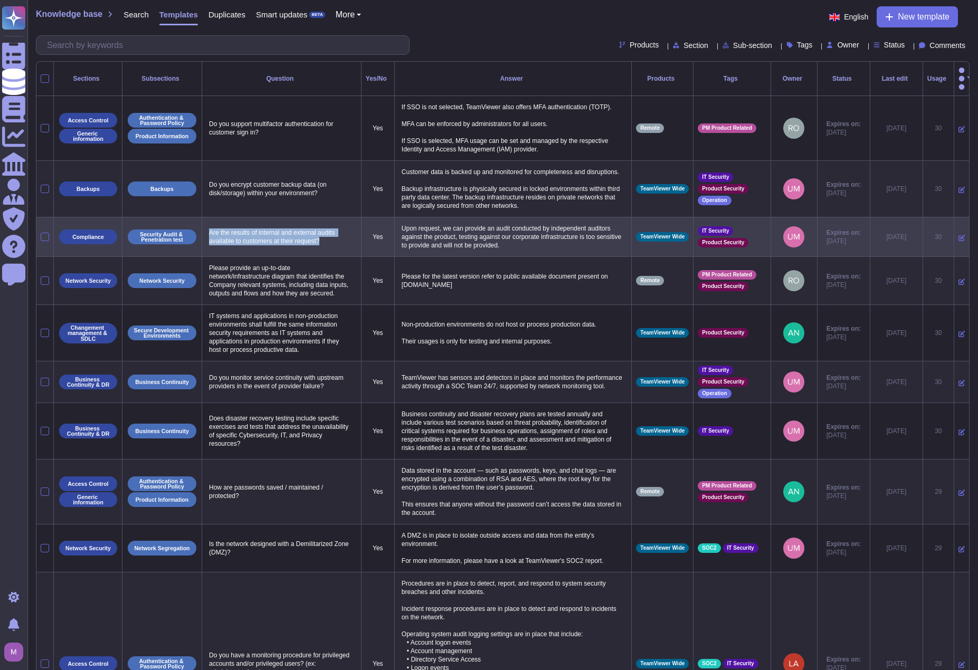
drag, startPoint x: 330, startPoint y: 239, endPoint x: 209, endPoint y: 230, distance: 121.2
click at [209, 230] on p "Are the results of internal and external audits available to customers at their…" at bounding box center [281, 237] width 150 height 22
copy p "Are the results of internal and external audits available to customers at their…"
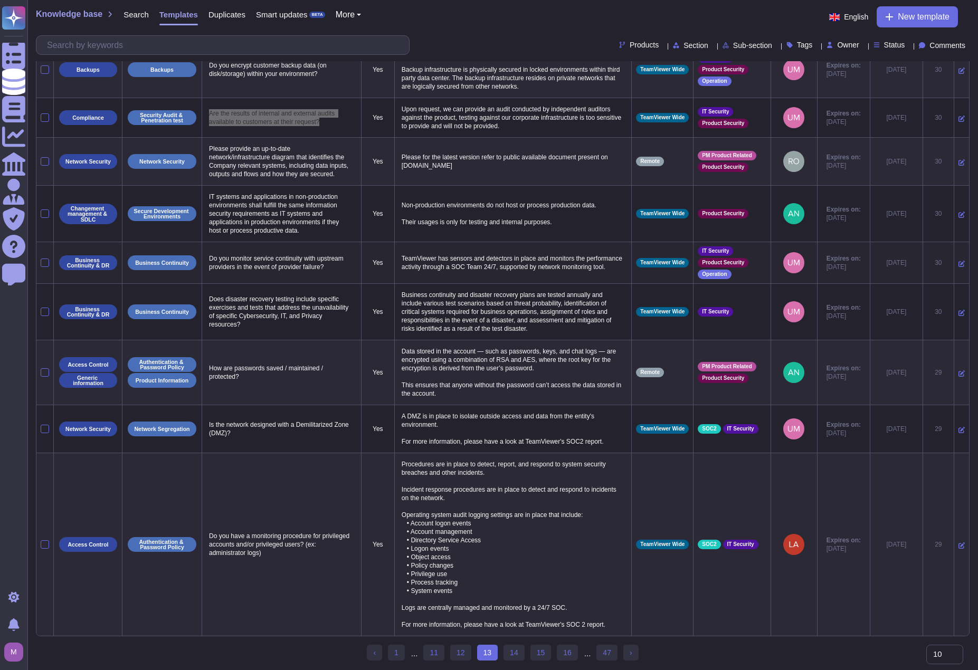
scroll to position [123, 0]
click at [510, 447] on link "14" at bounding box center [514, 653] width 21 height 16
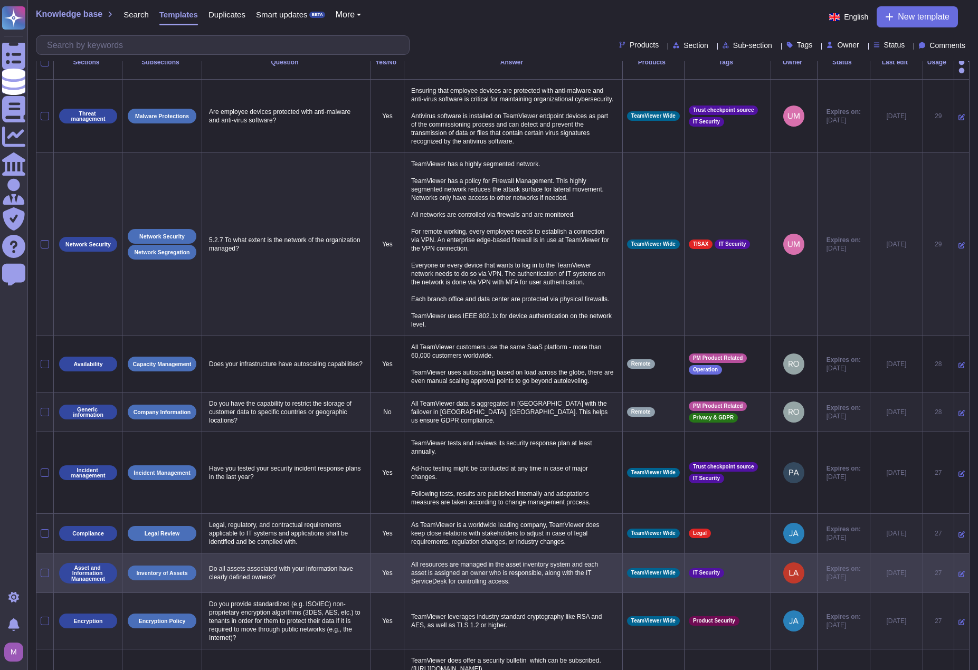
scroll to position [0, 0]
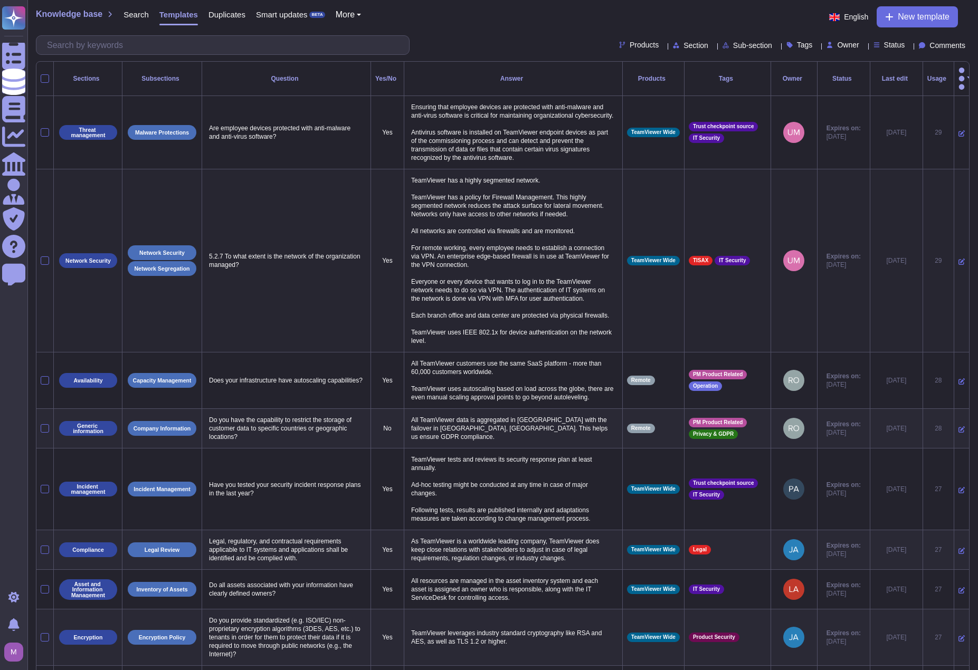
click at [604, 259] on icon at bounding box center [962, 262] width 6 height 6
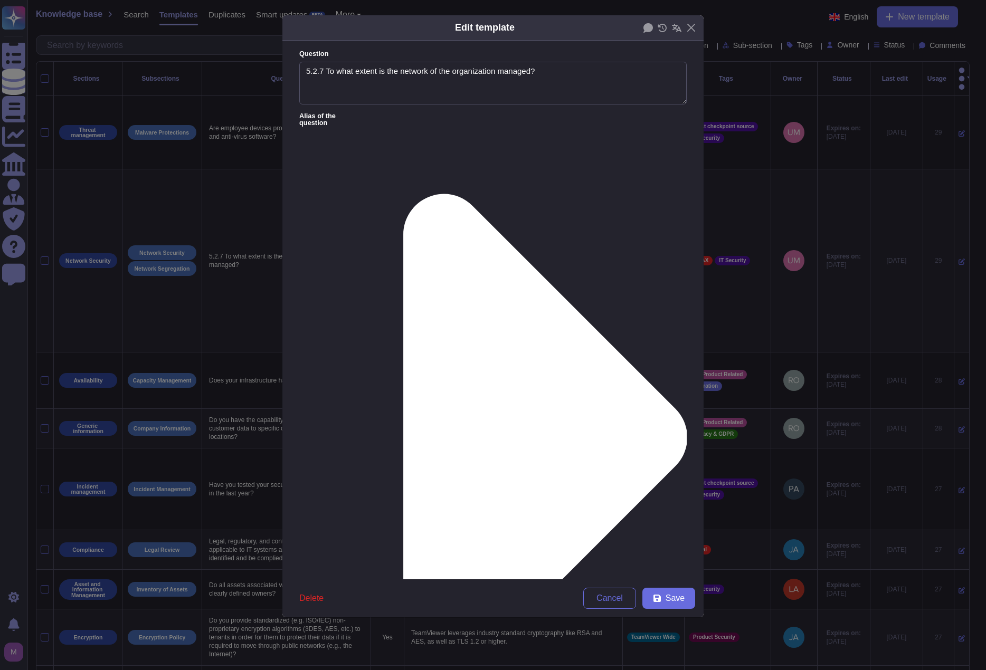
type textarea "5.2.7 To what extent is the network of the organization managed?"
type textarea "TeamViewer has a highly segmented network. TeamViewer has a policy for Firewall…"
drag, startPoint x: 324, startPoint y: 71, endPoint x: 287, endPoint y: 75, distance: 36.7
click at [287, 75] on form "Question 5.2.7 To what extent is the network of the organization managed? Alias…" at bounding box center [492, 310] width 421 height 539
click at [604, 447] on span "Save" at bounding box center [675, 598] width 19 height 8
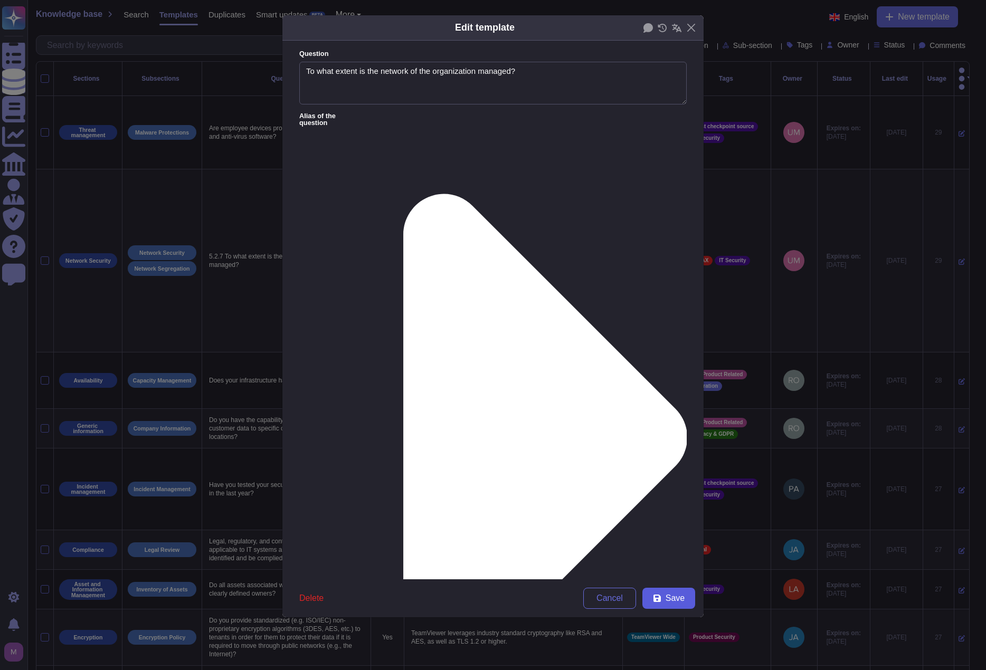
type textarea "5.2.7 To what extent is the network of the organization managed?"
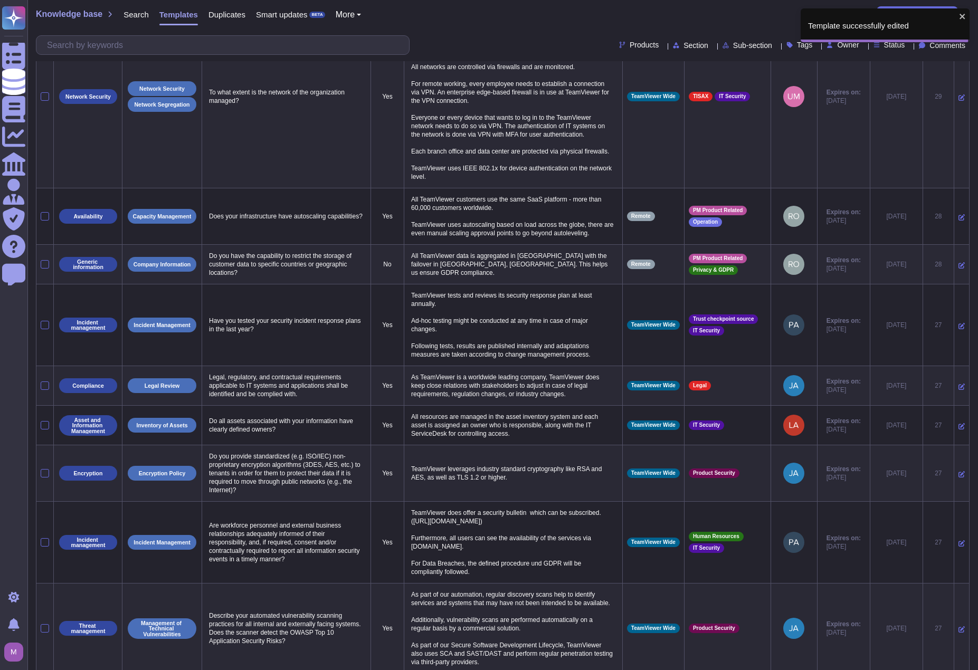
scroll to position [211, 0]
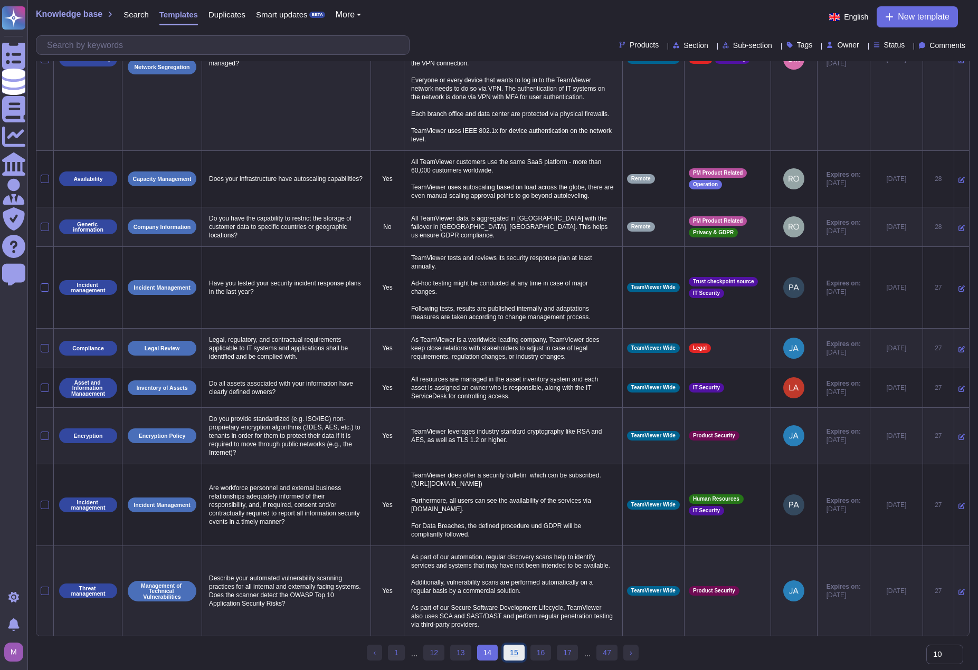
click at [518, 447] on link "15" at bounding box center [514, 653] width 21 height 16
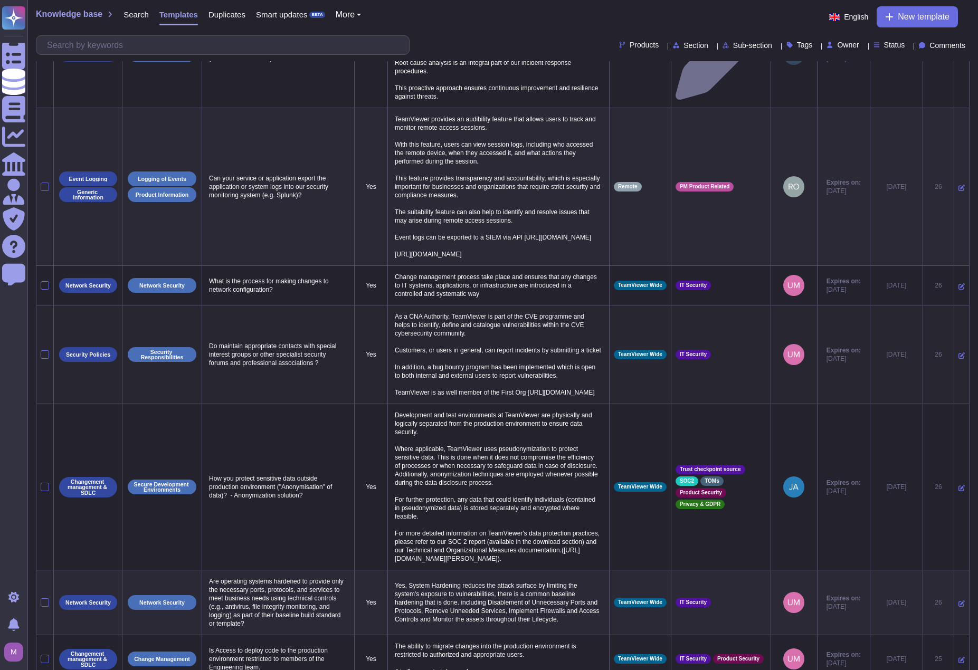
scroll to position [442, 0]
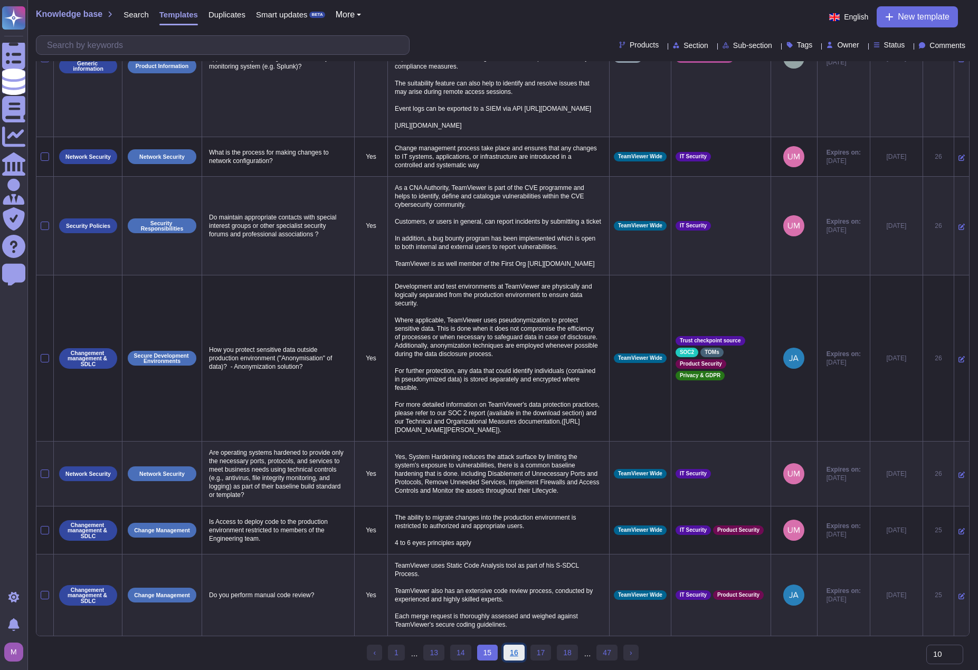
click at [506, 447] on link "16" at bounding box center [514, 653] width 21 height 16
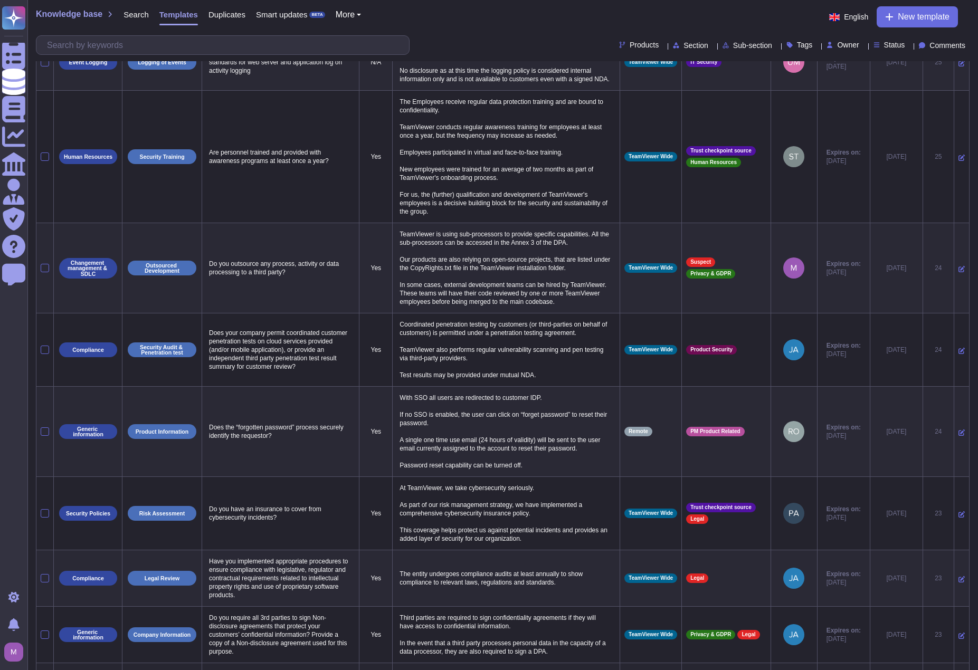
scroll to position [222, 0]
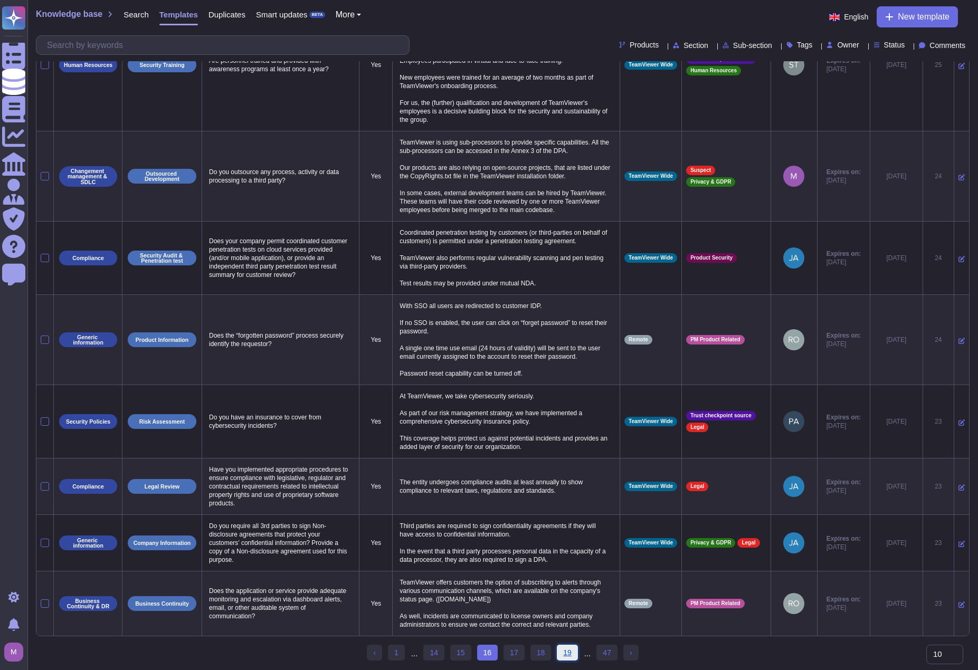
click at [557, 447] on link "19" at bounding box center [567, 653] width 21 height 16
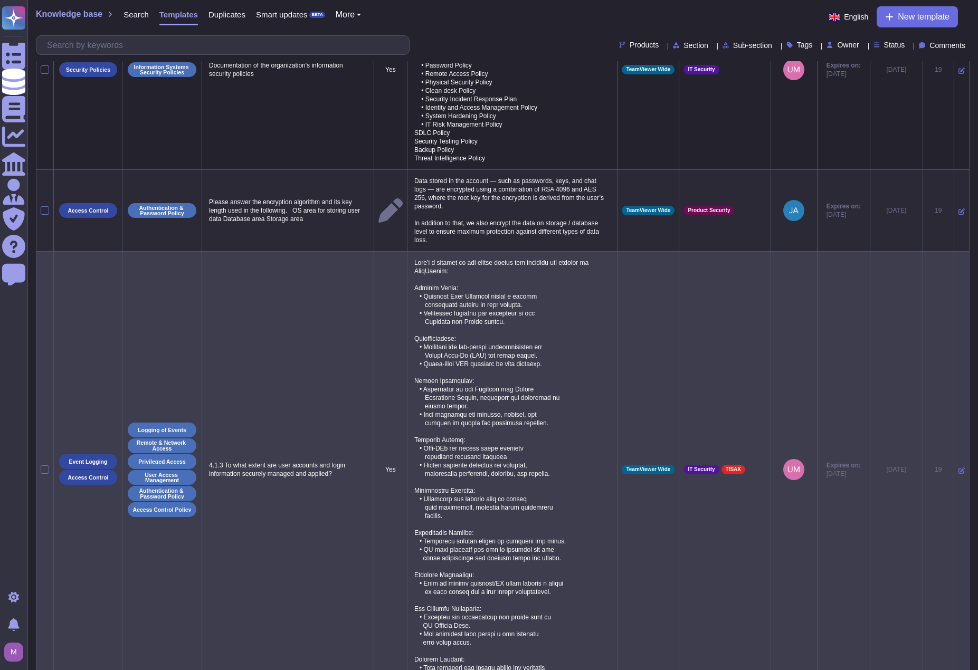
click at [604, 447] on td at bounding box center [961, 470] width 15 height 437
click at [604, 447] on icon at bounding box center [962, 471] width 6 height 6
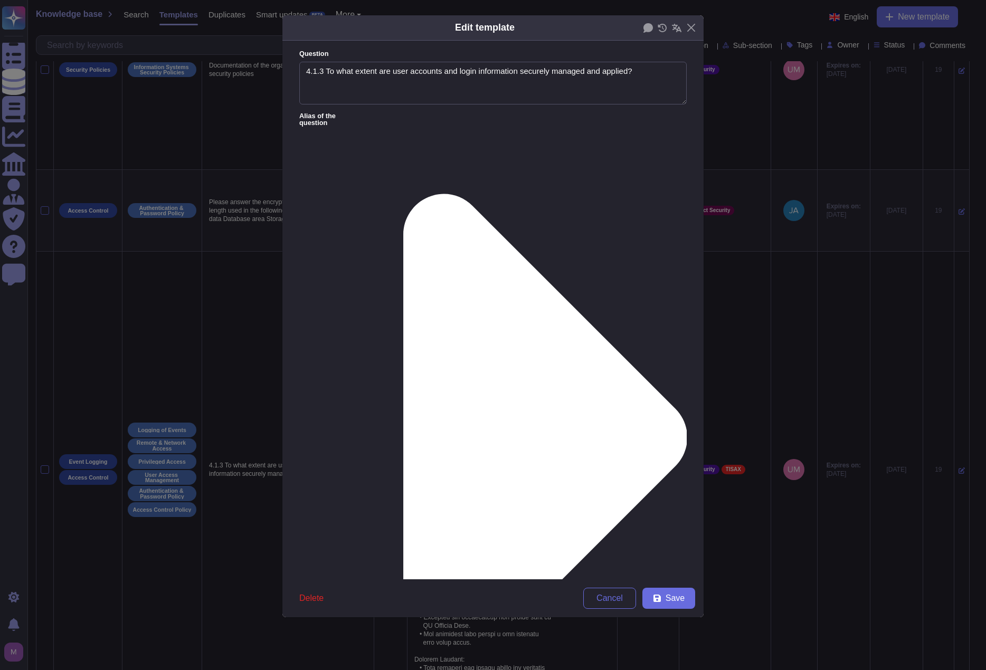
type textarea "4.1.3 To what extent are user accounts and login information securely managed a…"
type textarea "Lore’i d sitamet co adi elitse doeius tem incididu utl etdolor ma AliqUaenim: A…"
drag, startPoint x: 324, startPoint y: 75, endPoint x: 243, endPoint y: 82, distance: 80.6
click at [243, 82] on div "Edit template Question 4.1.3 To what extent are user accounts and login informa…" at bounding box center [493, 335] width 986 height 670
click at [604, 447] on button "Save" at bounding box center [668, 598] width 53 height 21
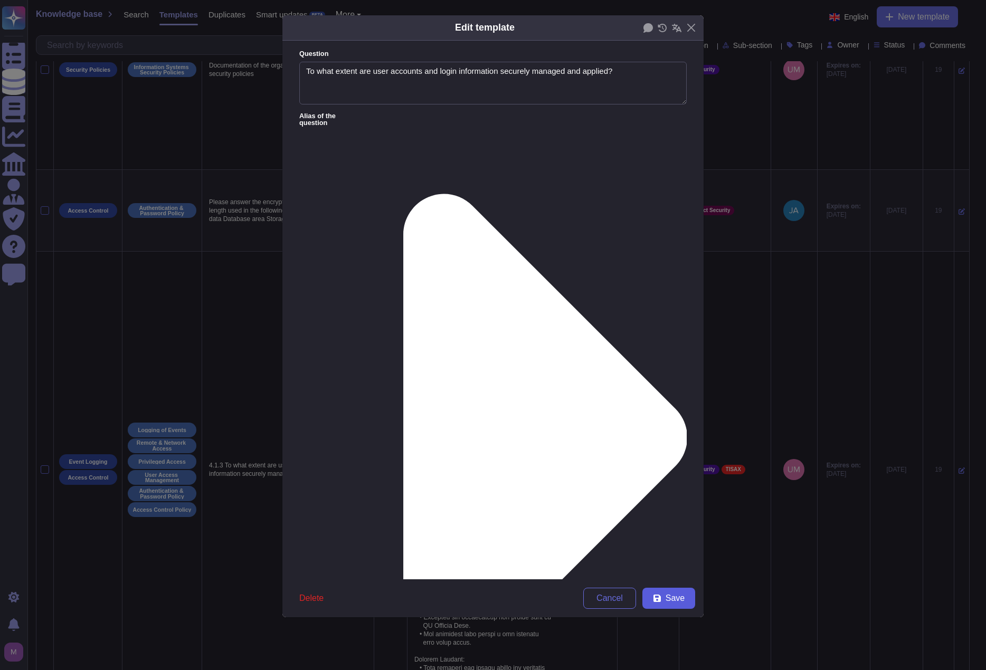
type textarea "4.1.3 To what extent are user accounts and login information securely managed a…"
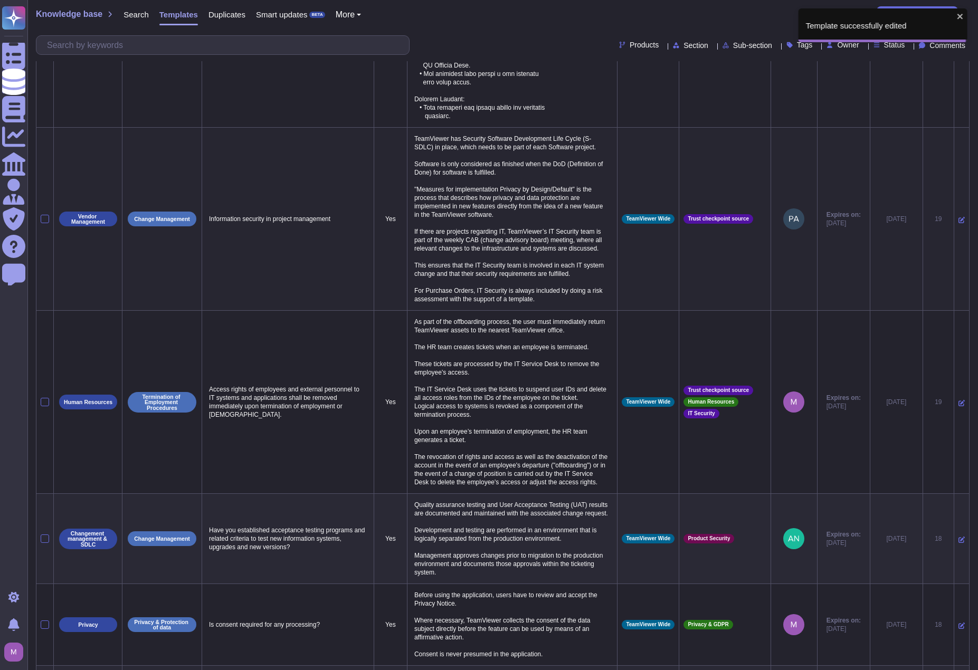
scroll to position [856, 0]
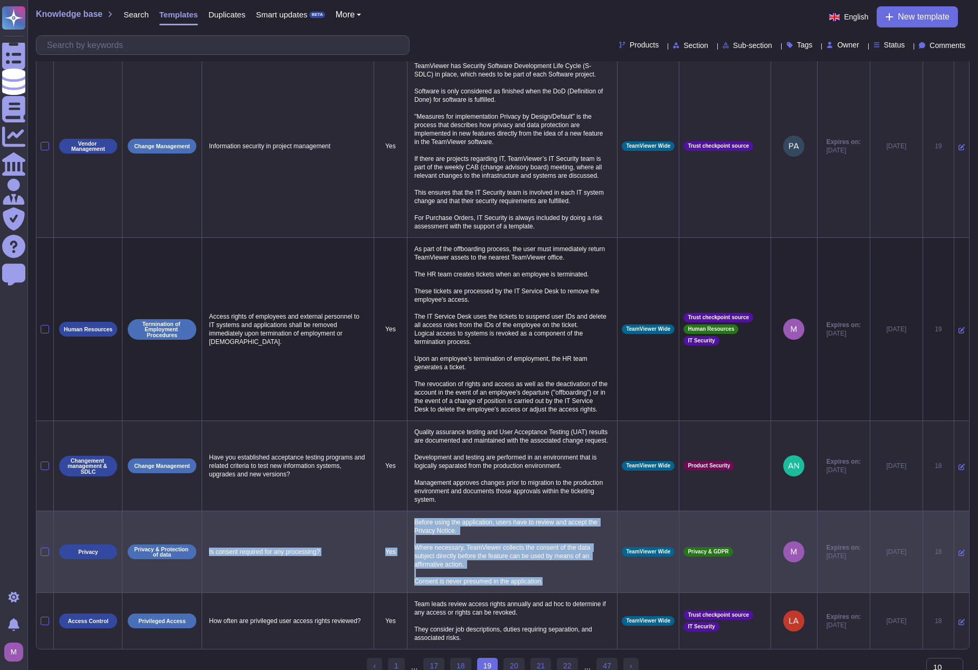
drag, startPoint x: 552, startPoint y: 564, endPoint x: 207, endPoint y: 529, distance: 346.4
click at [207, 447] on tr "Privacy Privacy & Protection of data Is consent required for any processing? Ye…" at bounding box center [502, 553] width 933 height 82
copy tr "Is consent required for any processing? Yes Before using the application, users…"
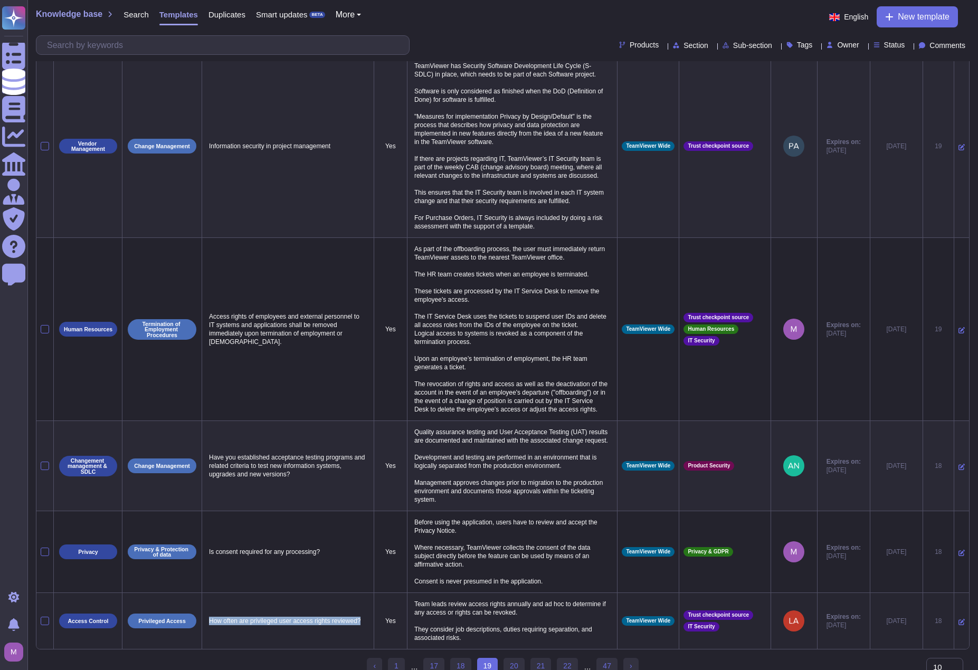
drag, startPoint x: 258, startPoint y: 607, endPoint x: 210, endPoint y: 595, distance: 48.9
click at [210, 447] on p "How often are privileged user access rights reviewed?" at bounding box center [287, 621] width 163 height 14
copy p "How often are privileged user access rights reviewed?"
click at [507, 447] on link "20" at bounding box center [514, 666] width 21 height 16
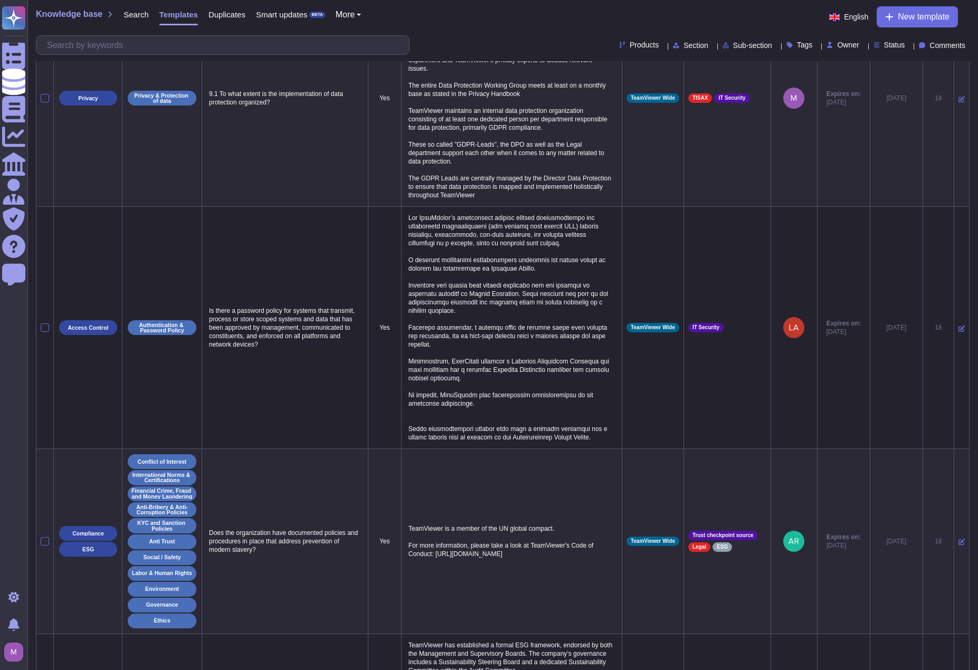
scroll to position [272, 0]
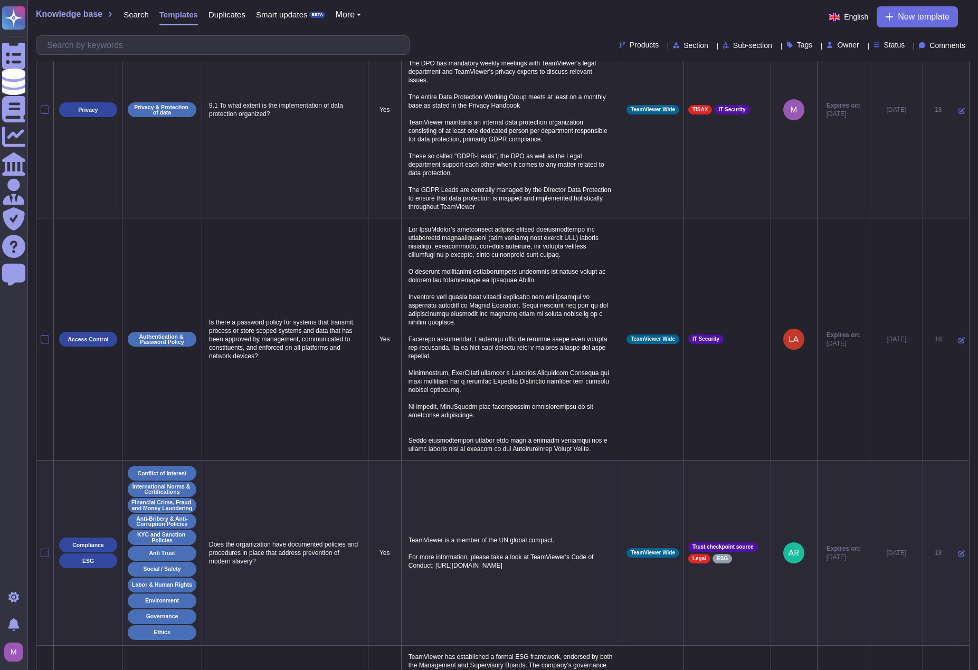
click at [604, 114] on icon at bounding box center [962, 111] width 6 height 6
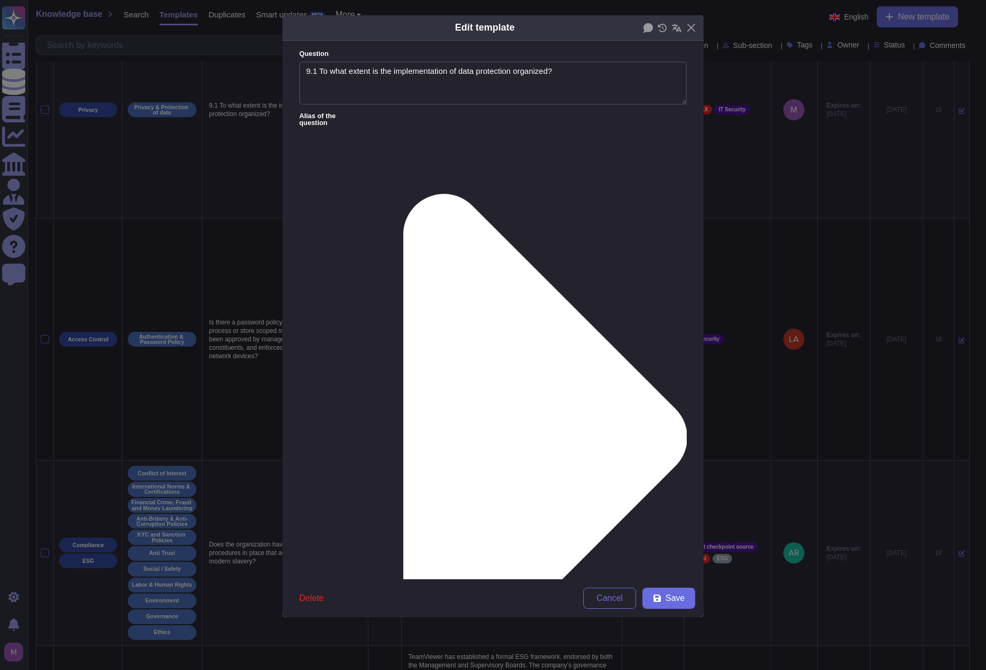
type textarea "9.1 To what extent is the implementation of data protection organized?"
type textarea "TeamViewer has appointed an external Data Protection officer, that can be reach…"
drag, startPoint x: 316, startPoint y: 72, endPoint x: 273, endPoint y: 76, distance: 43.0
click at [273, 76] on div "Edit template Question 9.1 To what extent is the implementation of data protect…" at bounding box center [493, 335] width 986 height 670
click at [604, 447] on span "Save" at bounding box center [675, 598] width 19 height 8
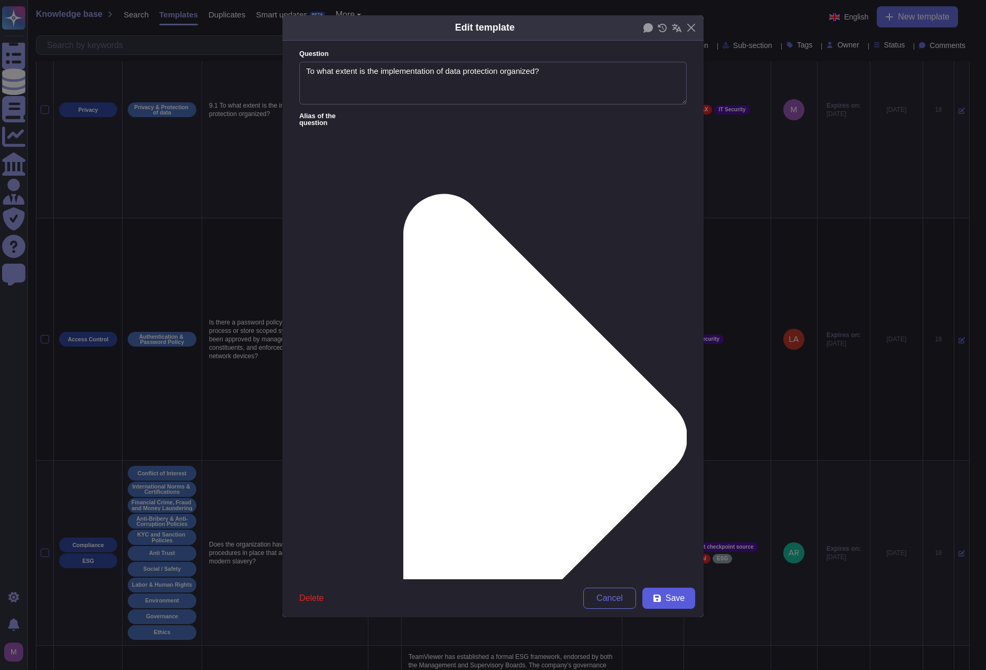
type textarea "9.1 To what extent is the implementation of data protection organized?"
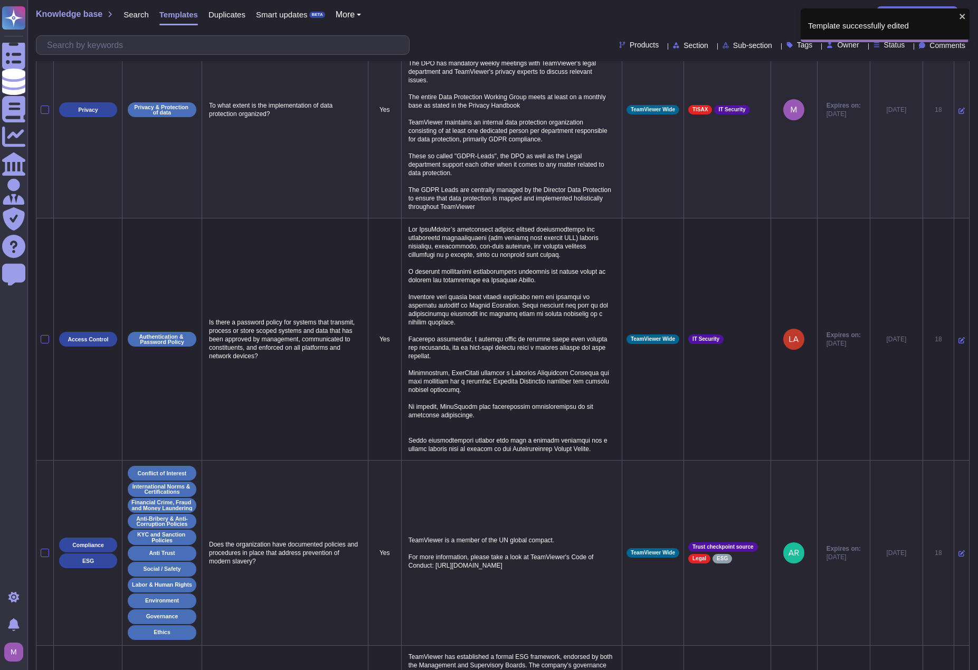
scroll to position [747, 0]
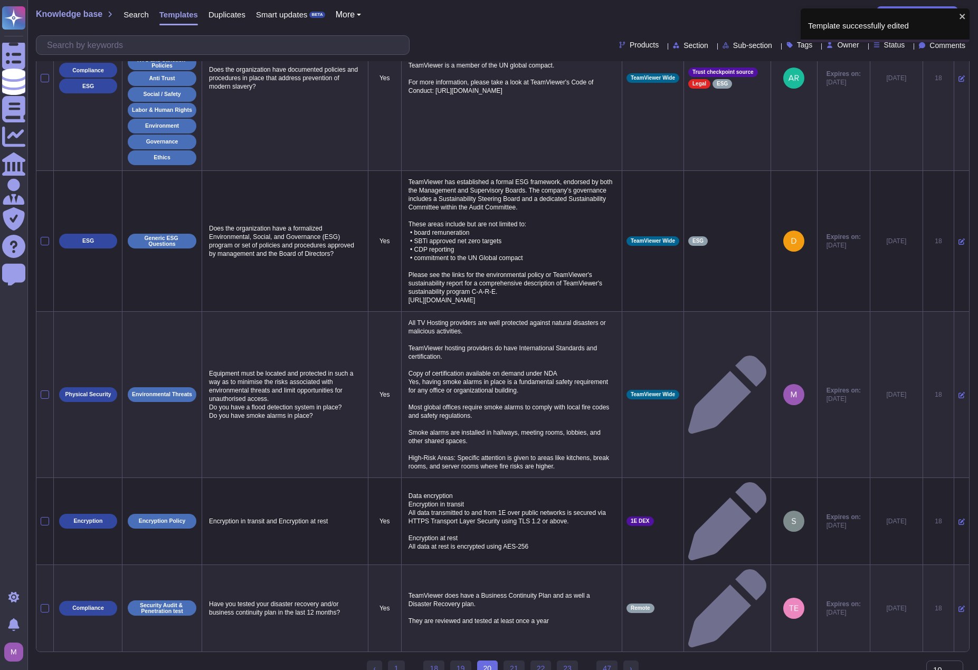
click at [513, 447] on div "‹ Previous 1 ... 18 19 20 (current) 21 22 23 ... 47 › Next" at bounding box center [502, 673] width 271 height 25
click at [513, 447] on link "21" at bounding box center [514, 669] width 21 height 16
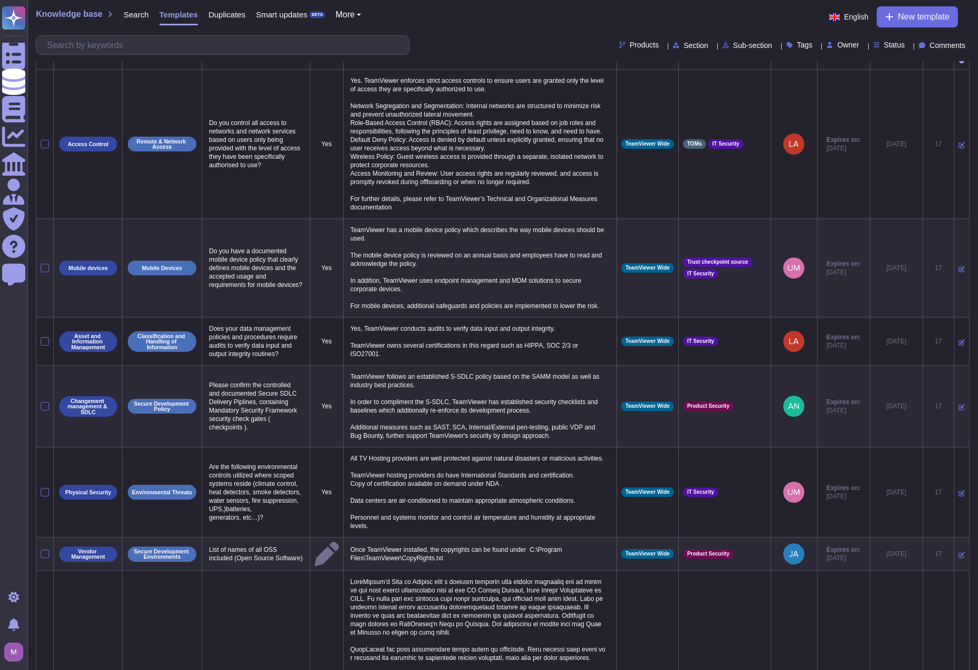
scroll to position [0, 0]
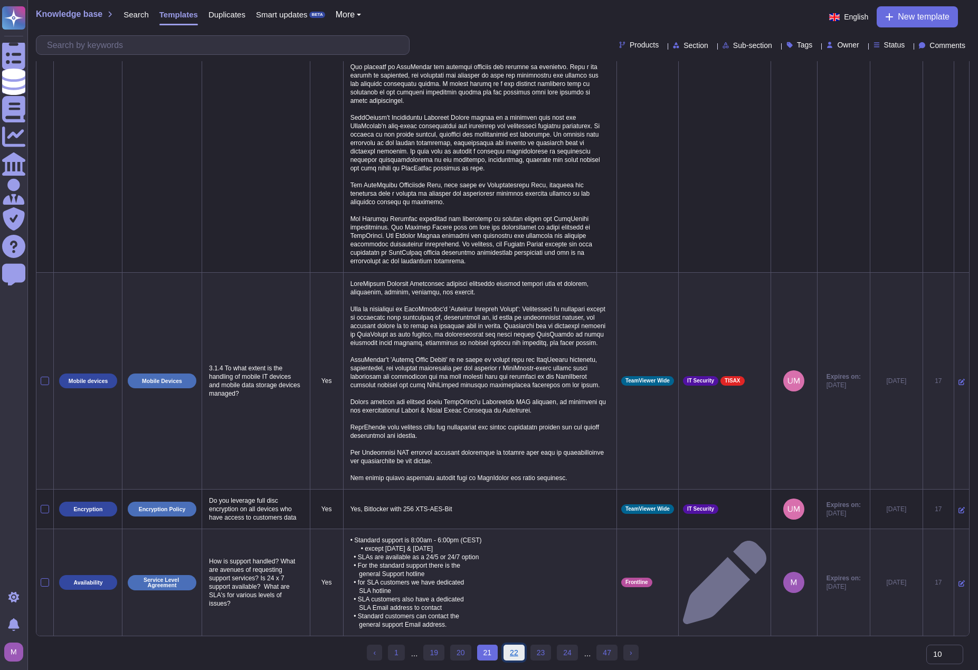
click at [508, 447] on link "22" at bounding box center [514, 653] width 21 height 16
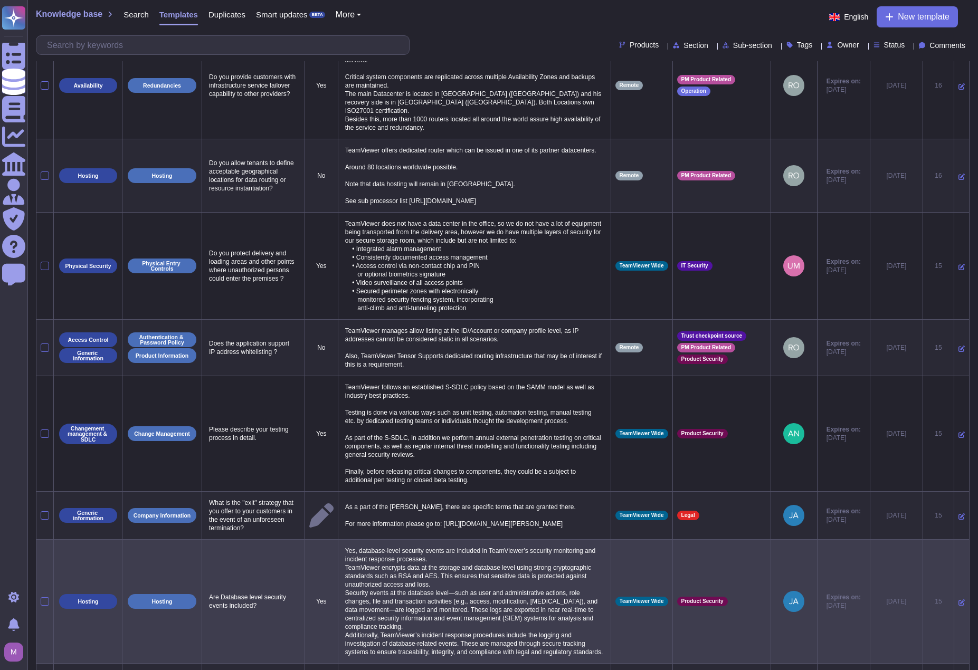
scroll to position [239, 0]
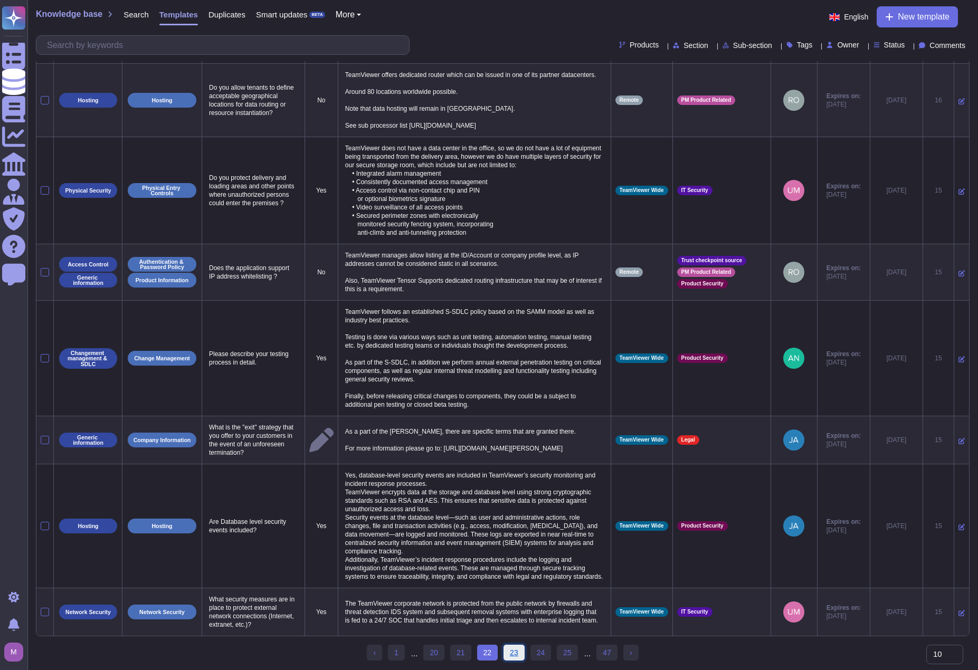
click at [511, 447] on link "23" at bounding box center [514, 653] width 21 height 16
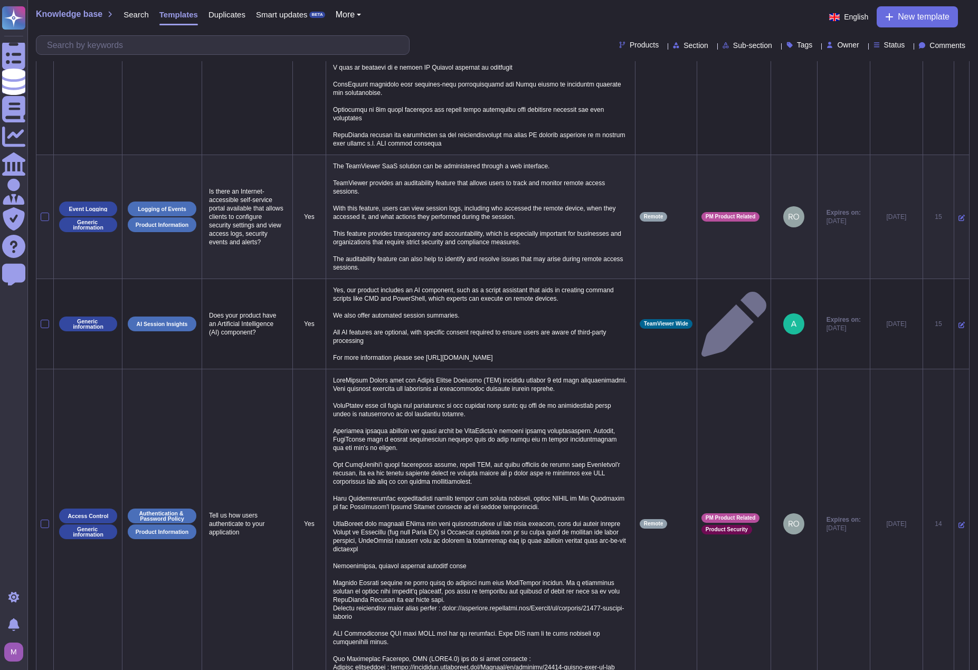
scroll to position [1422, 0]
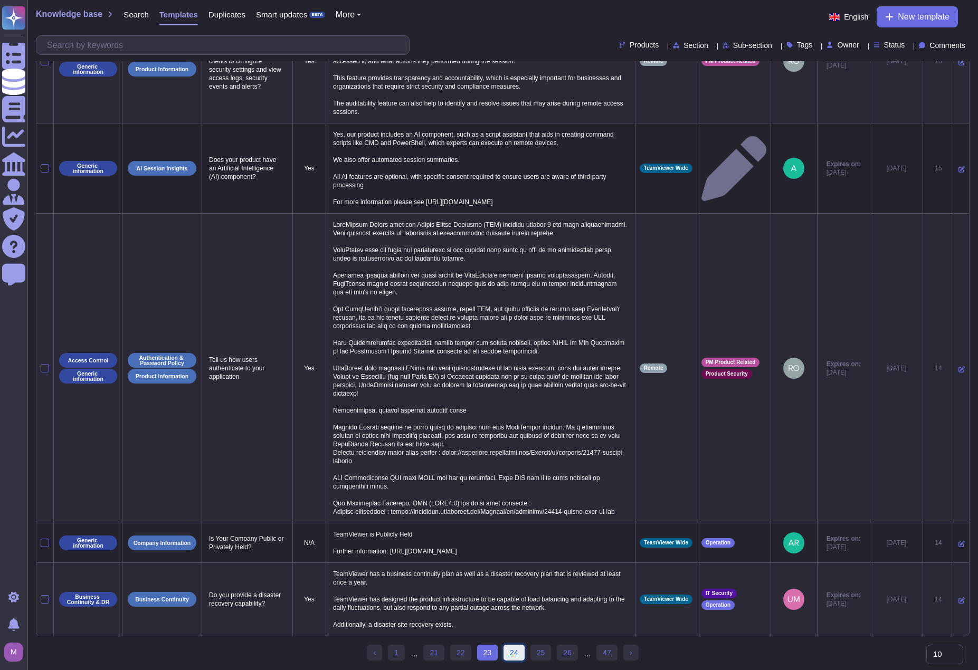
click at [509, 447] on link "24" at bounding box center [514, 653] width 21 height 16
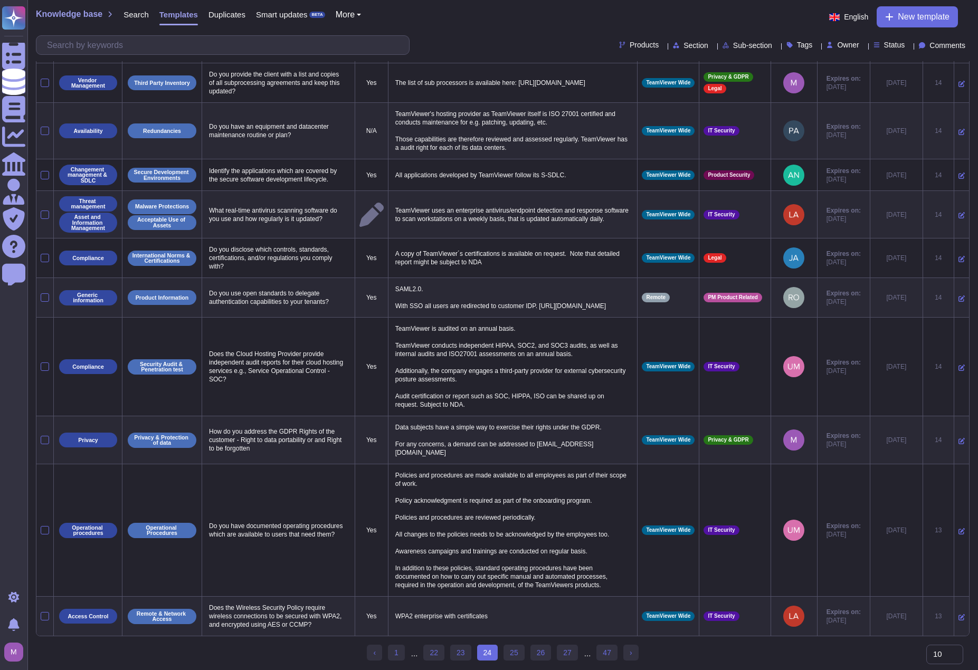
scroll to position [36, 0]
